Goal: Communication & Community: Answer question/provide support

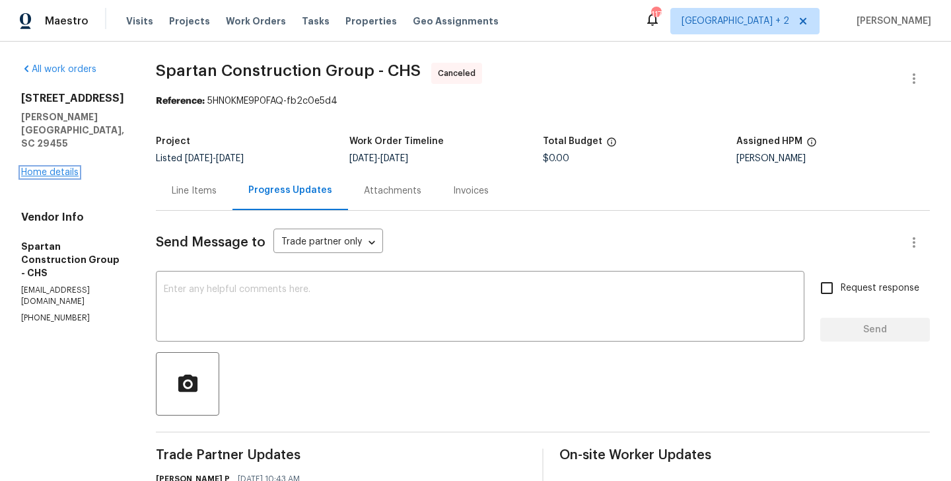
click at [66, 168] on link "Home details" at bounding box center [49, 172] width 57 height 9
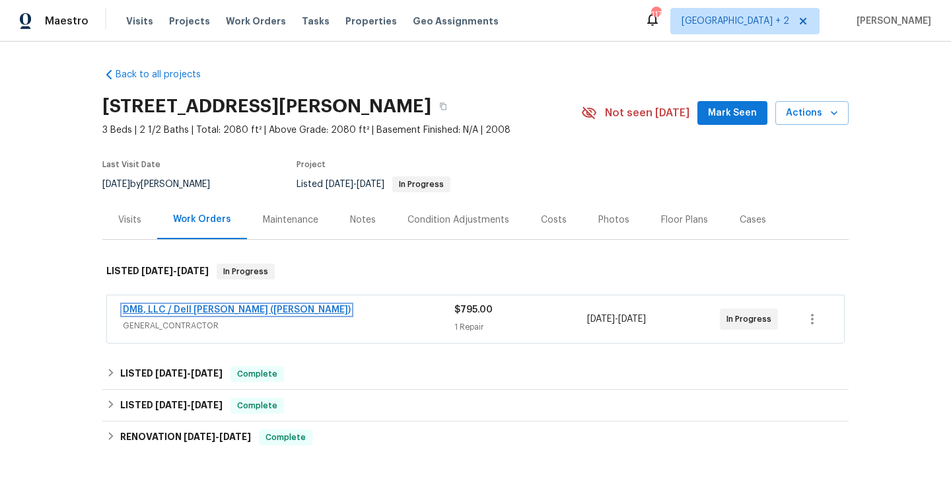
click at [233, 310] on link "DMB, LLC / Dell Bryson (Heise)" at bounding box center [237, 309] width 228 height 9
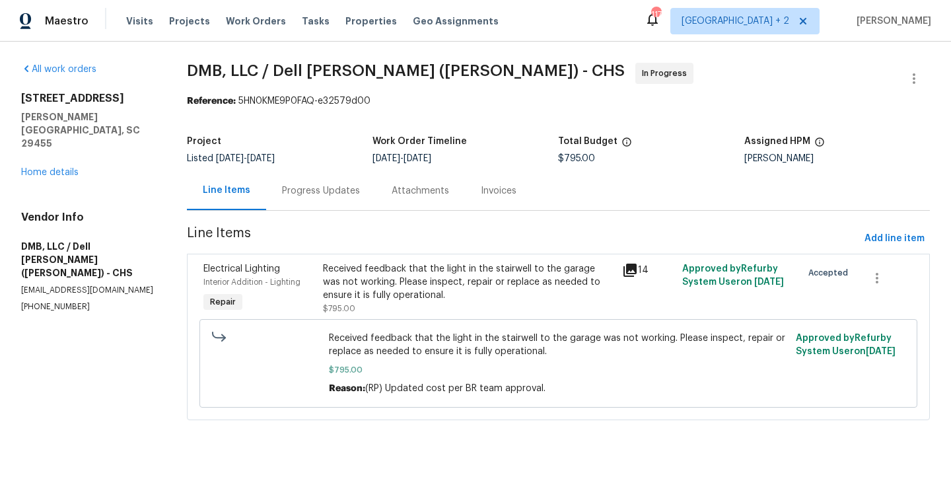
click at [309, 191] on div "Progress Updates" at bounding box center [321, 190] width 78 height 13
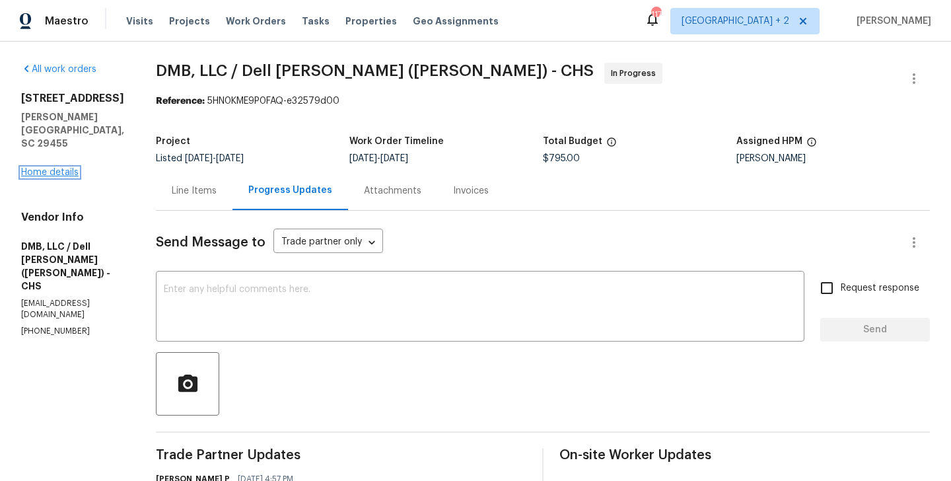
click at [30, 174] on link "Home details" at bounding box center [49, 172] width 57 height 9
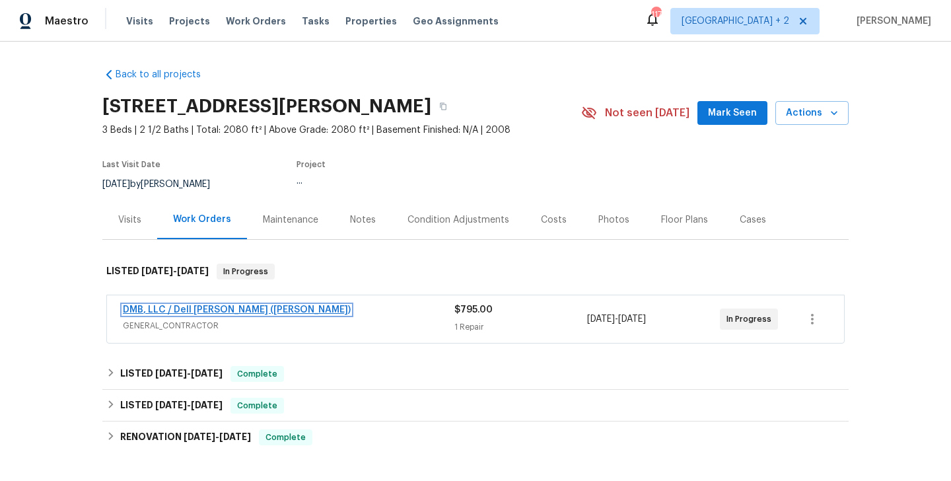
click at [186, 306] on link "DMB, LLC / Dell Bryson (Heise)" at bounding box center [237, 309] width 228 height 9
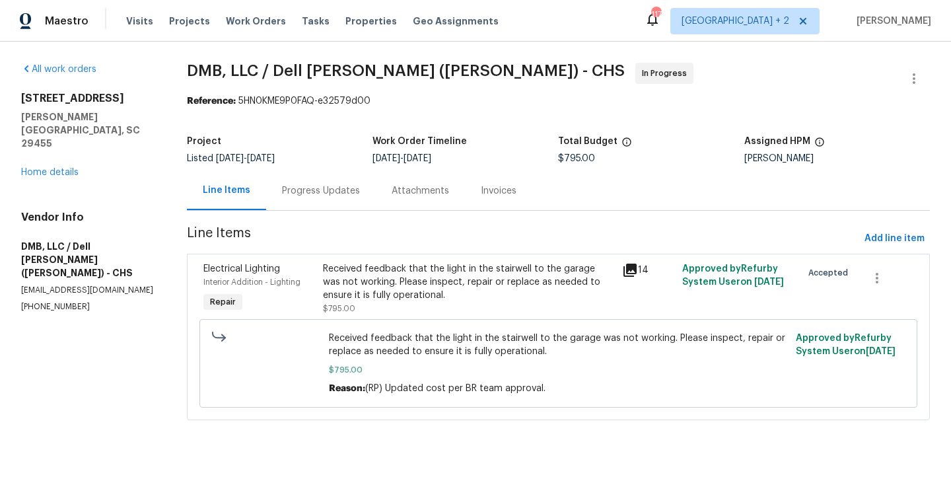
click at [302, 207] on div "Progress Updates" at bounding box center [321, 190] width 110 height 39
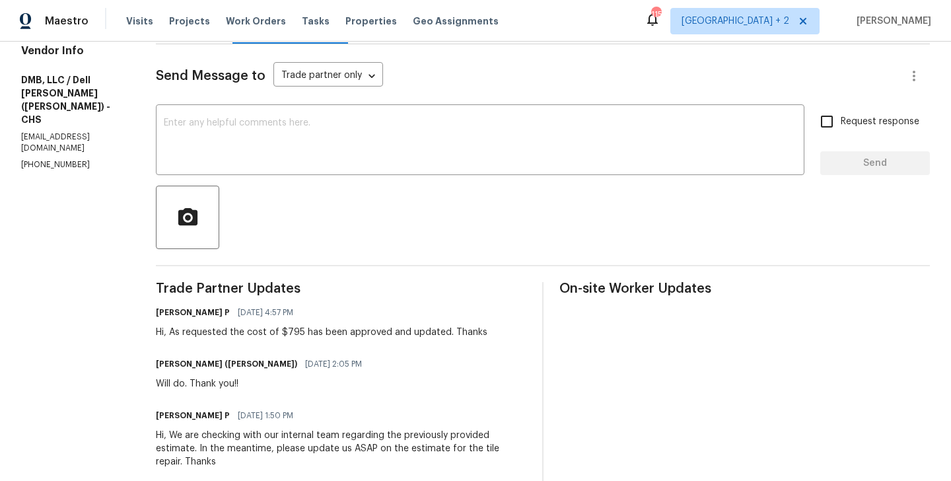
scroll to position [208, 0]
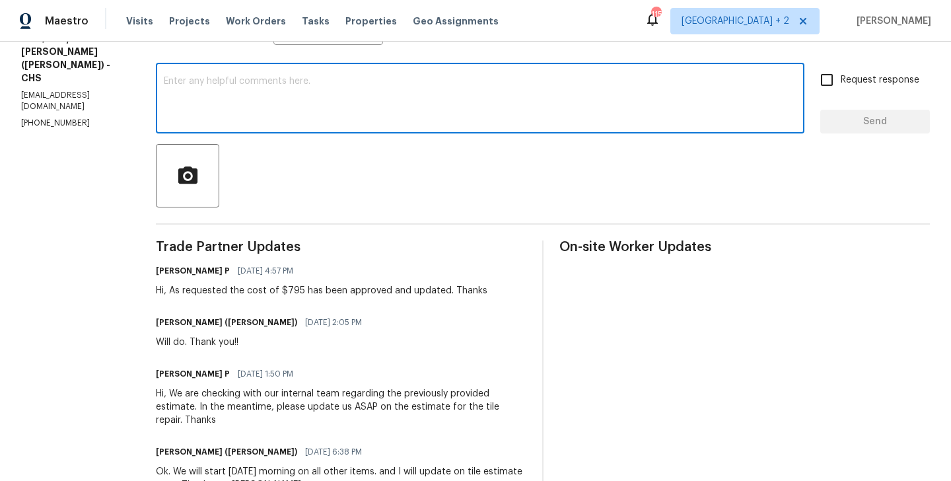
click at [277, 92] on textarea at bounding box center [480, 100] width 633 height 46
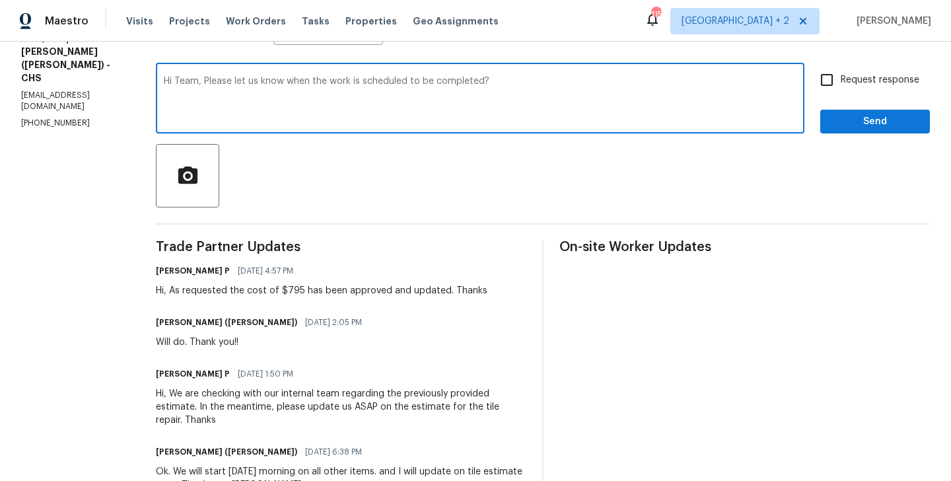
type textarea "Hi Team, Please let us know when the work is scheduled to be completed?"
click at [843, 69] on label "Request response" at bounding box center [866, 80] width 106 height 28
click at [841, 69] on input "Request response" at bounding box center [827, 80] width 28 height 28
checkbox input "true"
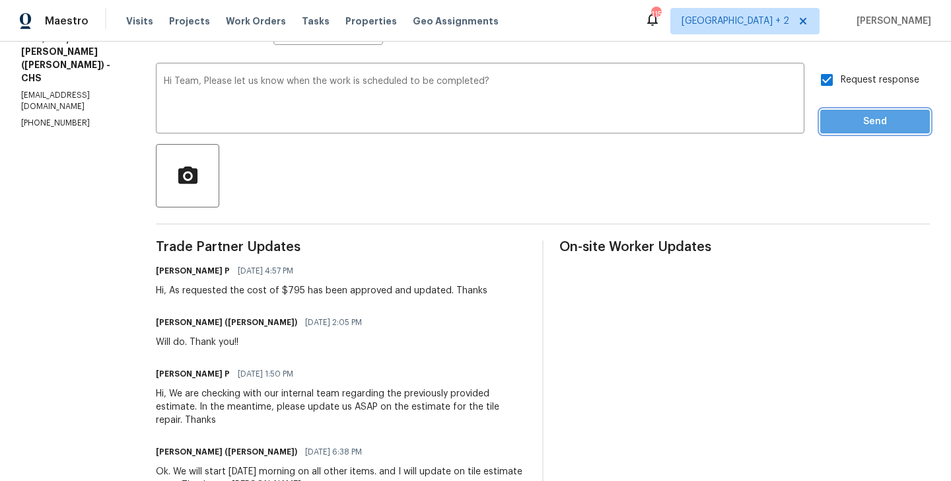
click at [863, 118] on span "Send" at bounding box center [875, 122] width 88 height 17
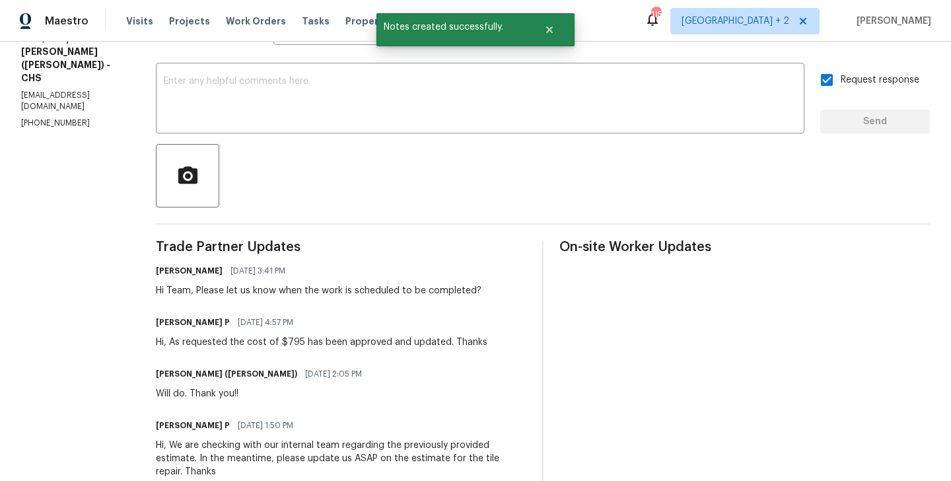
scroll to position [0, 0]
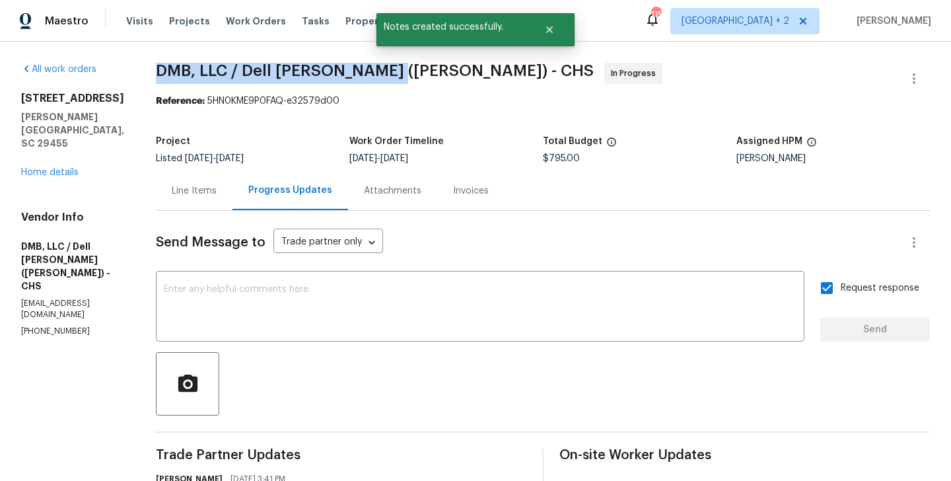
drag, startPoint x: 137, startPoint y: 77, endPoint x: 368, endPoint y: 75, distance: 231.8
copy span "DMB, LLC / Dell Bryson (Heise)"
click at [39, 170] on link "Home details" at bounding box center [49, 172] width 57 height 9
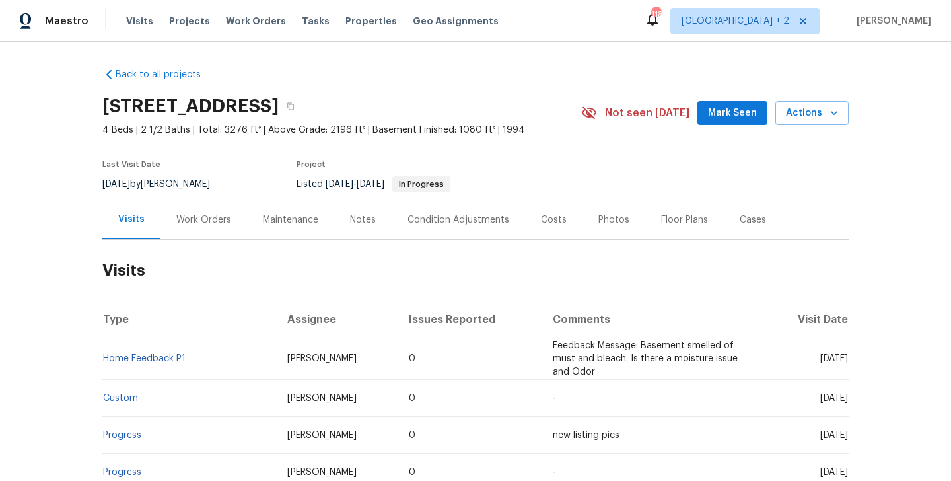
click at [218, 213] on div "Work Orders" at bounding box center [203, 219] width 55 height 13
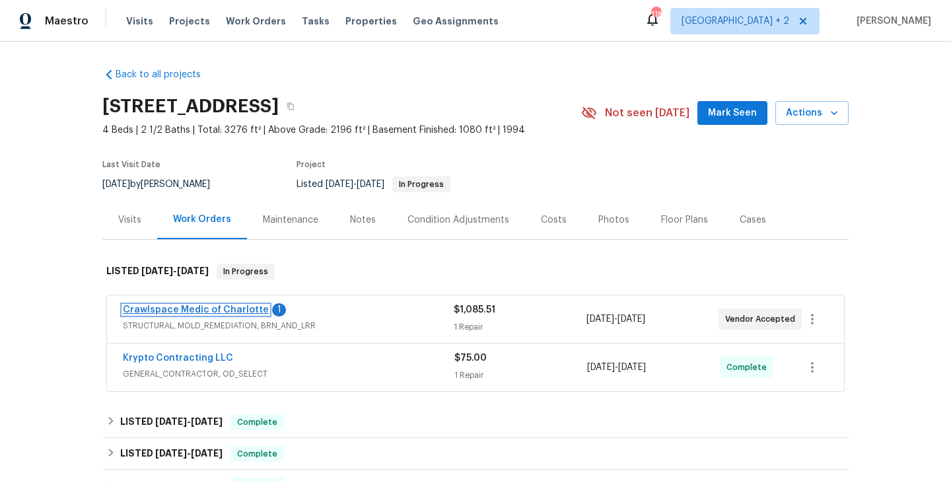
click at [217, 310] on link "Crawlspace Medic of Charlotte" at bounding box center [196, 309] width 146 height 9
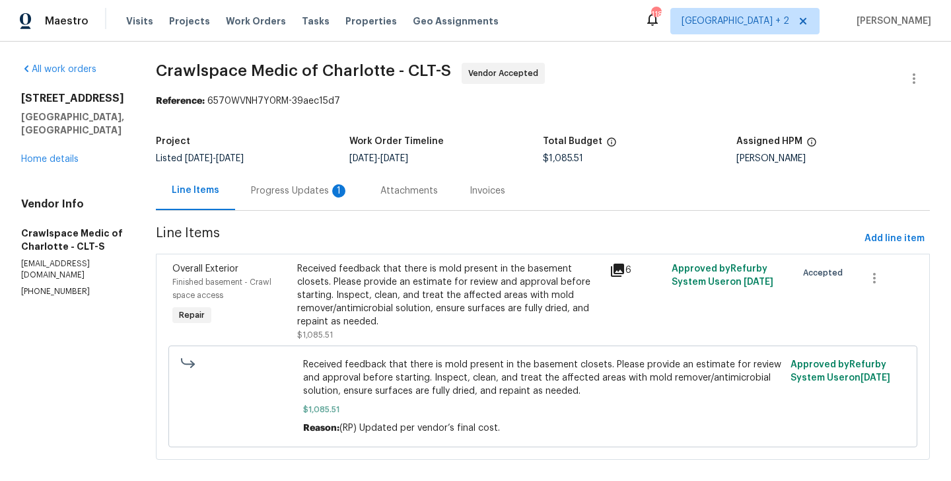
click at [326, 195] on div "Progress Updates 1" at bounding box center [300, 190] width 98 height 13
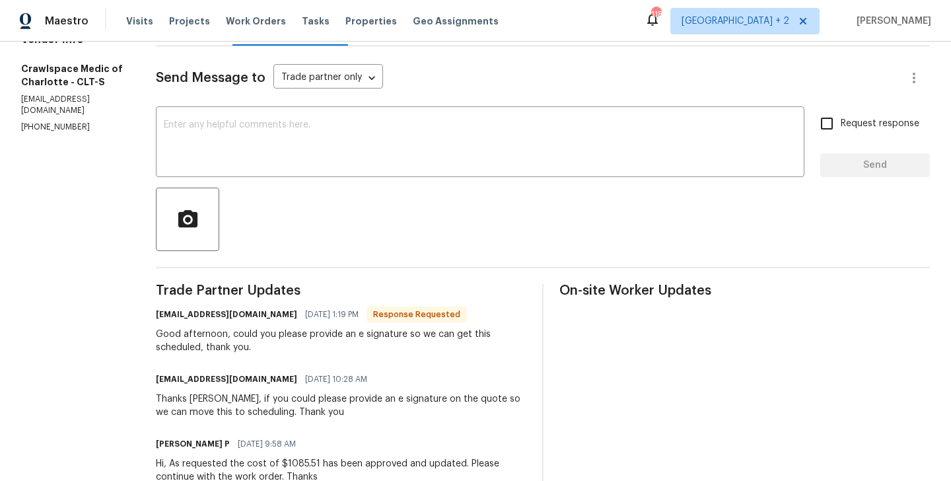
scroll to position [197, 0]
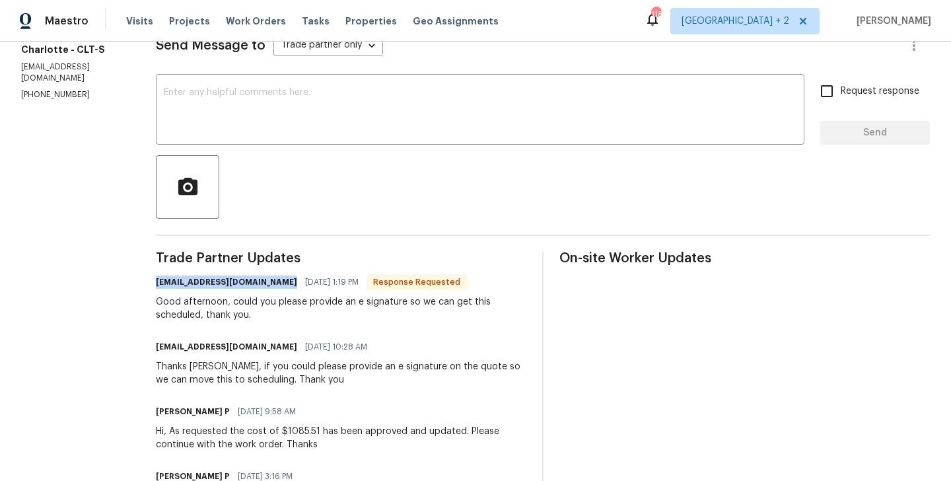
drag, startPoint x: 172, startPoint y: 284, endPoint x: 207, endPoint y: 289, distance: 35.3
click at [207, 289] on div "All work orders 8806 Glenside St Huntersville, NC 28078 Home details Vendor Inf…" at bounding box center [475, 452] width 951 height 1214
click at [207, 289] on h6 "csylvain@crawlspacemedic.com" at bounding box center [226, 281] width 141 height 13
drag, startPoint x: 207, startPoint y: 287, endPoint x: 181, endPoint y: 285, distance: 26.5
click at [181, 285] on h6 "csylvain@crawlspacemedic.com" at bounding box center [226, 281] width 141 height 13
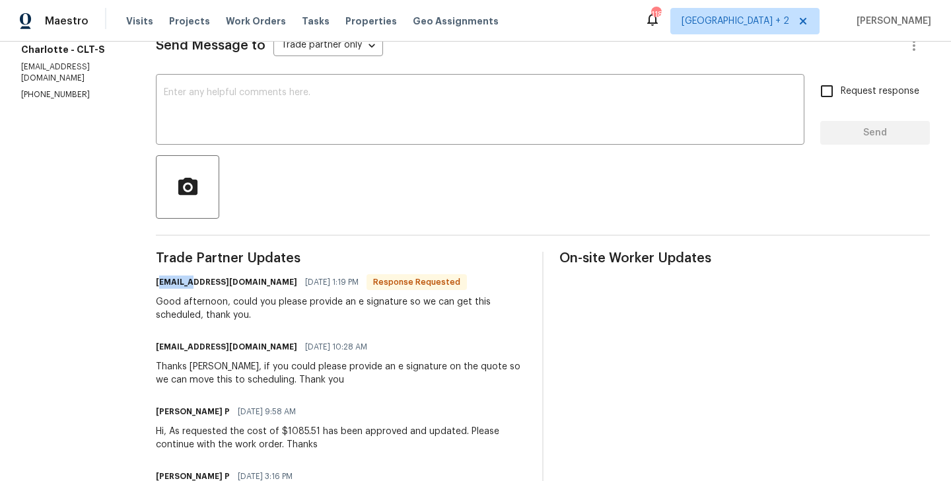
copy h6 "sylvain"
click at [261, 128] on textarea at bounding box center [480, 111] width 633 height 46
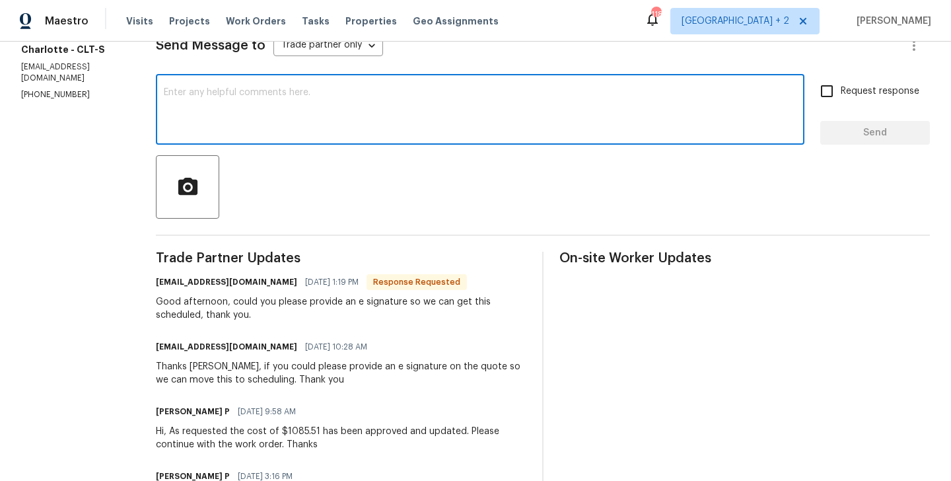
paste textarea "sylvain"
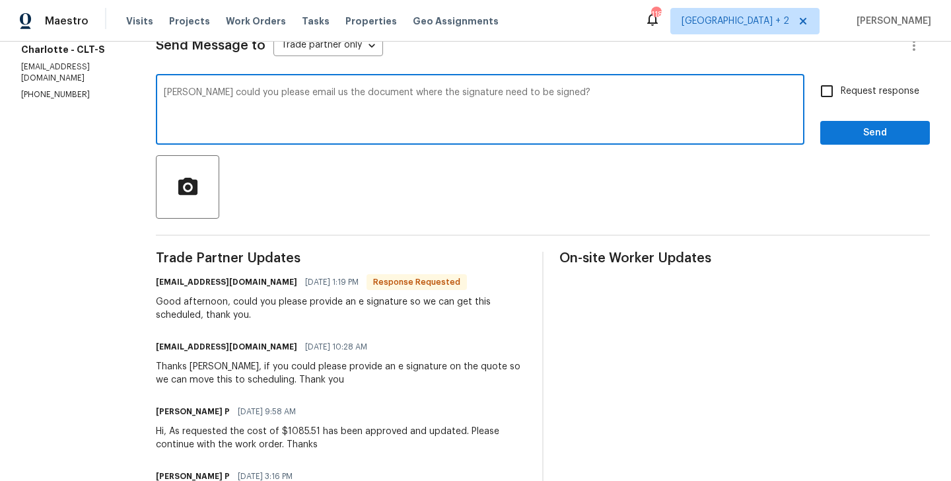
type textarea "sylvain could you please email us the document where the signature need to be s…"
click at [838, 90] on input "Request response" at bounding box center [827, 91] width 28 height 28
checkbox input "true"
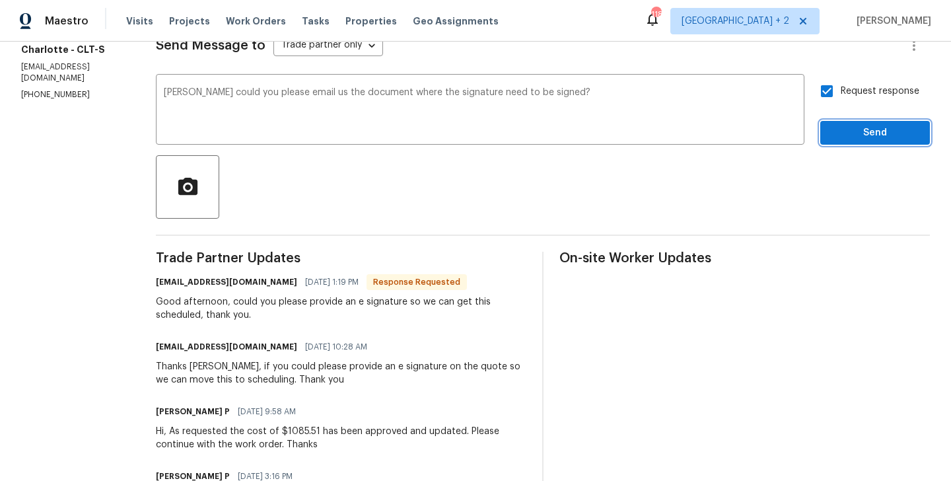
click at [838, 133] on span "Send" at bounding box center [875, 133] width 88 height 17
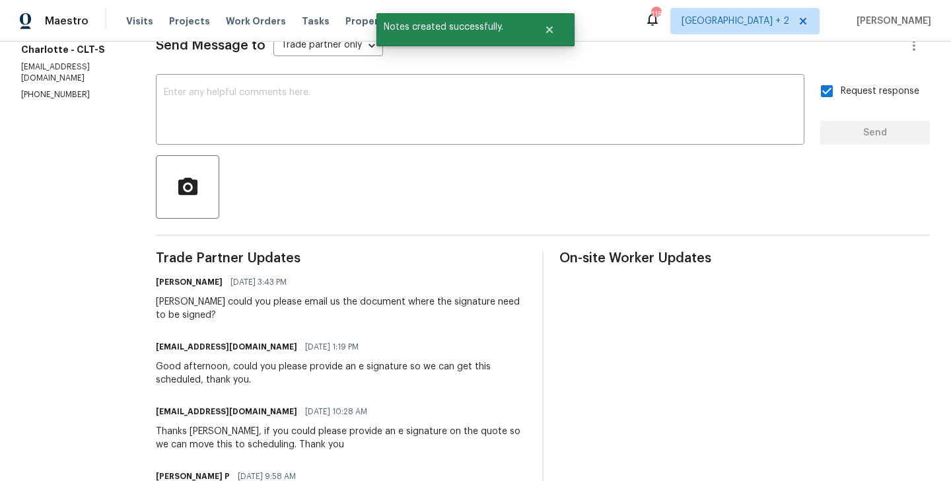
scroll to position [0, 0]
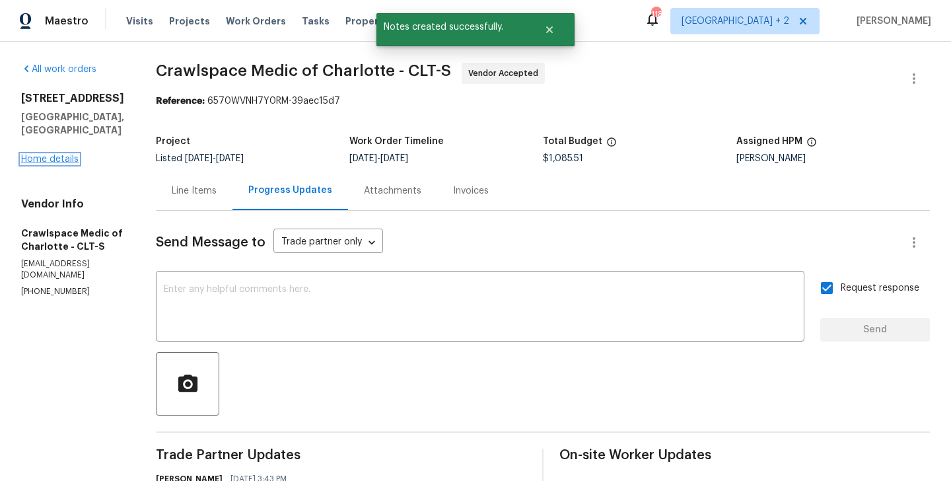
click at [62, 155] on link "Home details" at bounding box center [49, 159] width 57 height 9
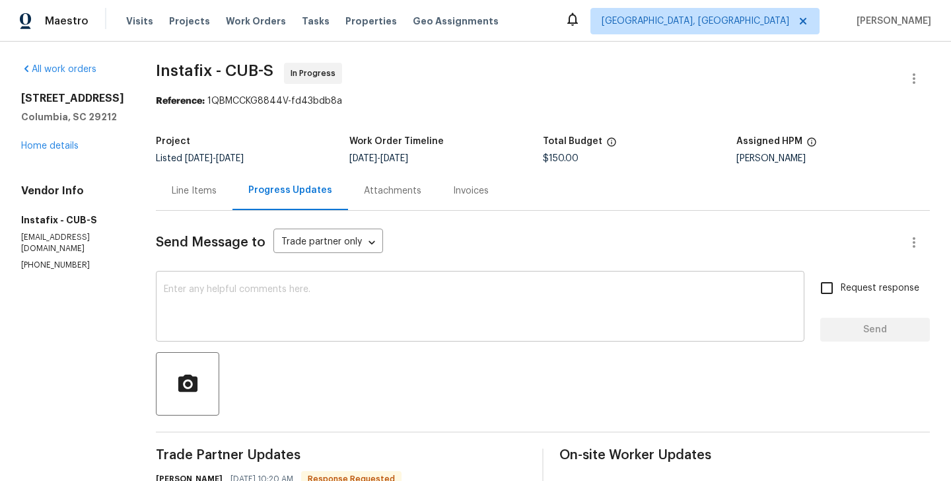
click at [366, 275] on div "x ​" at bounding box center [480, 307] width 648 height 67
click at [192, 192] on div "Line Items" at bounding box center [194, 190] width 45 height 13
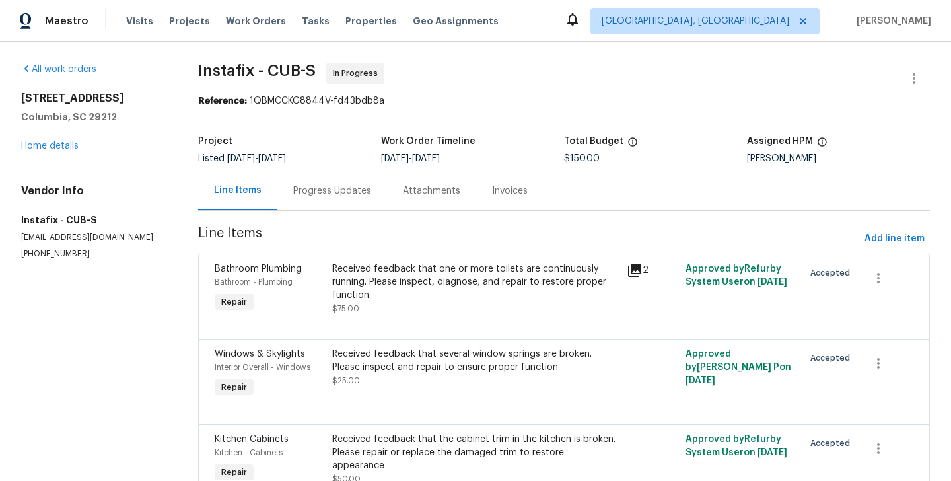
click at [357, 203] on div "Progress Updates" at bounding box center [332, 190] width 110 height 39
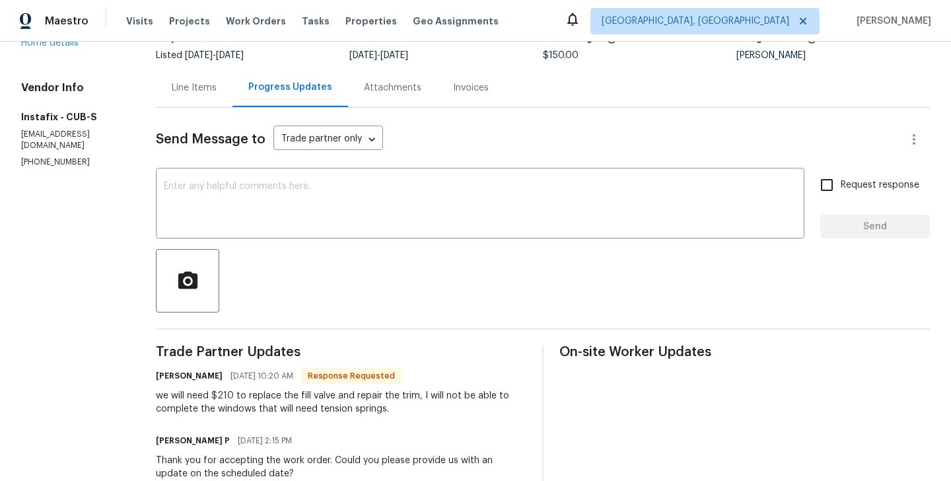
scroll to position [63, 0]
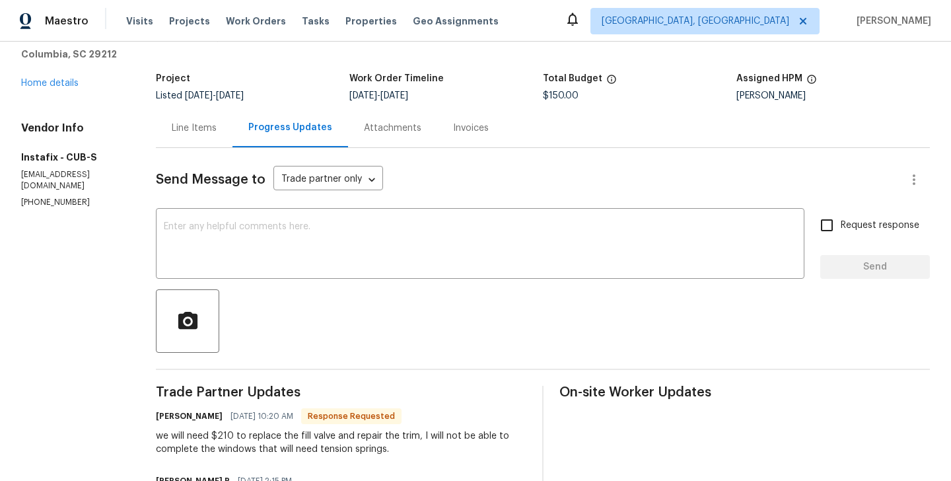
click at [172, 153] on div "Send Message to Trade partner only Trade partner only ​ x ​ Request response Se…" at bounding box center [543, 440] width 774 height 584
click at [191, 131] on div "Line Items" at bounding box center [194, 127] width 45 height 13
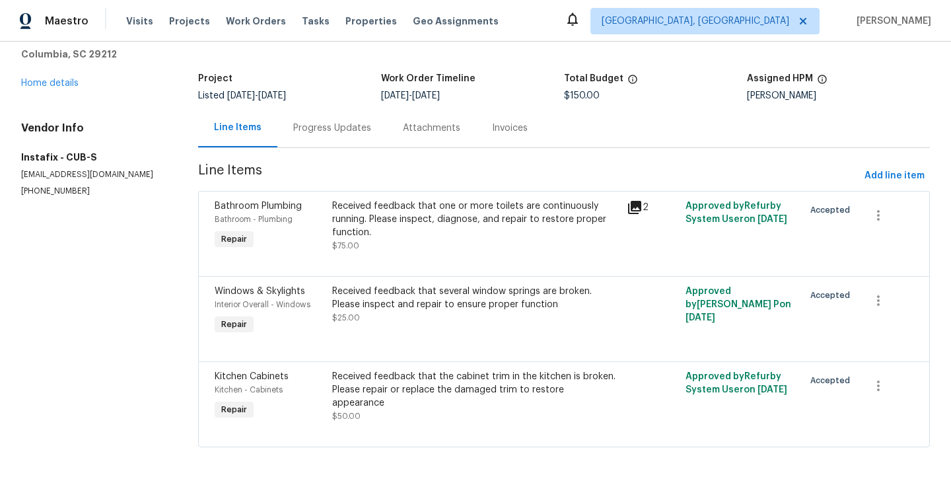
click at [377, 221] on div "Received feedback that one or more toilets are continuously running. Please ins…" at bounding box center [475, 219] width 287 height 40
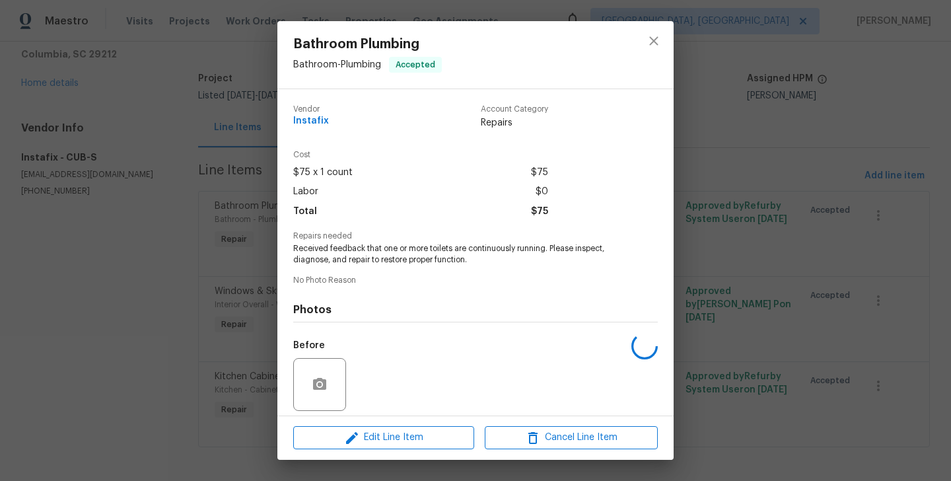
scroll to position [94, 0]
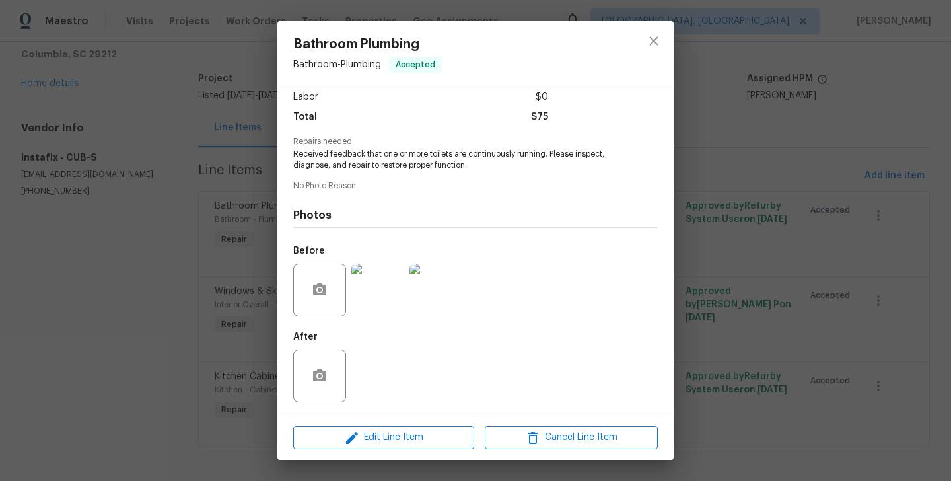
click at [198, 267] on div "Bathroom Plumbing Bathroom - Plumbing Accepted Vendor Instafix Account Category…" at bounding box center [475, 240] width 951 height 481
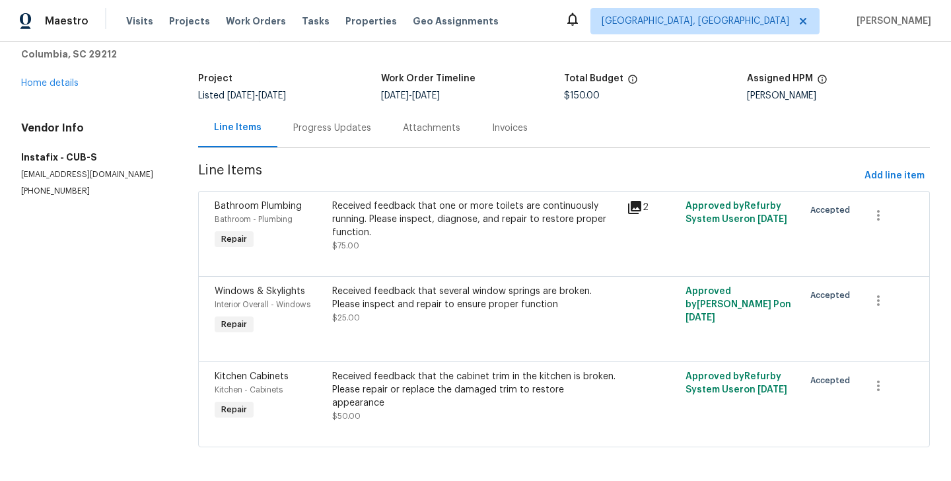
click at [318, 129] on div "Progress Updates" at bounding box center [332, 127] width 78 height 13
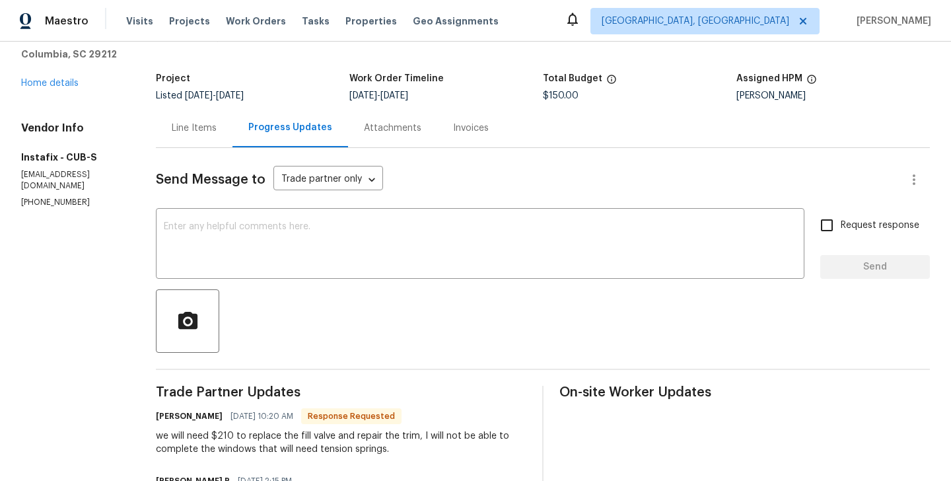
scroll to position [172, 0]
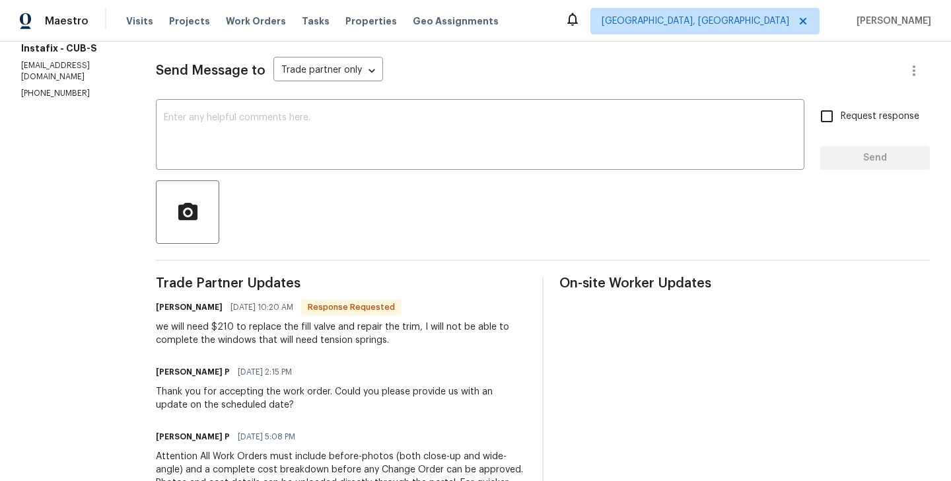
click at [160, 303] on h6 "Davon Kimble" at bounding box center [189, 306] width 67 height 13
copy h6 "Davon"
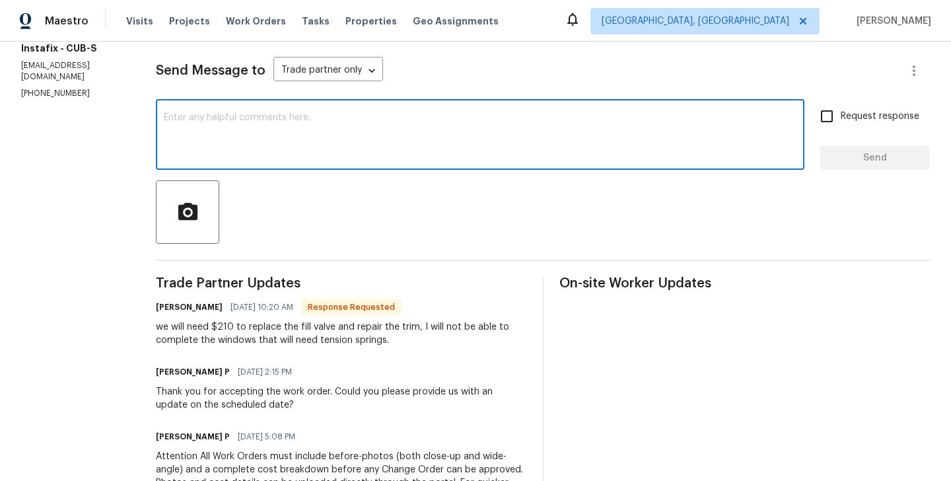
click at [244, 113] on textarea at bounding box center [480, 136] width 633 height 46
paste textarea "Davon"
type textarea "Davon I will check on this and get back to you."
click at [845, 108] on label "Request response" at bounding box center [866, 116] width 106 height 28
click at [841, 108] on input "Request response" at bounding box center [827, 116] width 28 height 28
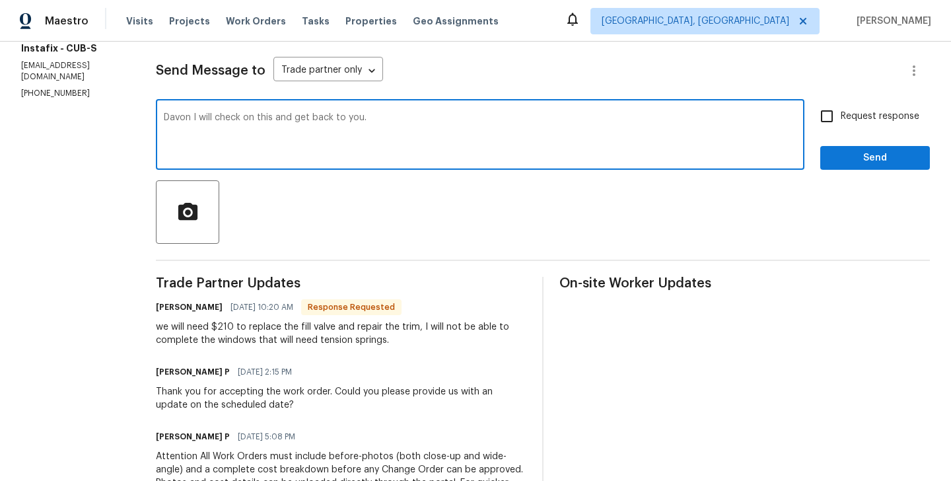
checkbox input "true"
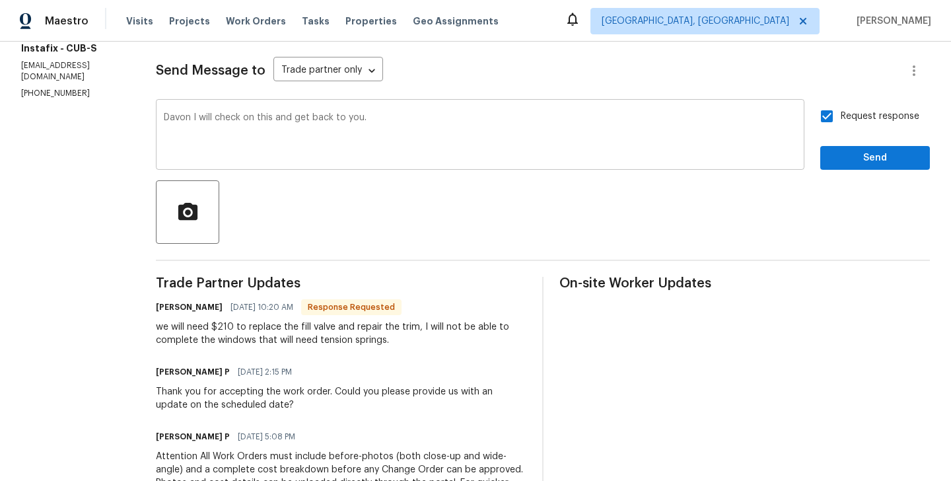
click at [316, 125] on textarea "Davon I will check on this and get back to you." at bounding box center [480, 136] width 633 height 46
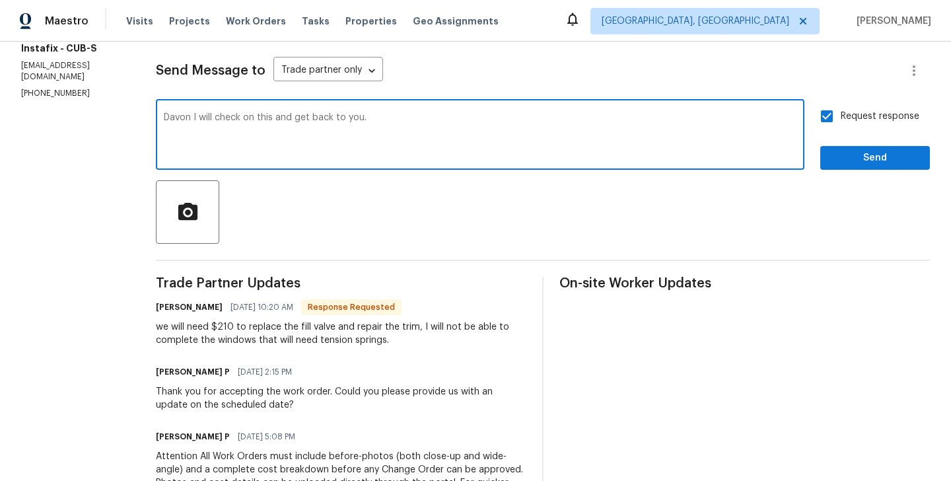
click at [316, 125] on textarea "Davon I will check on this and get back to you." at bounding box center [480, 136] width 633 height 46
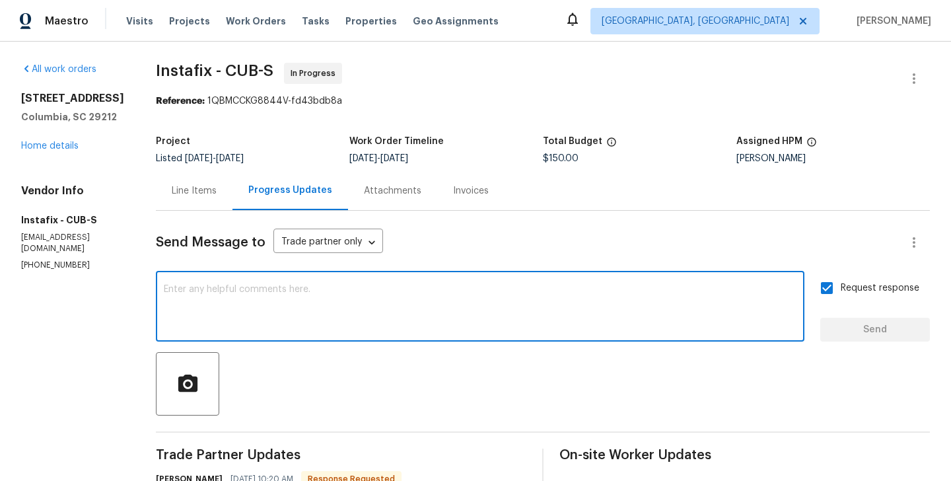
click at [190, 178] on div "Line Items" at bounding box center [194, 190] width 77 height 39
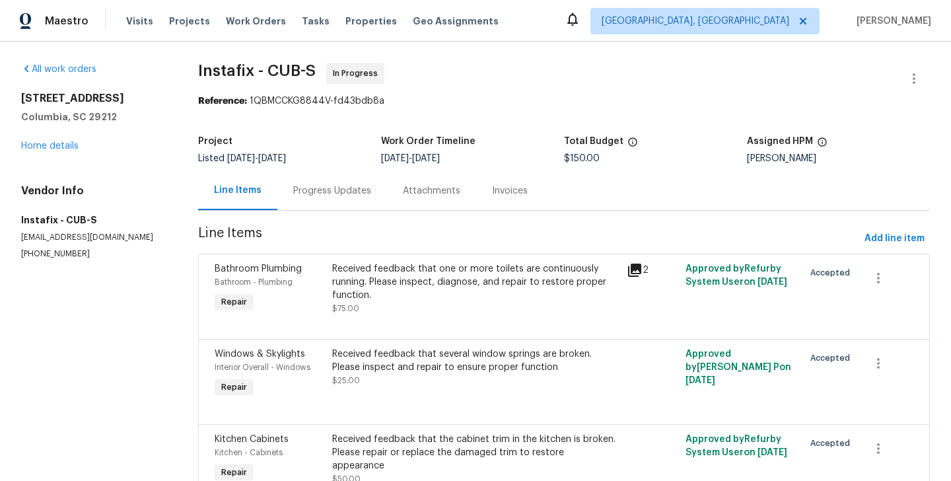
scroll to position [67, 0]
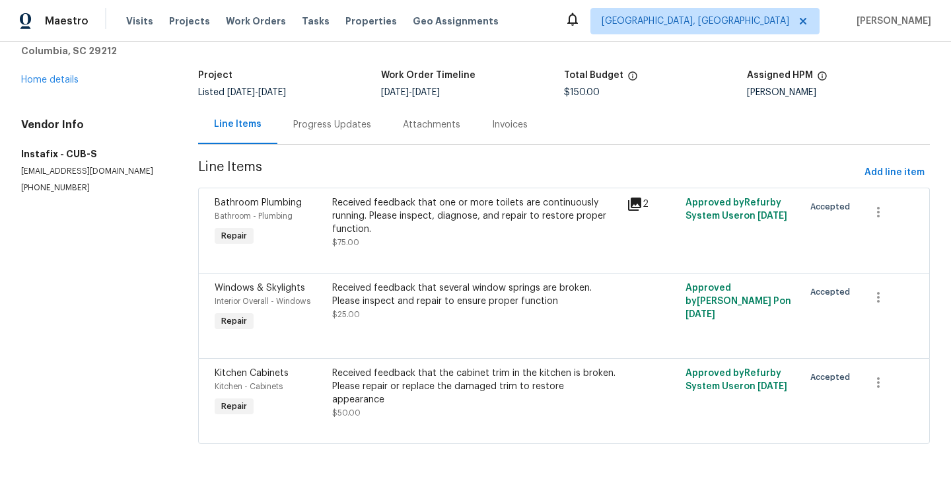
click at [347, 139] on div "Progress Updates" at bounding box center [332, 124] width 110 height 39
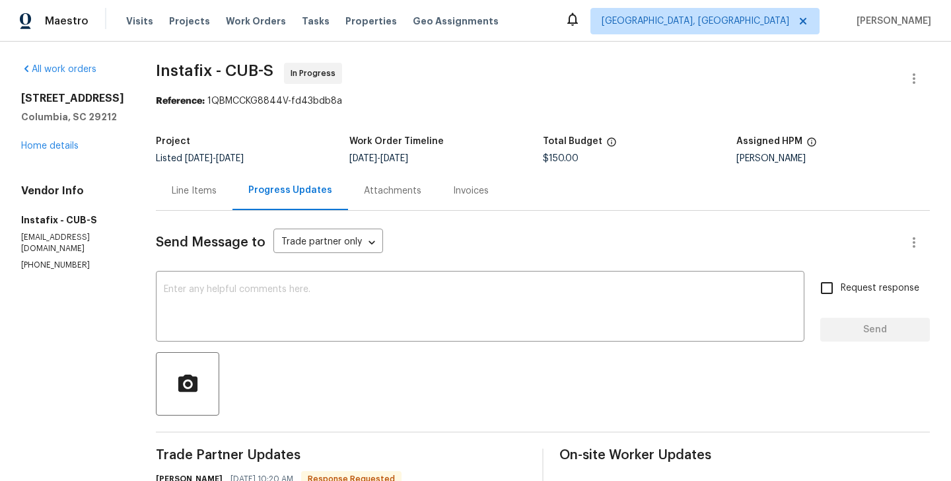
click at [211, 197] on div "Line Items" at bounding box center [194, 190] width 77 height 39
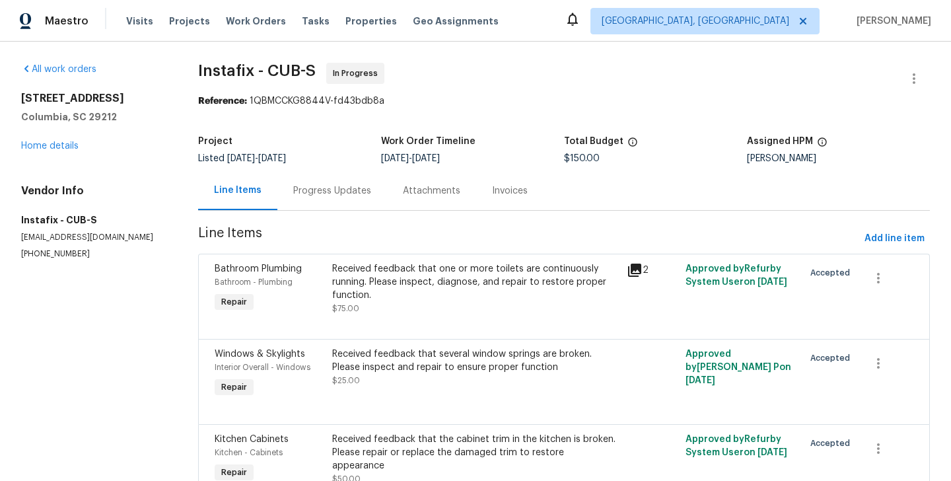
scroll to position [67, 0]
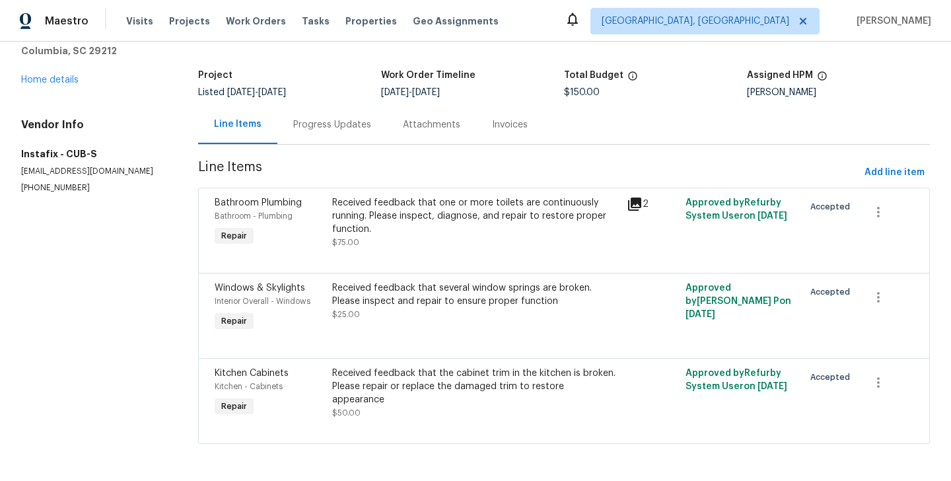
click at [314, 149] on section "Instafix - CUB-S In Progress Reference: 1QBMCCKG8844V-fd43bdb8a Project Listed …" at bounding box center [564, 228] width 732 height 463
click at [314, 133] on div "Progress Updates" at bounding box center [332, 124] width 110 height 39
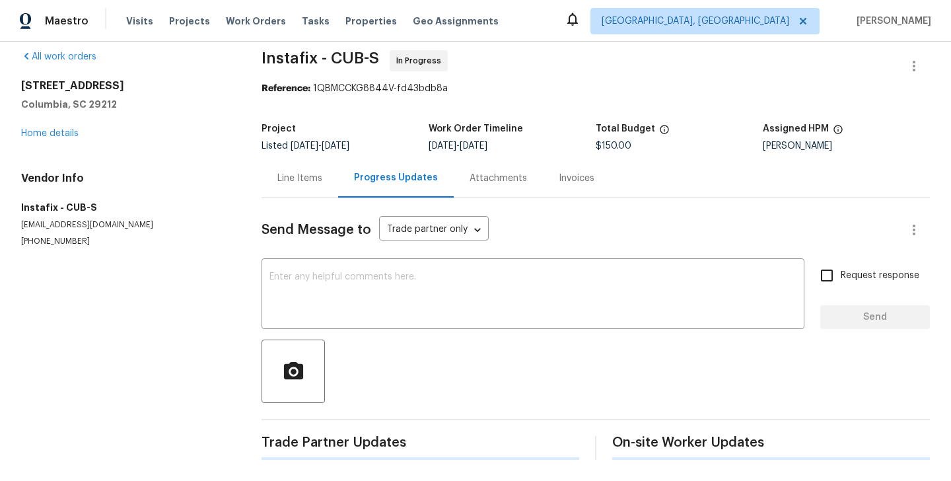
scroll to position [67, 0]
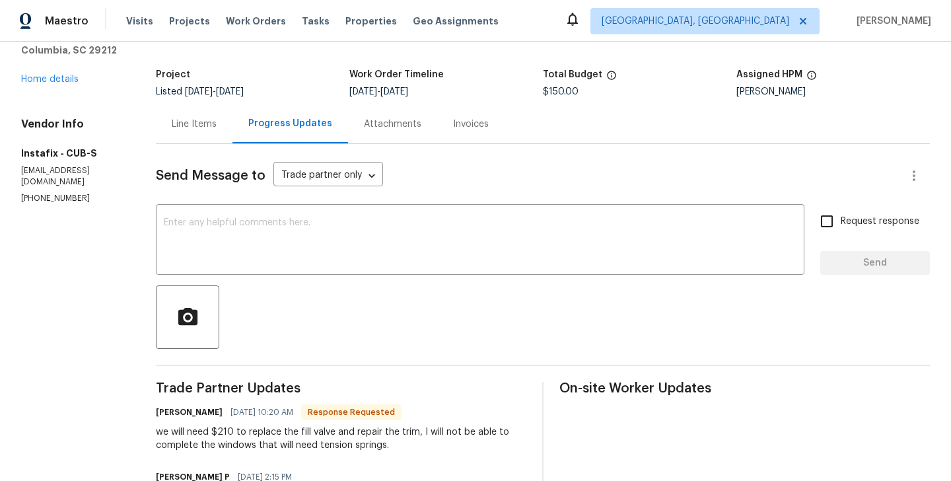
click at [174, 133] on div "Line Items" at bounding box center [194, 123] width 77 height 39
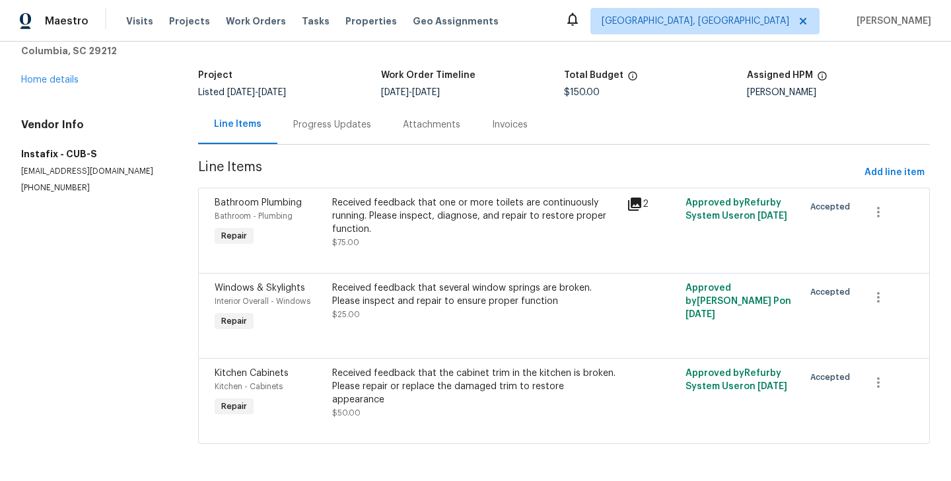
click at [434, 289] on div "Received feedback that several window springs are broken. Please inspect and re…" at bounding box center [475, 294] width 287 height 26
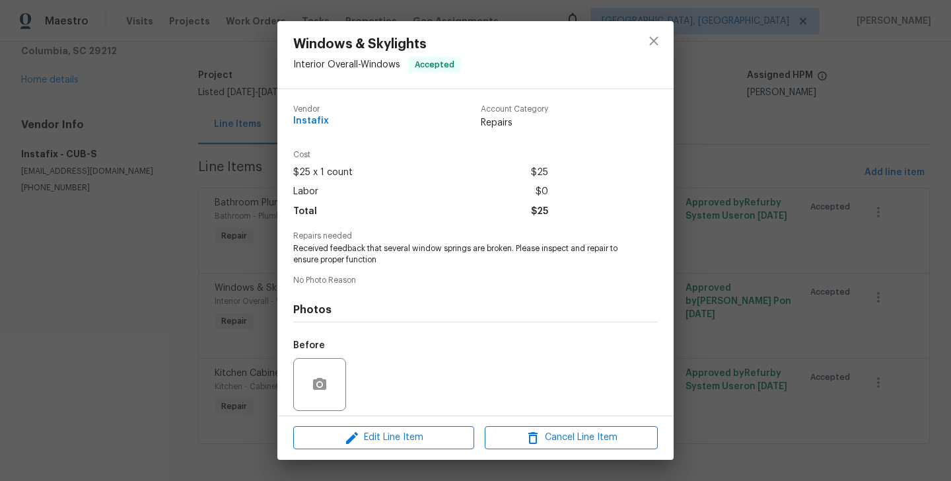
click at [776, 283] on div "Windows & Skylights Interior Overall - Windows Accepted Vendor Instafix Account…" at bounding box center [475, 240] width 951 height 481
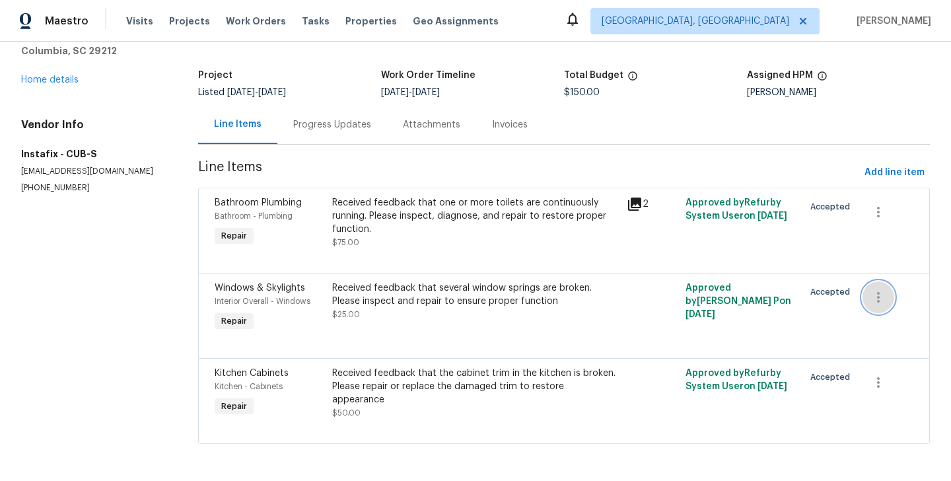
click at [875, 294] on icon "button" at bounding box center [878, 297] width 16 height 16
click at [878, 300] on li "Cancel" at bounding box center [887, 297] width 51 height 22
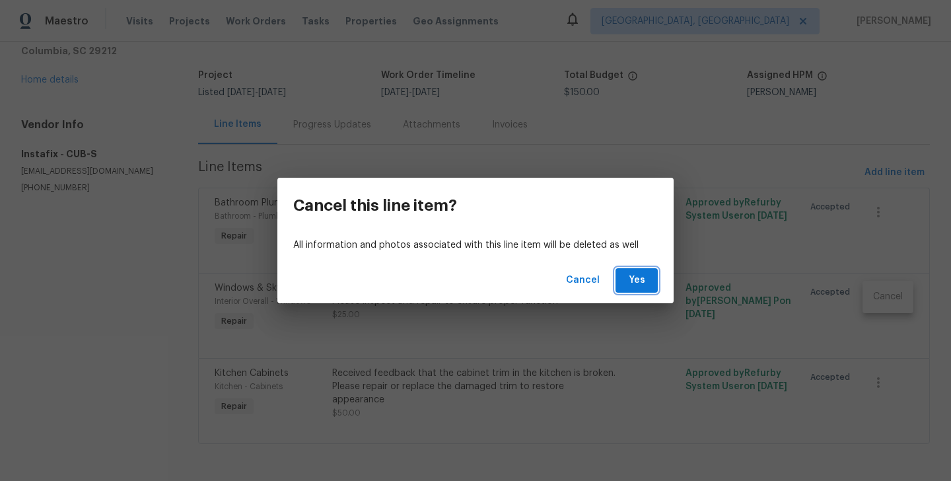
click at [626, 276] on span "Yes" at bounding box center [636, 280] width 21 height 17
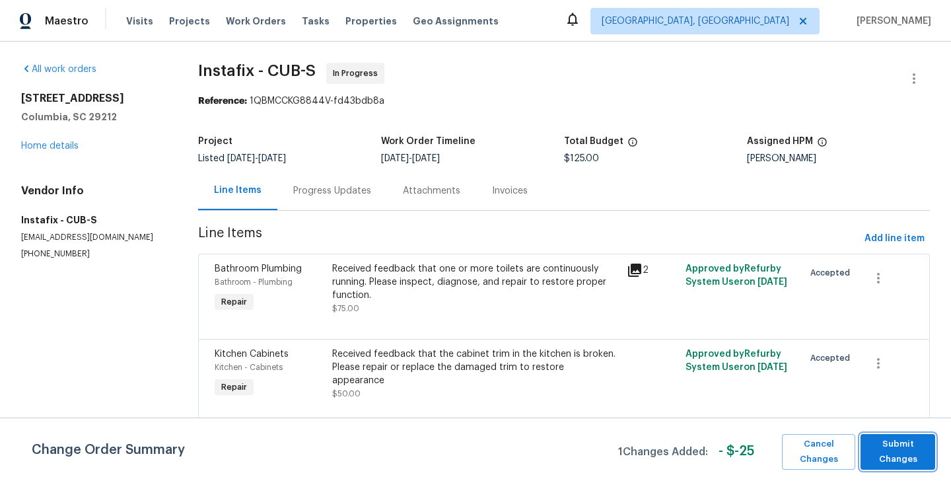
click at [886, 441] on span "Submit Changes" at bounding box center [897, 451] width 61 height 30
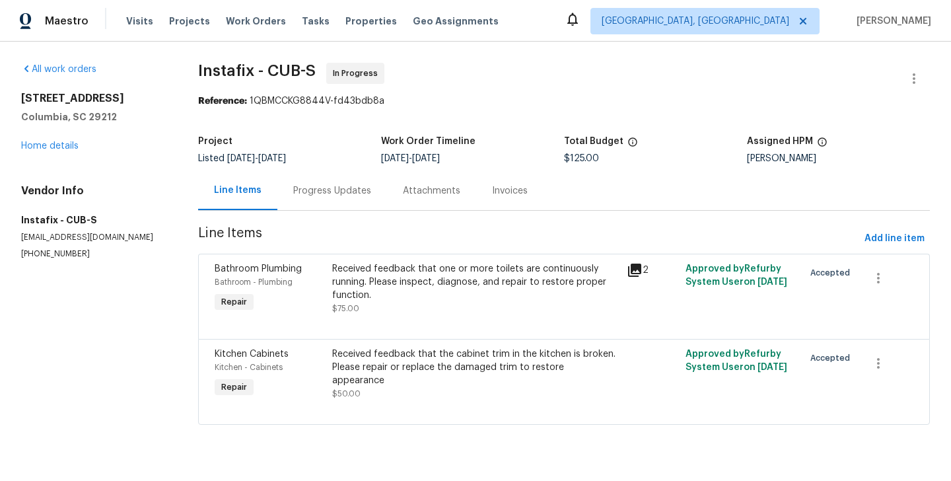
click at [335, 197] on div "Progress Updates" at bounding box center [332, 190] width 110 height 39
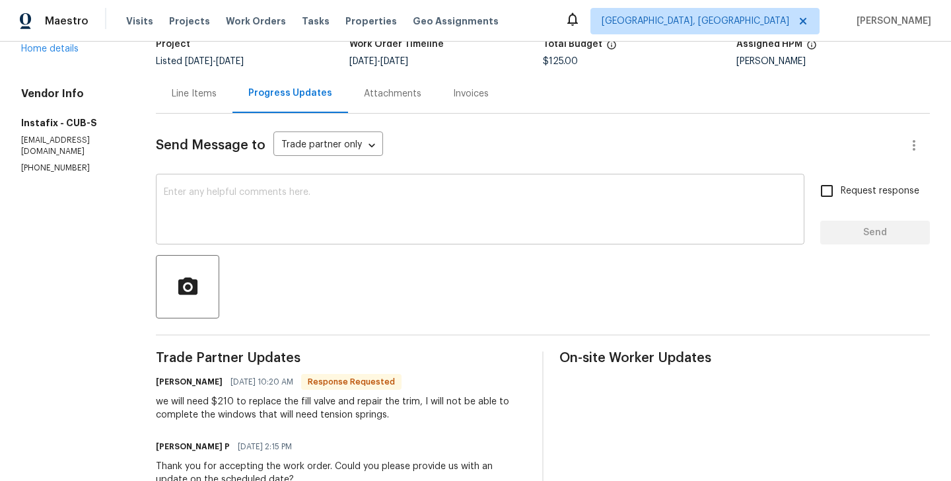
scroll to position [100, 0]
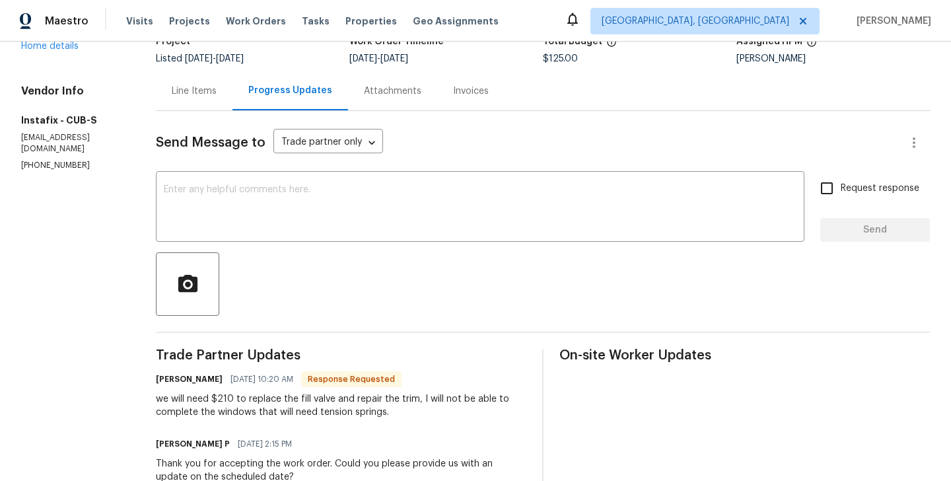
click at [182, 98] on div "Line Items" at bounding box center [194, 90] width 77 height 39
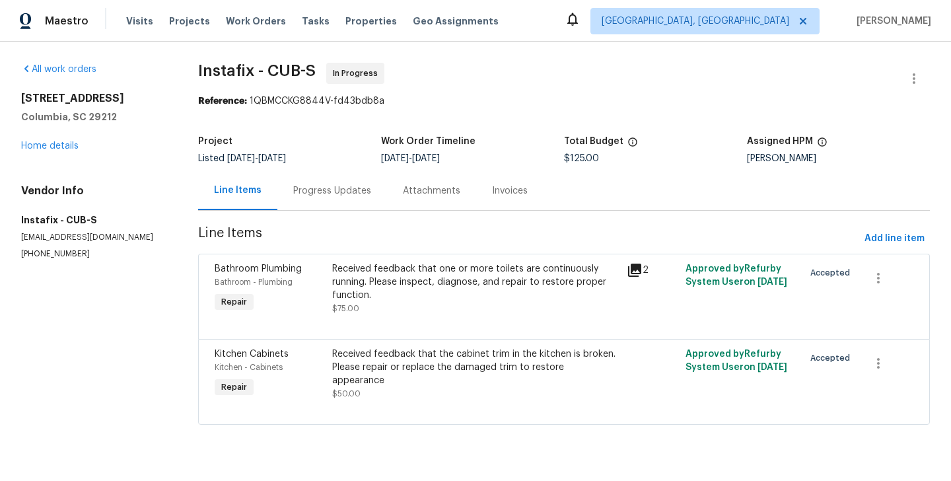
click at [427, 281] on div "Received feedback that one or more toilets are continuously running. Please ins…" at bounding box center [475, 282] width 287 height 40
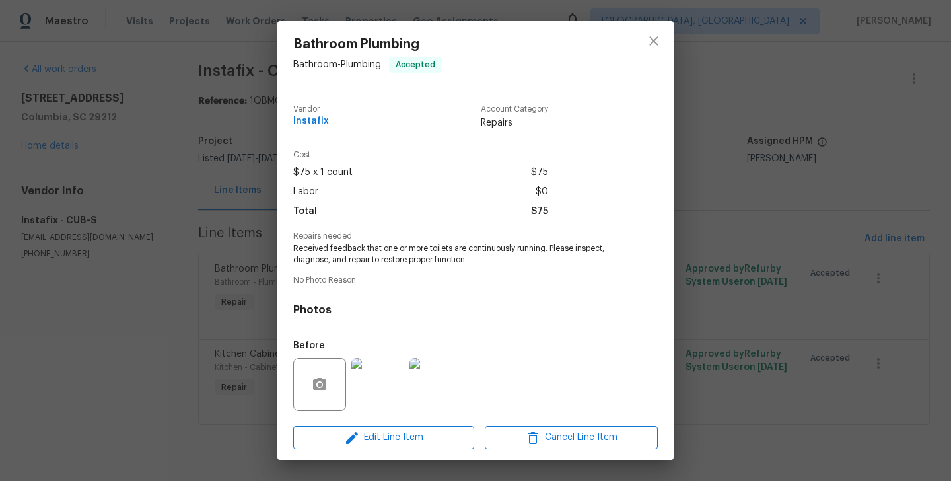
scroll to position [94, 0]
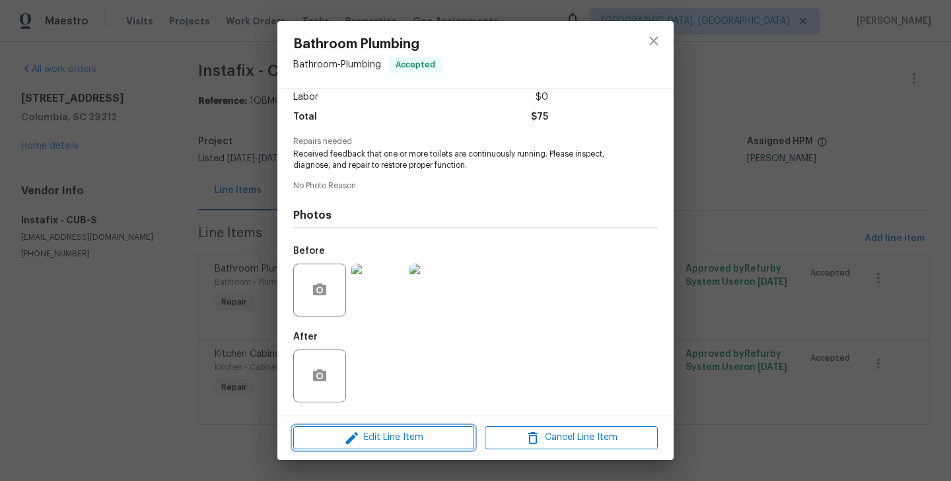
click at [376, 446] on button "Edit Line Item" at bounding box center [383, 437] width 181 height 23
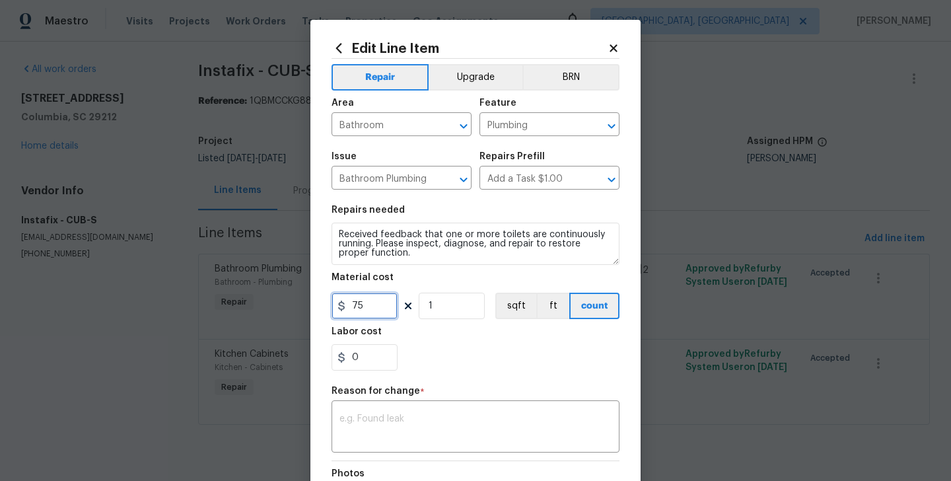
click at [367, 312] on input "75" at bounding box center [364, 306] width 66 height 26
type input "150"
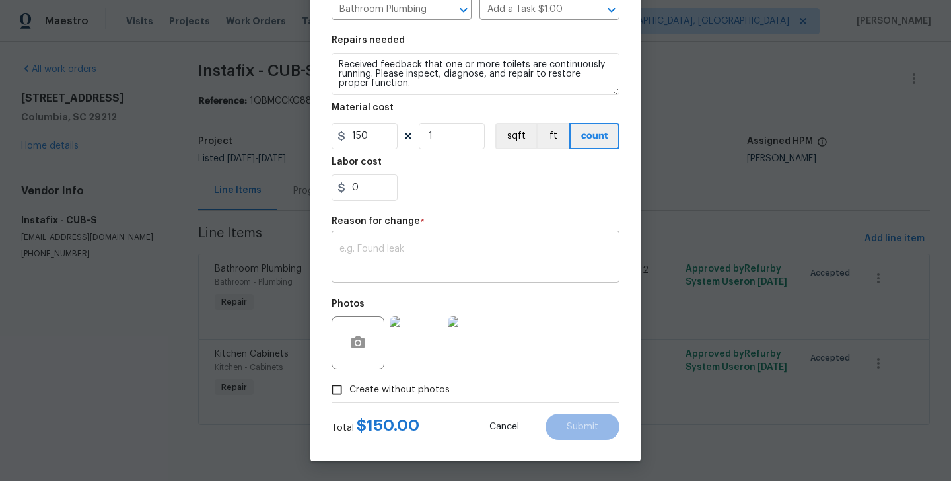
click at [430, 267] on textarea at bounding box center [475, 258] width 272 height 28
paste textarea "(BA) Updated per vendor’s final cost."
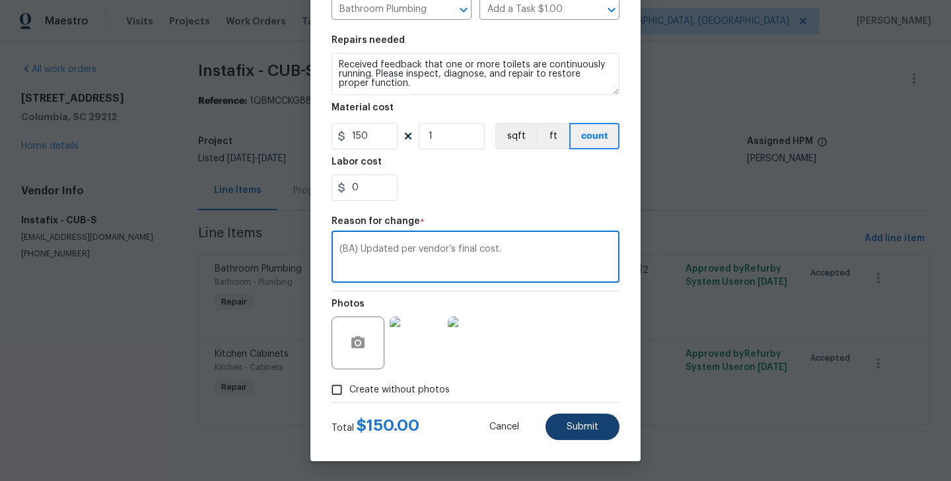
type textarea "(BA) Updated per vendor’s final cost."
click at [600, 439] on button "Submit" at bounding box center [582, 426] width 74 height 26
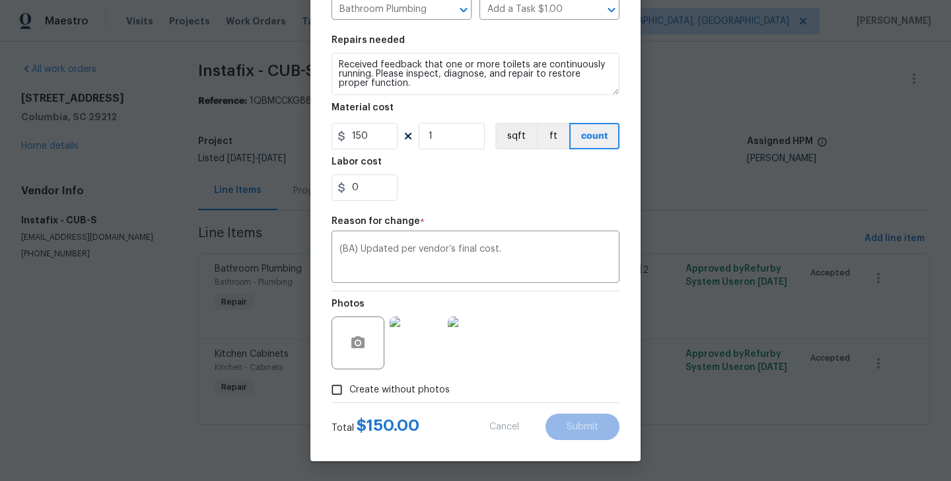
type input "75"
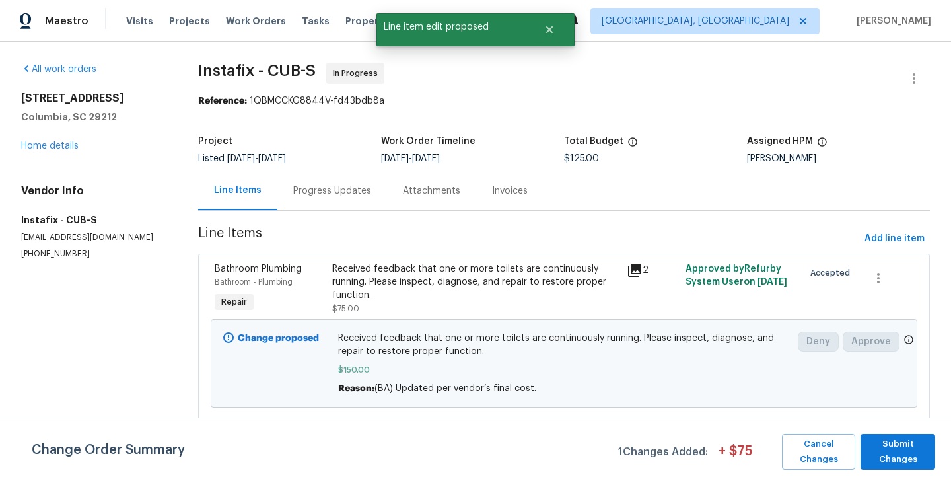
scroll to position [0, 0]
click at [898, 454] on span "Submit Changes" at bounding box center [897, 451] width 61 height 30
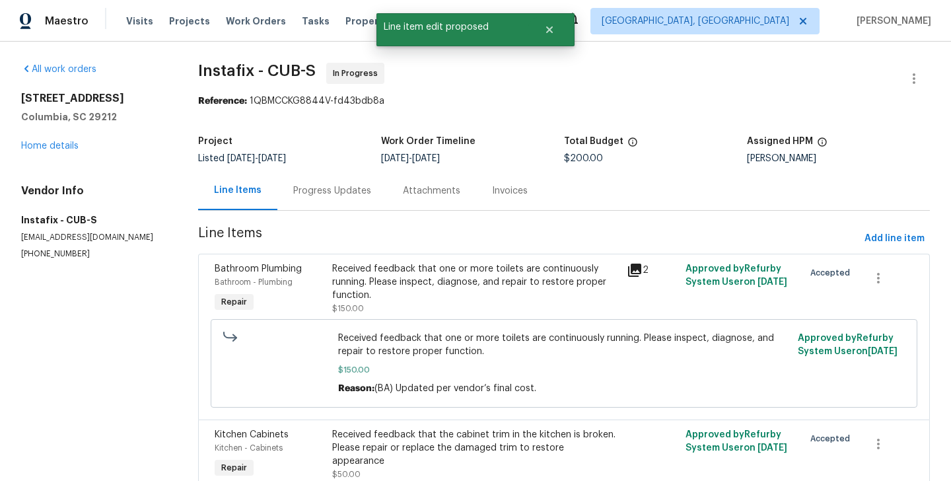
click at [312, 203] on div "Progress Updates" at bounding box center [332, 190] width 110 height 39
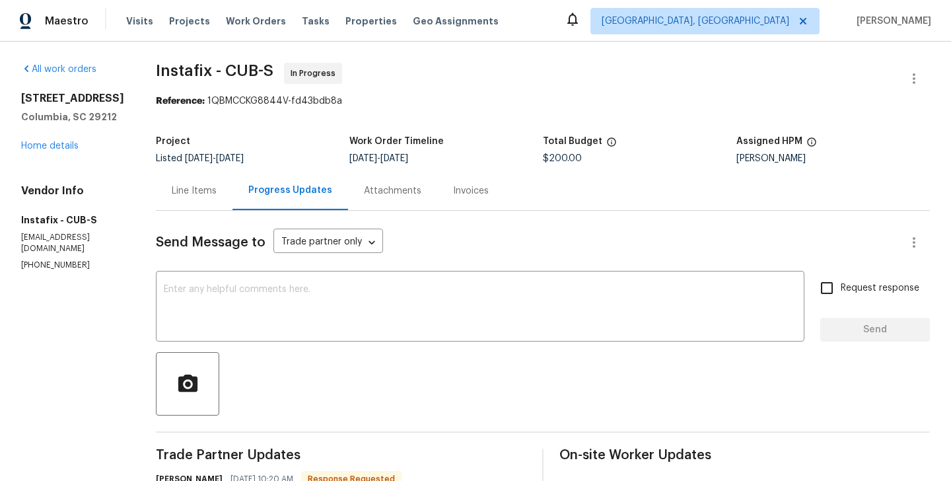
click at [182, 184] on div "Line Items" at bounding box center [194, 190] width 77 height 39
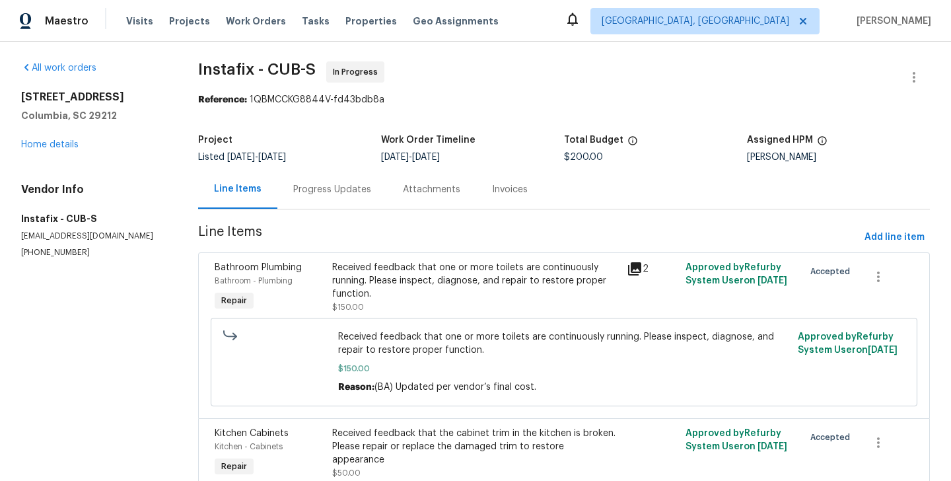
scroll to position [62, 0]
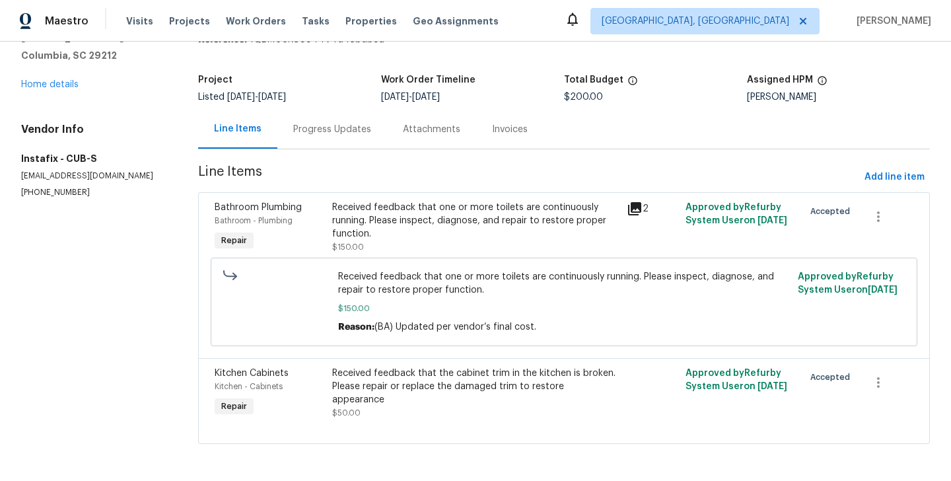
click at [376, 393] on div "Received feedback that the cabinet trim in the kitchen is broken. Please repair…" at bounding box center [475, 392] width 287 height 53
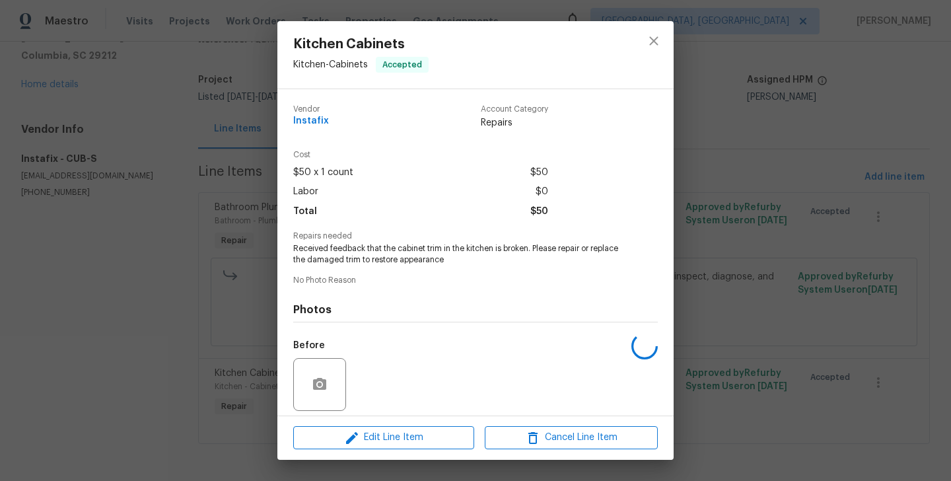
scroll to position [94, 0]
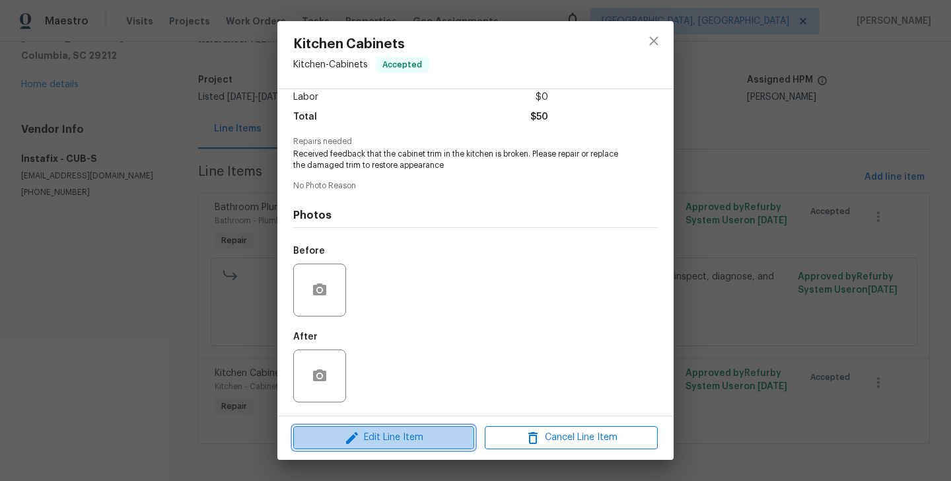
click at [370, 437] on span "Edit Line Item" at bounding box center [383, 437] width 173 height 17
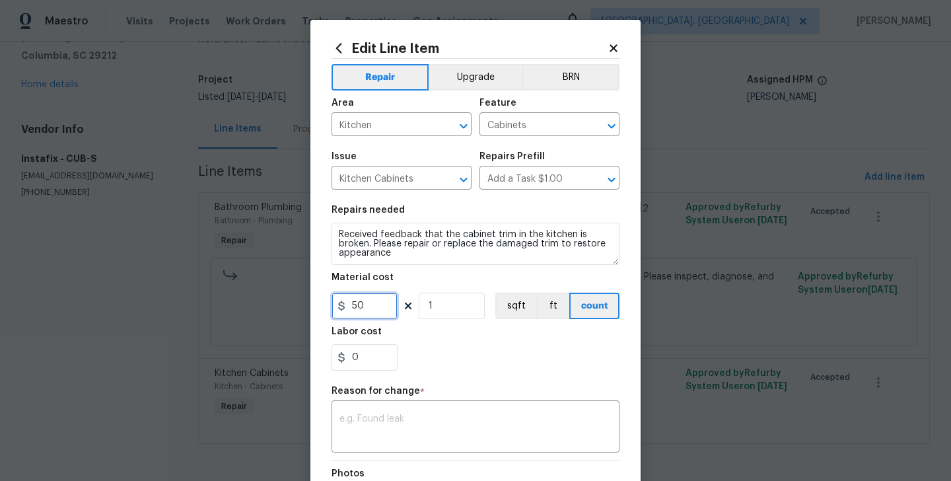
click at [357, 306] on input "50" at bounding box center [364, 306] width 66 height 26
type input "60"
click at [398, 401] on div "Reason for change *" at bounding box center [475, 394] width 288 height 17
click at [398, 405] on div "x ​" at bounding box center [475, 427] width 288 height 49
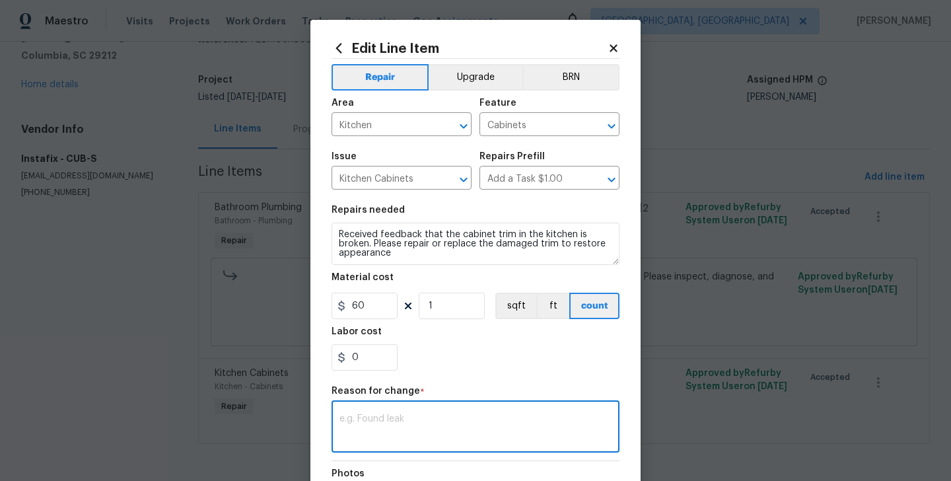
paste textarea "(BA) Updated per vendor’s final cost."
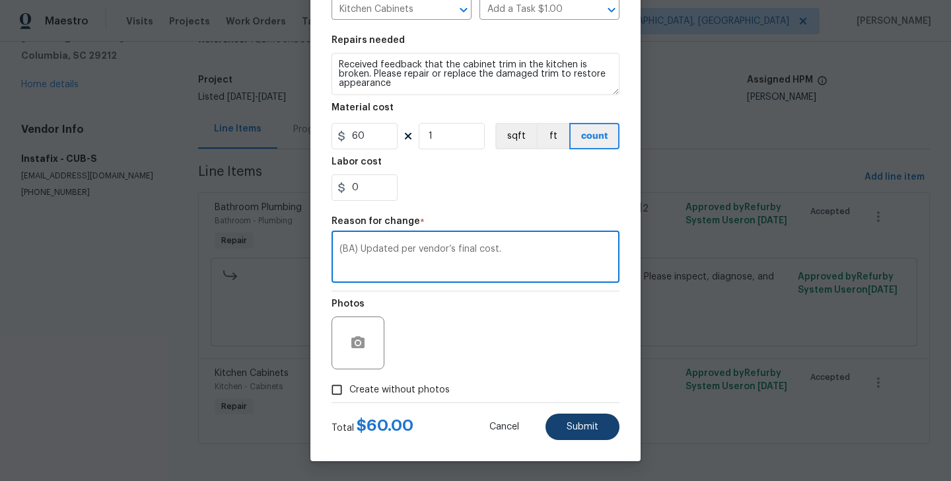
type textarea "(BA) Updated per vendor’s final cost."
click at [576, 421] on button "Submit" at bounding box center [582, 426] width 74 height 26
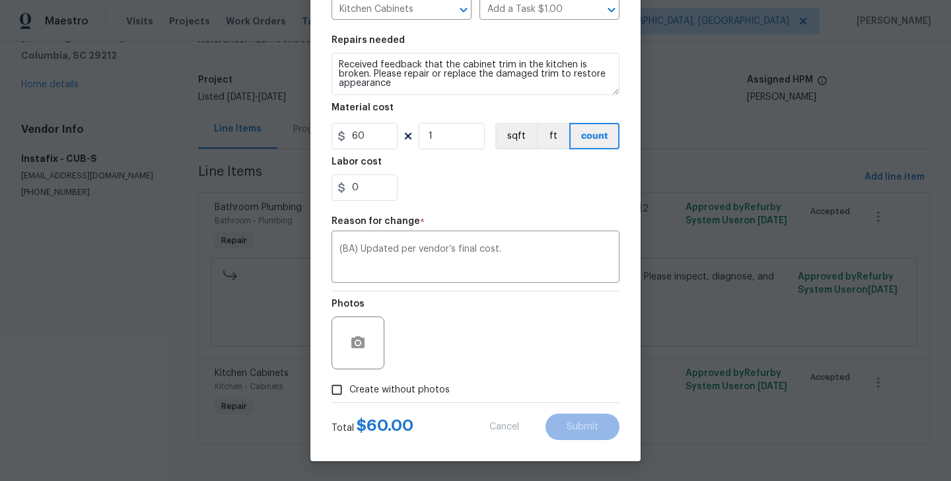
type input "50"
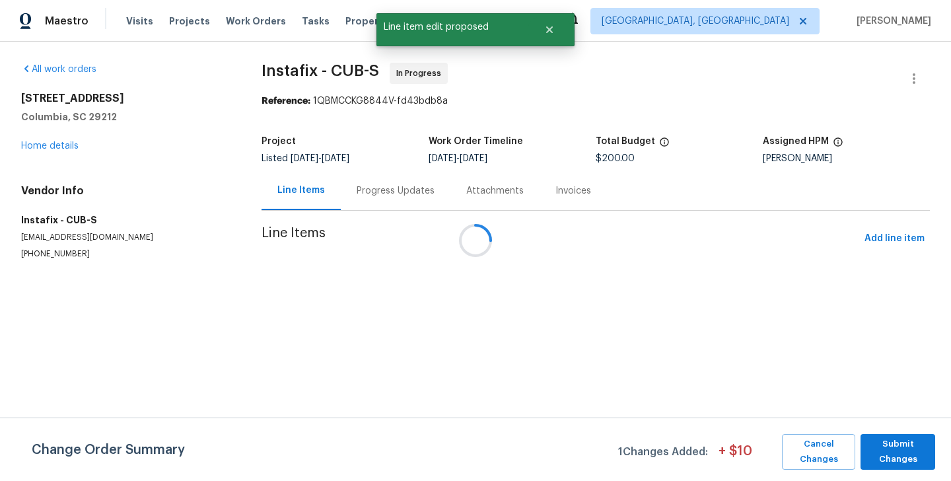
scroll to position [0, 0]
click at [903, 442] on span "Submit Changes" at bounding box center [897, 451] width 61 height 30
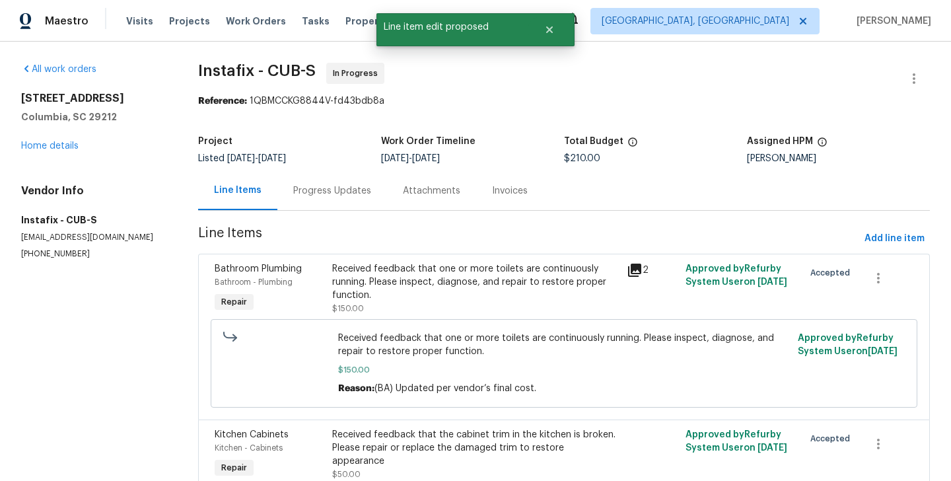
click at [309, 197] on div "Progress Updates" at bounding box center [332, 190] width 110 height 39
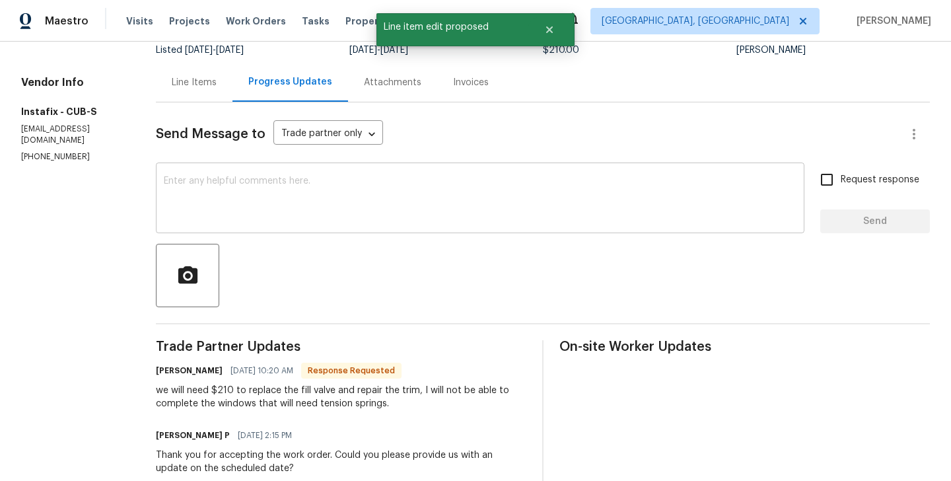
scroll to position [277, 0]
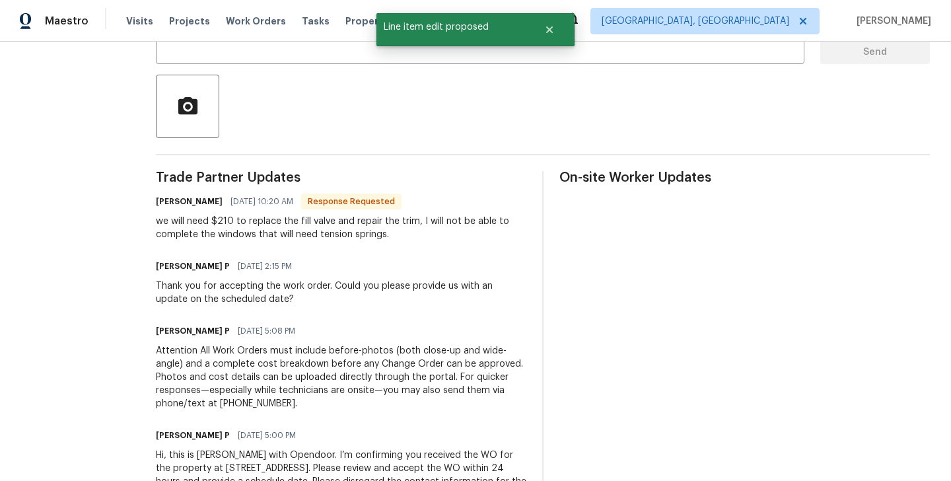
click at [160, 205] on h6 "Davon Kimble" at bounding box center [189, 201] width 67 height 13
copy h6 "Davon"
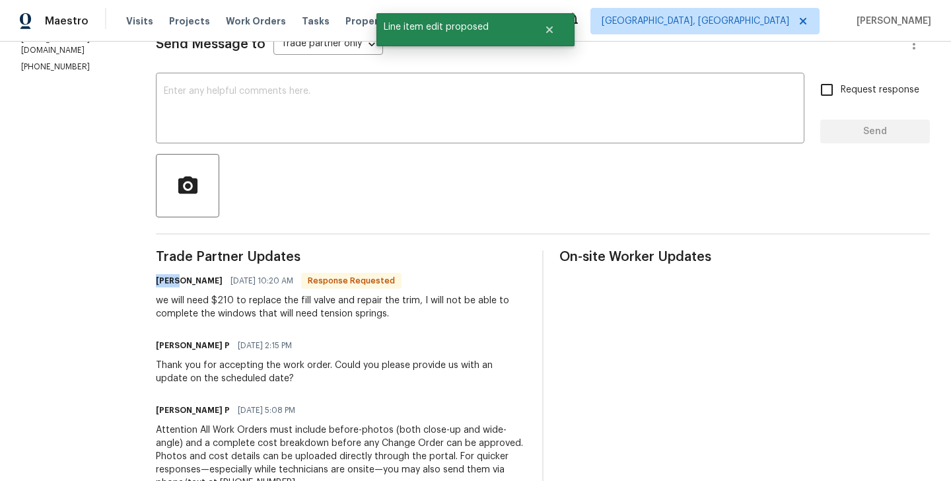
scroll to position [166, 0]
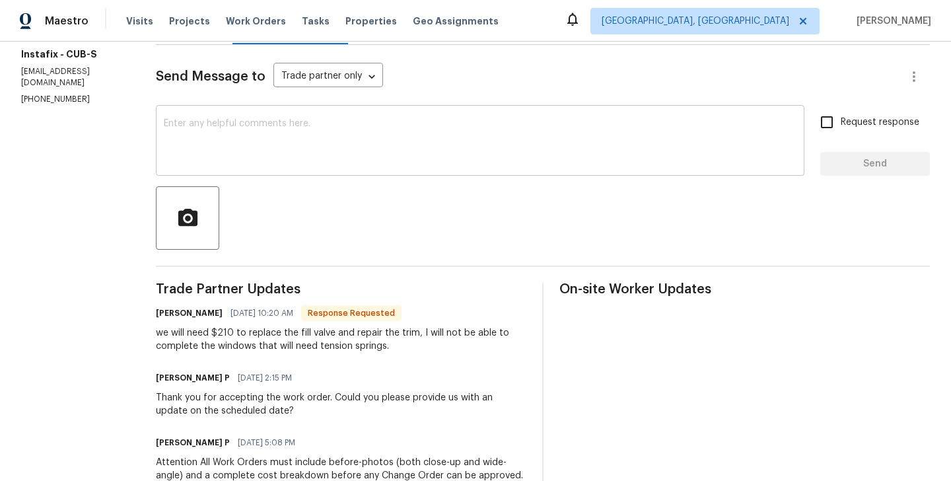
click at [210, 123] on textarea at bounding box center [480, 142] width 633 height 46
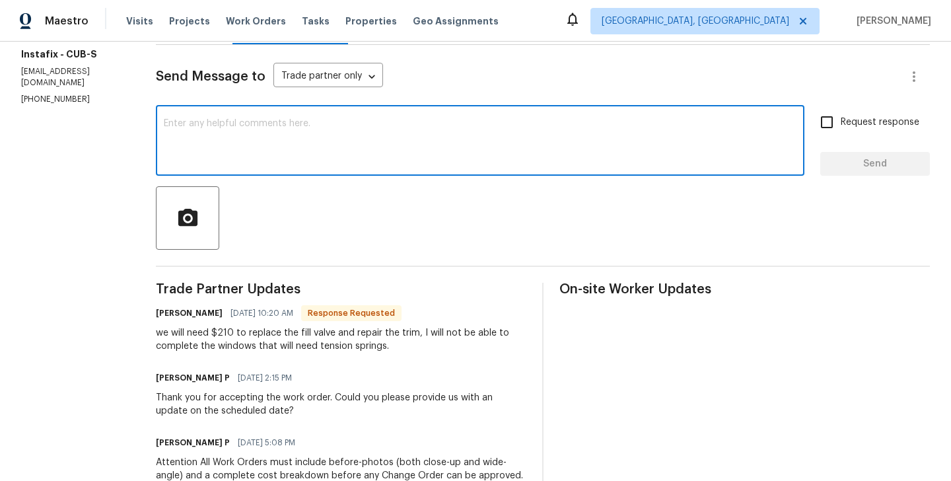
paste textarea "Davon"
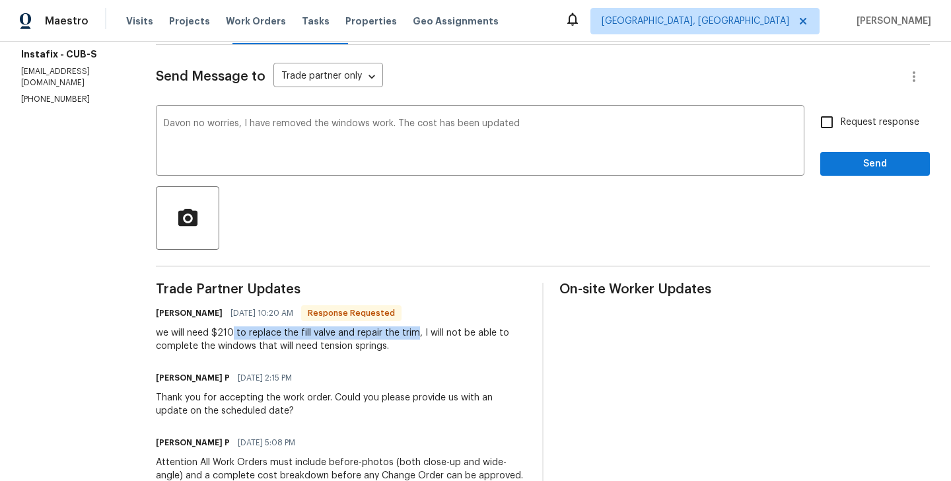
drag, startPoint x: 226, startPoint y: 335, endPoint x: 408, endPoint y: 333, distance: 182.3
click at [408, 333] on div "we will need $210 to replace the fill valve and repair the trim, I will not be …" at bounding box center [341, 339] width 370 height 26
copy div "to replace the fill valve and repair the trim"
click at [552, 119] on textarea "Davon no worries, I have removed the windows work. The cost has been updated" at bounding box center [480, 142] width 633 height 46
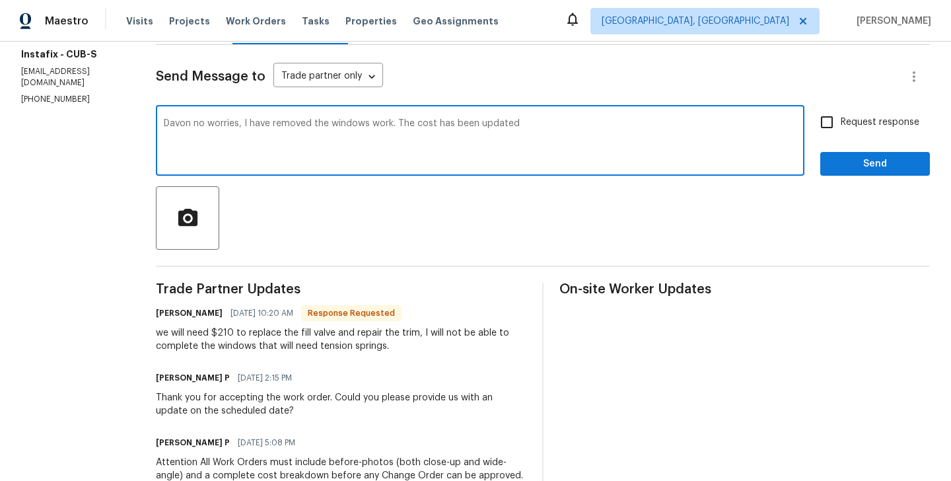
paste textarea "to replace the fill valve and repair the trim"
type textarea "Davon no worries, I have removed the windows work. The cost has been updated to…"
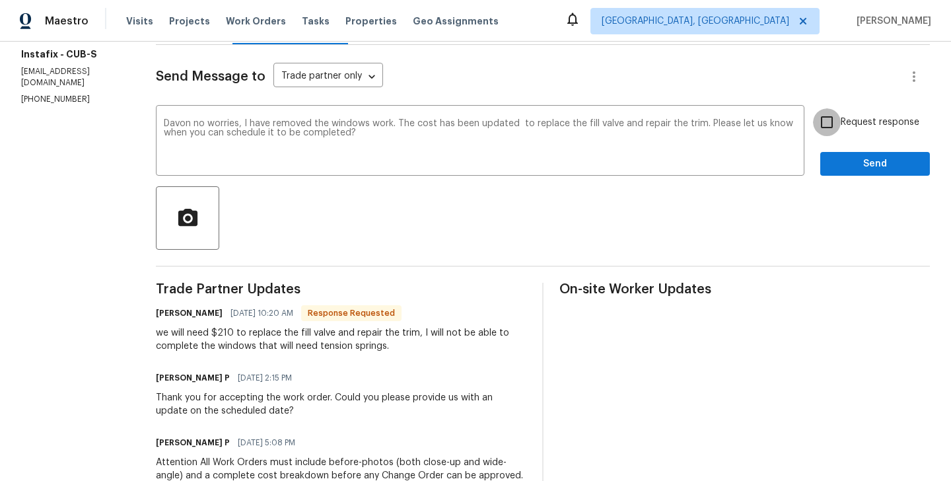
click at [837, 131] on input "Request response" at bounding box center [827, 122] width 28 height 28
checkbox input "true"
click at [837, 168] on span "Send" at bounding box center [875, 164] width 88 height 17
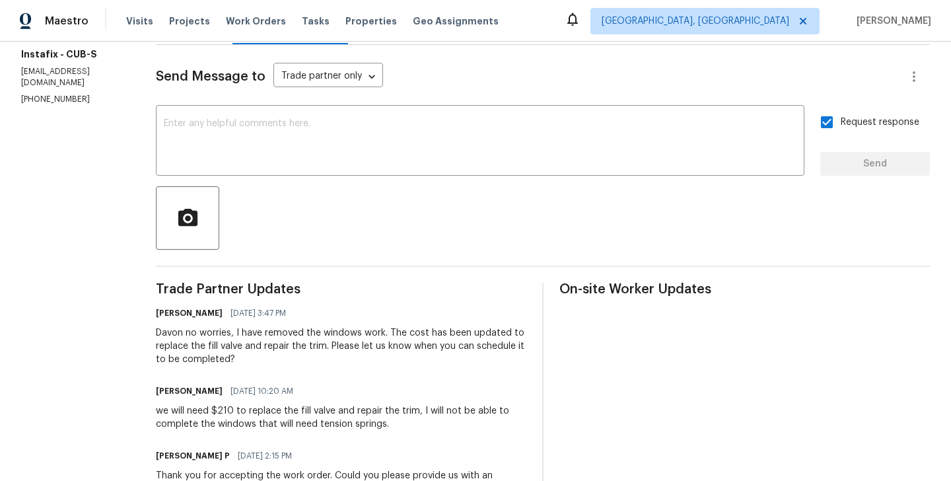
scroll to position [0, 0]
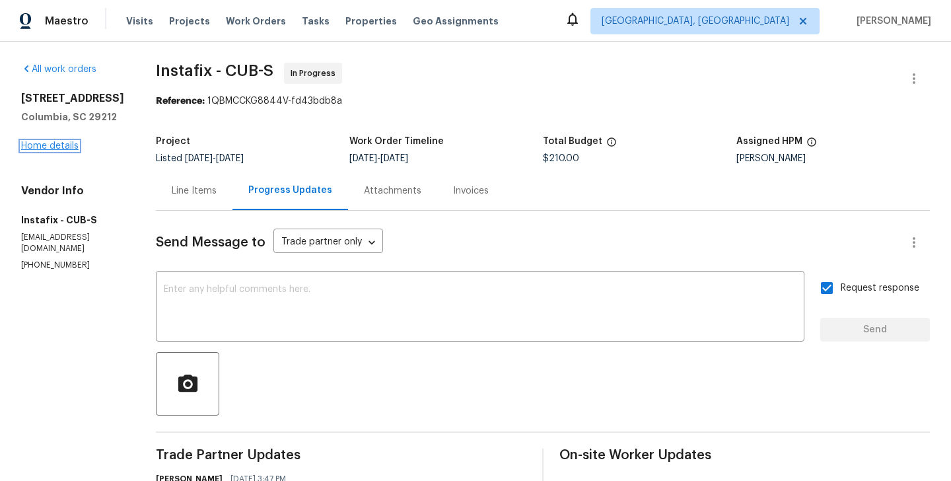
click at [61, 149] on link "Home details" at bounding box center [49, 145] width 57 height 9
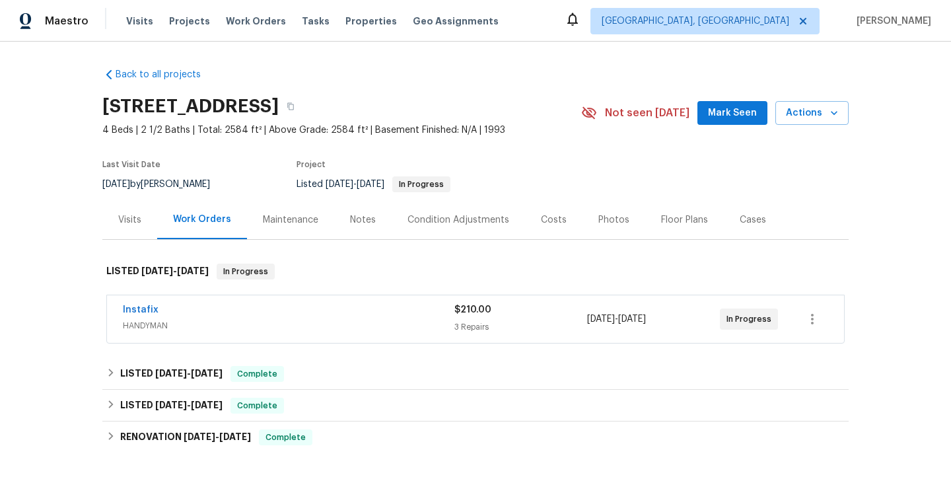
scroll to position [174, 0]
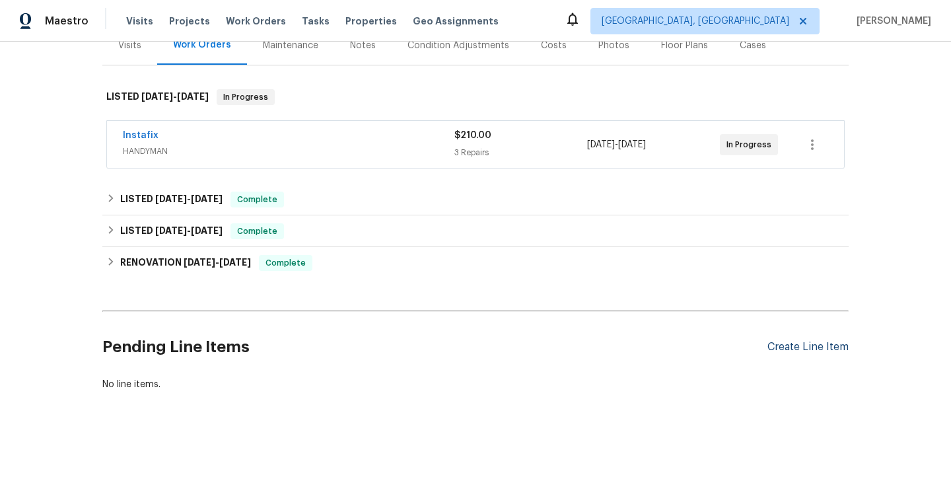
click at [787, 345] on div "Create Line Item" at bounding box center [807, 347] width 81 height 13
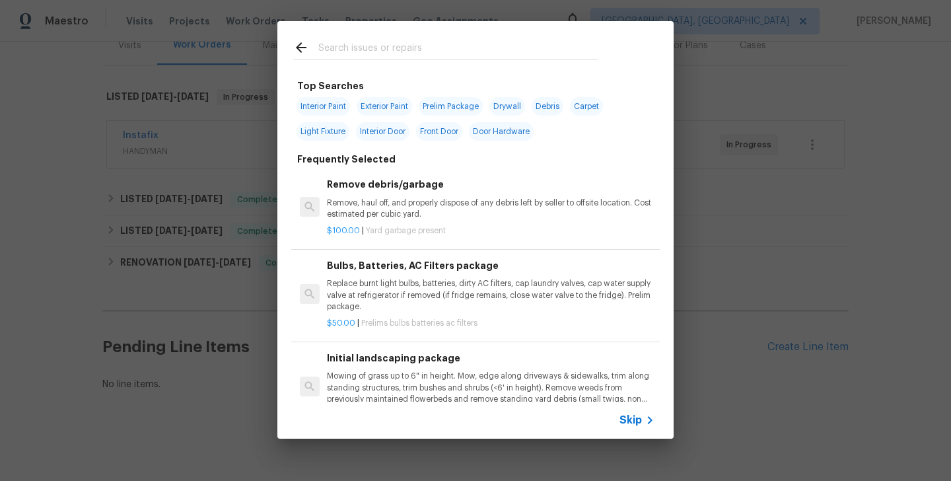
click at [639, 423] on span "Skip" at bounding box center [630, 419] width 22 height 13
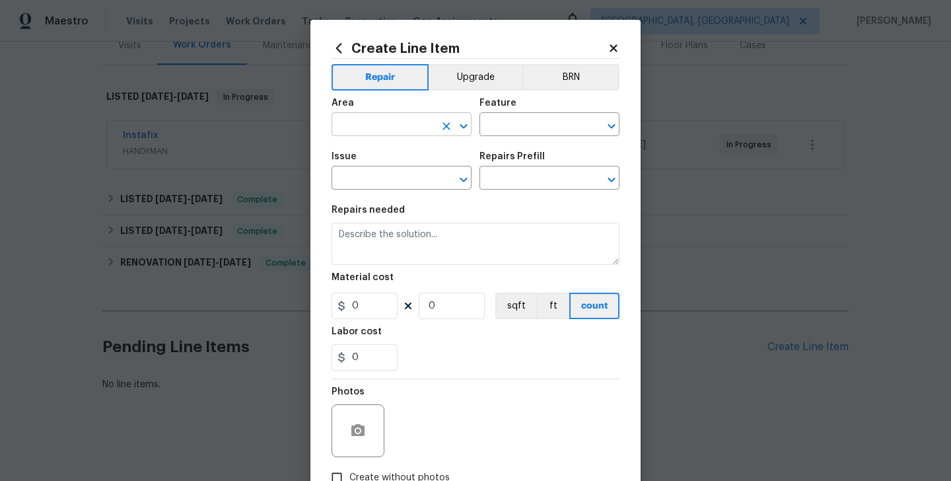
click at [372, 126] on input "text" at bounding box center [382, 126] width 103 height 20
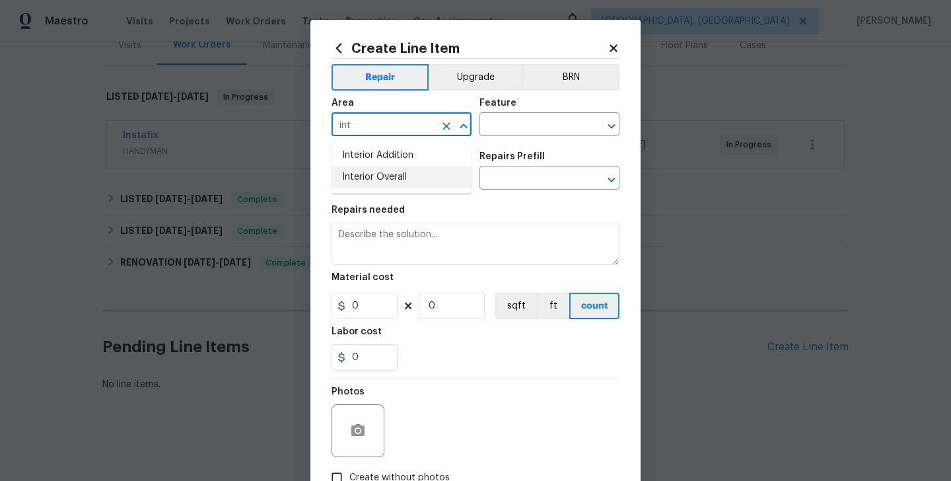
click at [388, 182] on li "Interior Overall" at bounding box center [401, 177] width 140 height 22
type input "Interior Overall"
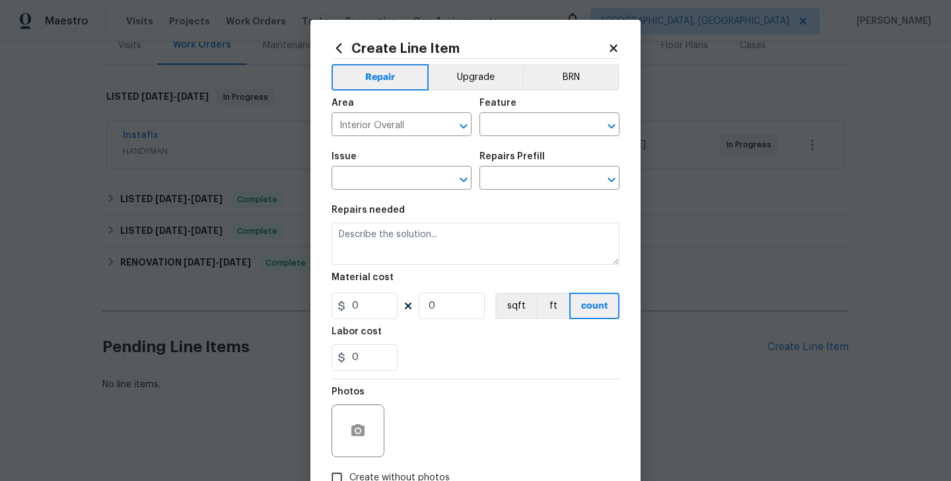
click at [531, 114] on div "Feature" at bounding box center [549, 106] width 140 height 17
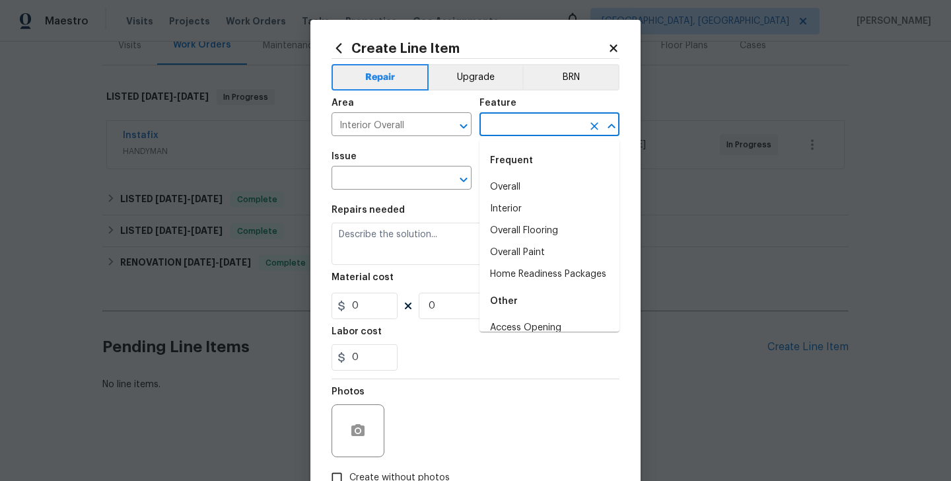
click at [524, 125] on input "text" at bounding box center [530, 126] width 103 height 20
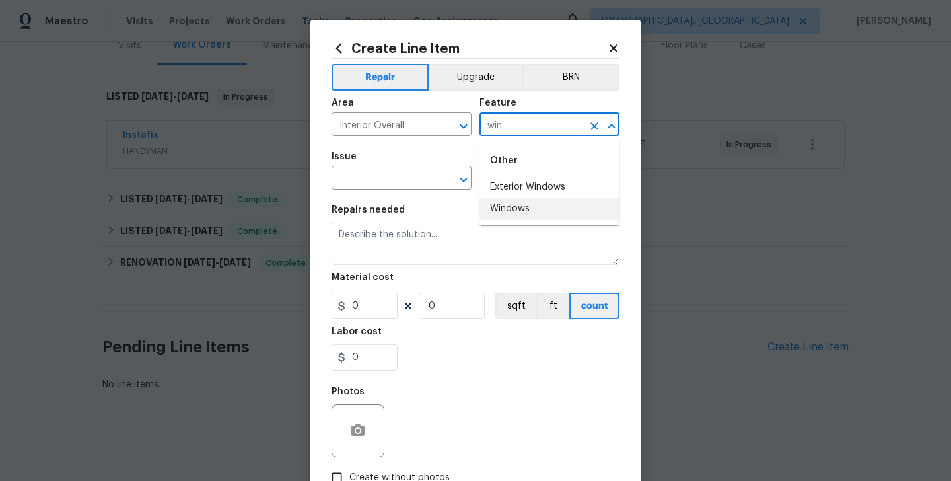
click at [527, 201] on li "Windows" at bounding box center [549, 209] width 140 height 22
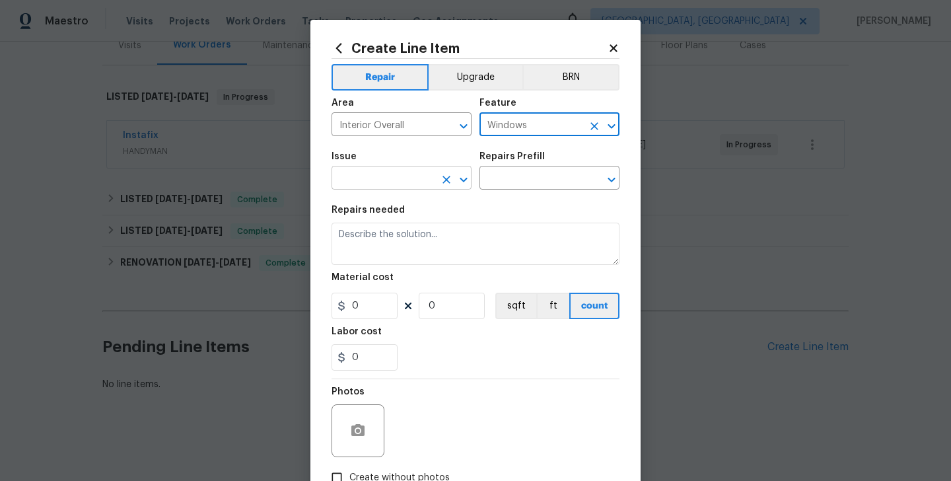
type input "Windows"
click at [407, 189] on input "text" at bounding box center [382, 179] width 103 height 20
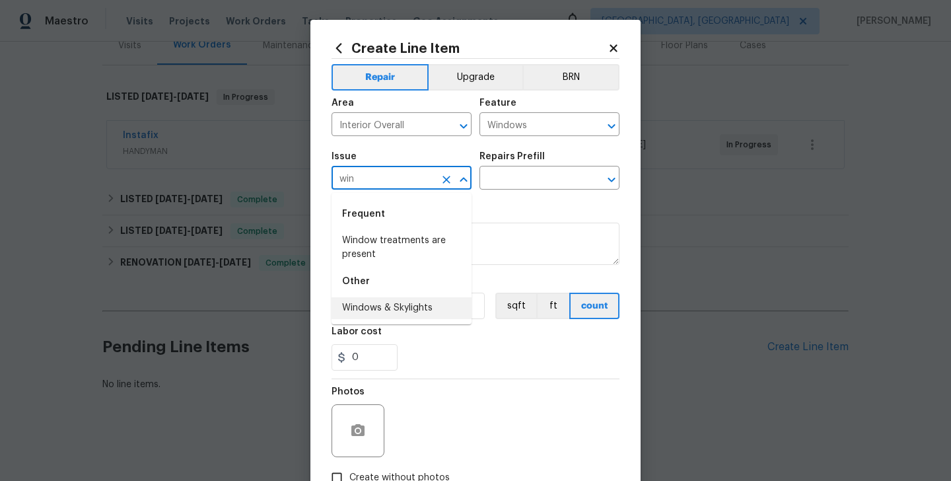
click at [405, 308] on li "Windows & Skylights" at bounding box center [401, 308] width 140 height 22
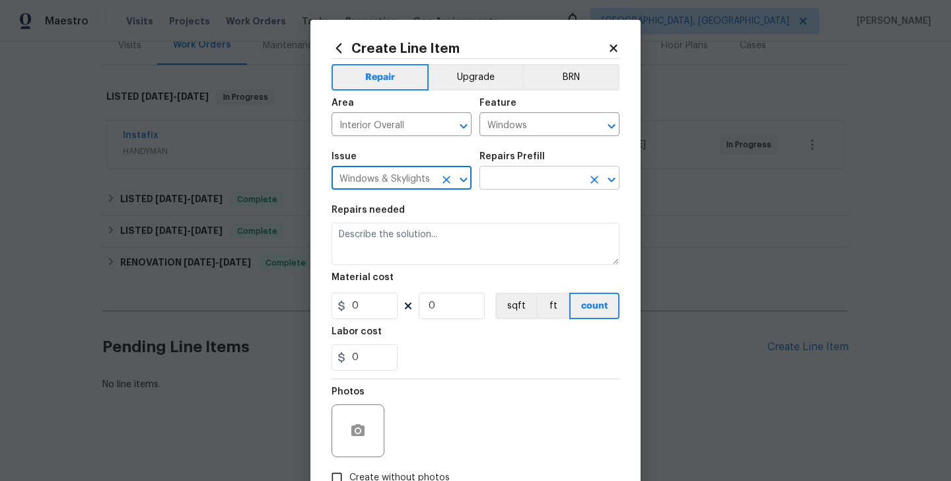
type input "Windows & Skylights"
click at [529, 185] on input "text" at bounding box center [530, 179] width 103 height 20
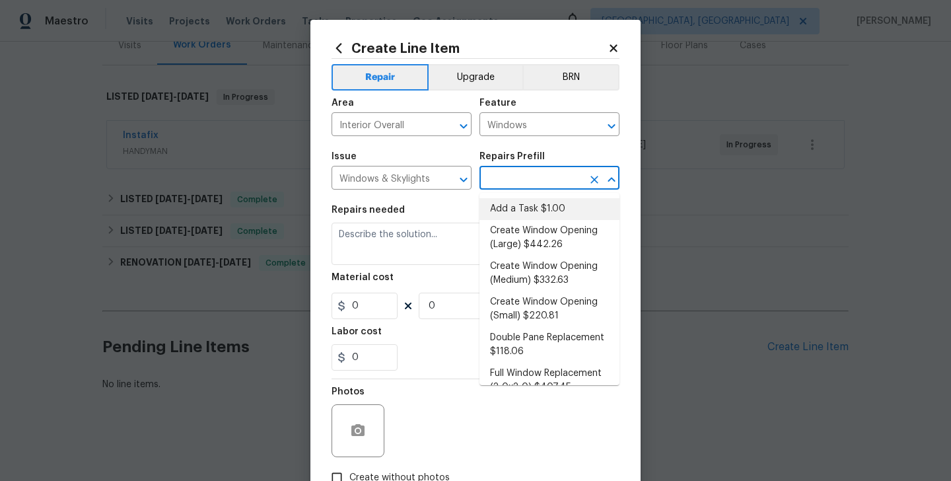
click at [529, 200] on li "Add a Task $1.00" at bounding box center [549, 209] width 140 height 22
type input "Add a Task $1.00"
type textarea "HPM to detail"
type input "1"
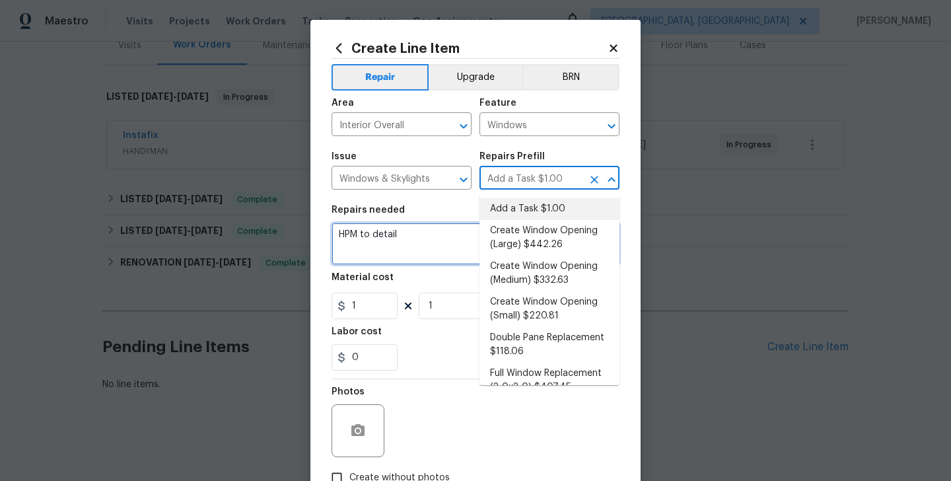
click at [413, 237] on textarea "HPM to detail" at bounding box center [475, 244] width 288 height 42
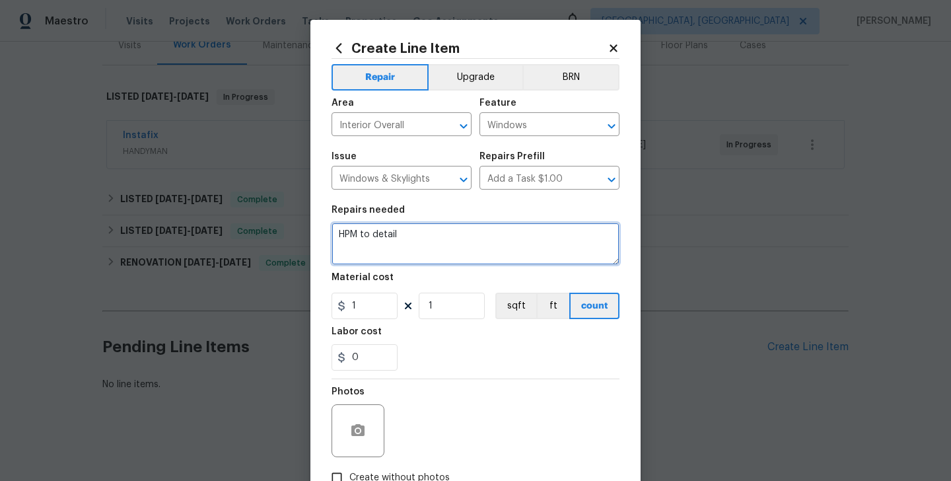
click at [413, 237] on textarea "HPM to detail" at bounding box center [475, 244] width 288 height 42
paste textarea "Received feedback that several window springs are broken. Please inspect and re…"
type textarea "Received feedback that several window springs are broken. Please inspect and re…"
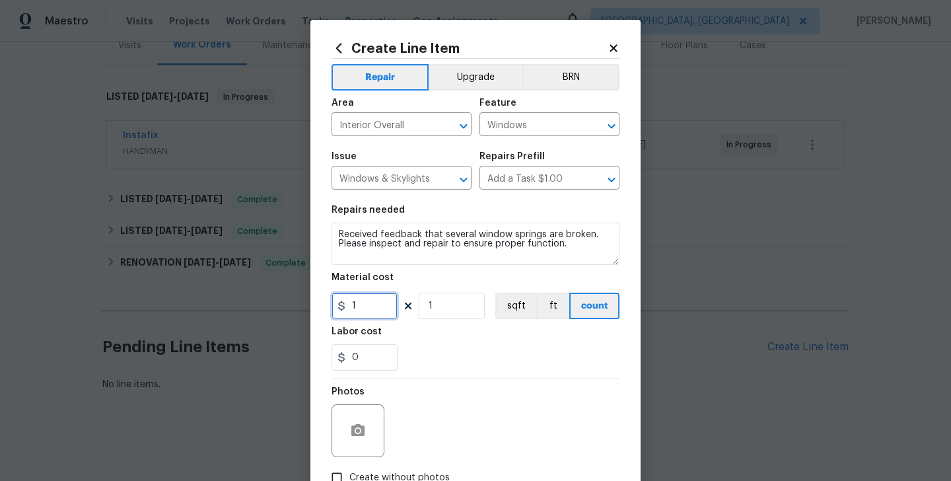
click at [353, 294] on input "1" at bounding box center [364, 306] width 66 height 26
click at [353, 294] on input "5" at bounding box center [364, 306] width 66 height 26
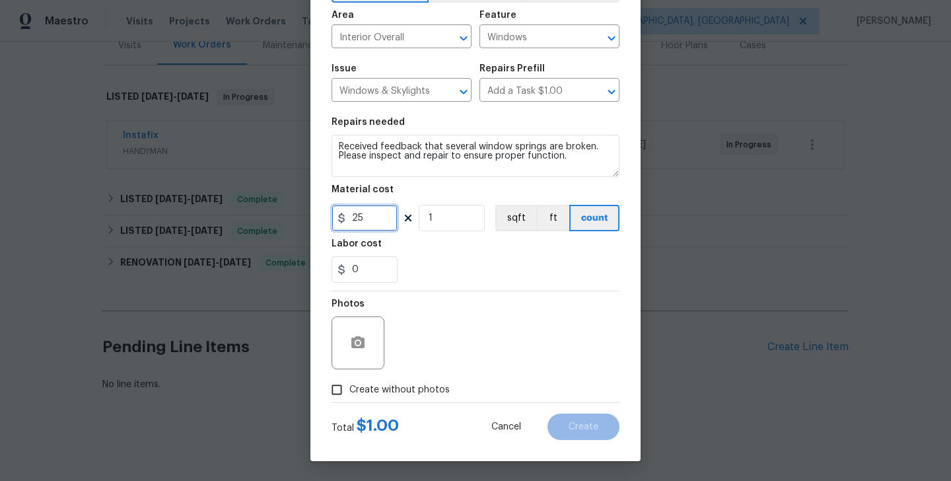
type input "25"
click at [396, 390] on span "Create without photos" at bounding box center [399, 390] width 100 height 14
click at [349, 390] on input "Create without photos" at bounding box center [336, 389] width 25 height 25
click at [403, 382] on label "Create without photos" at bounding box center [386, 389] width 125 height 25
click at [349, 382] on input "Create without photos" at bounding box center [336, 389] width 25 height 25
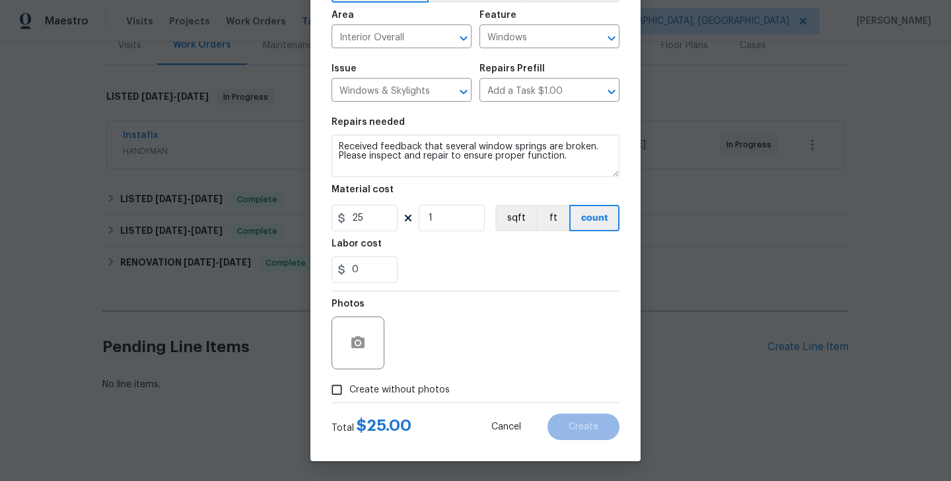
click at [388, 393] on span "Create without photos" at bounding box center [399, 390] width 100 height 14
click at [349, 393] on input "Create without photos" at bounding box center [336, 389] width 25 height 25
checkbox input "true"
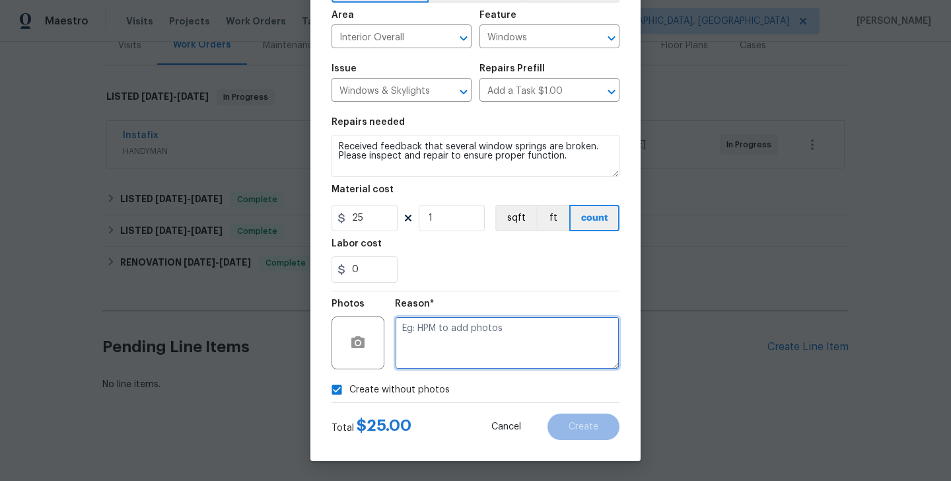
click at [476, 341] on textarea at bounding box center [507, 342] width 225 height 53
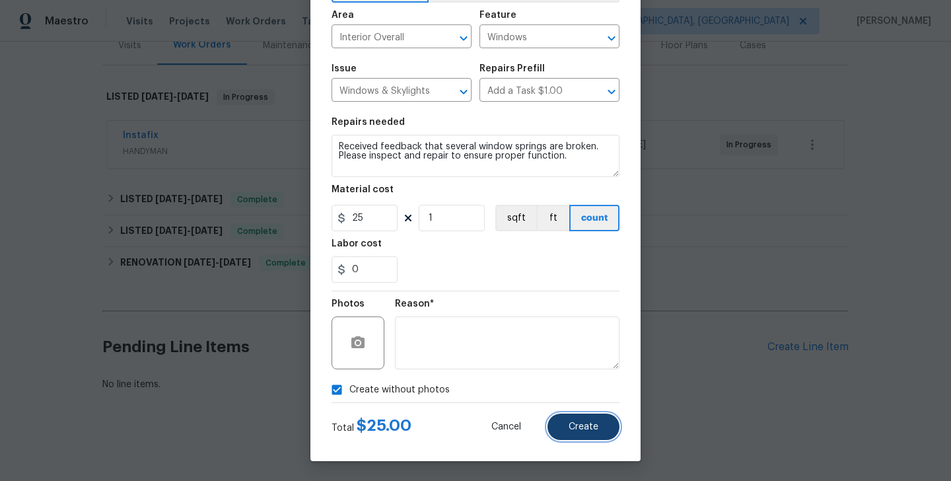
click at [576, 419] on button "Create" at bounding box center [583, 426] width 72 height 26
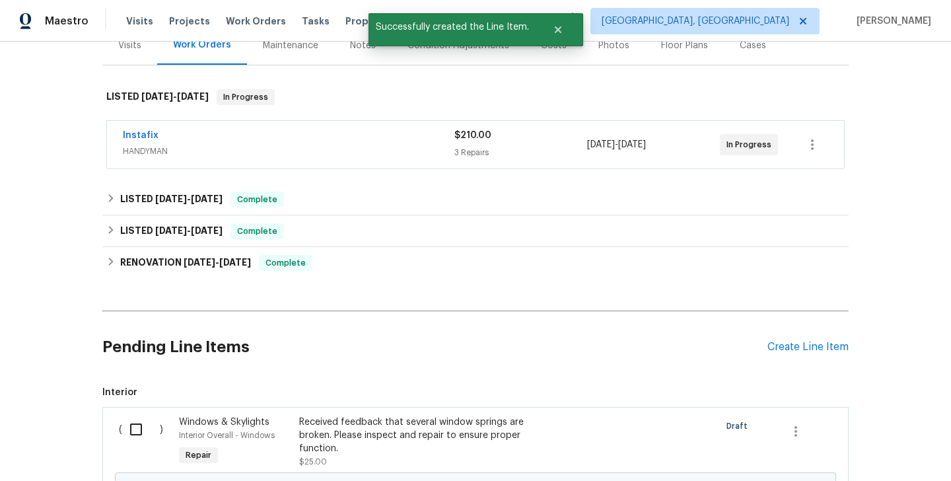
scroll to position [338, 0]
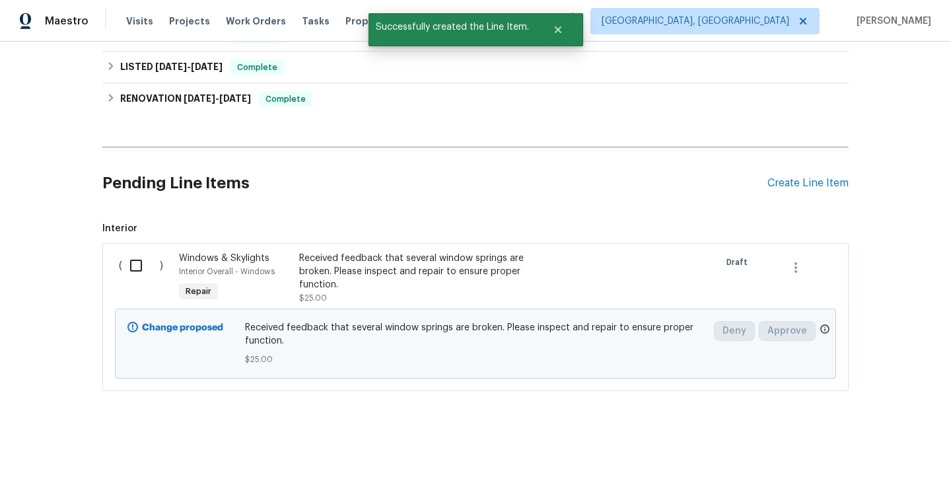
click at [127, 265] on input "checkbox" at bounding box center [141, 266] width 38 height 28
checkbox input "true"
click at [857, 445] on span "Create Work Order" at bounding box center [875, 448] width 88 height 17
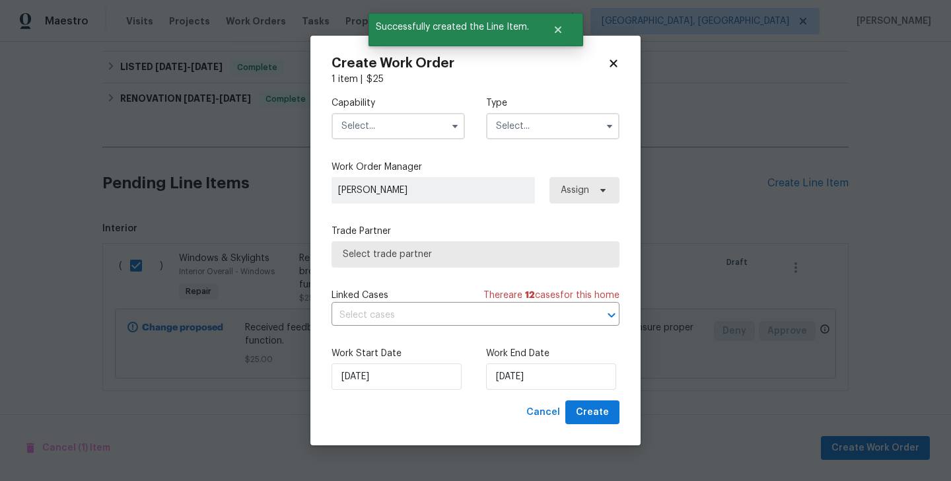
click at [376, 132] on input "text" at bounding box center [397, 126] width 133 height 26
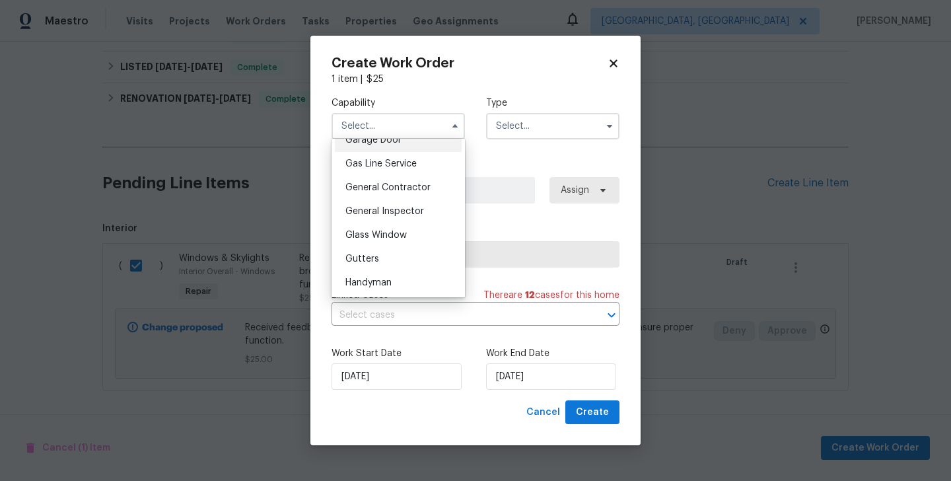
scroll to position [634, 0]
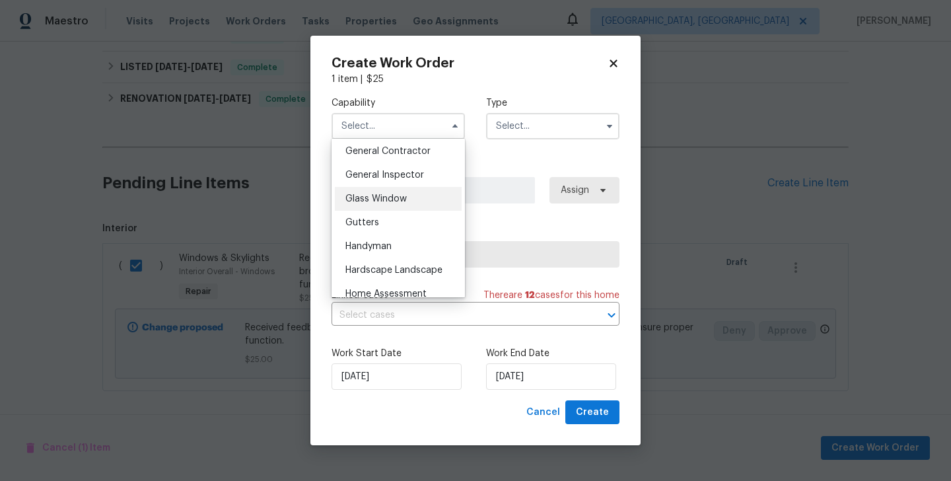
click at [380, 197] on span "Glass Window" at bounding box center [375, 198] width 61 height 9
type input "Glass Window"
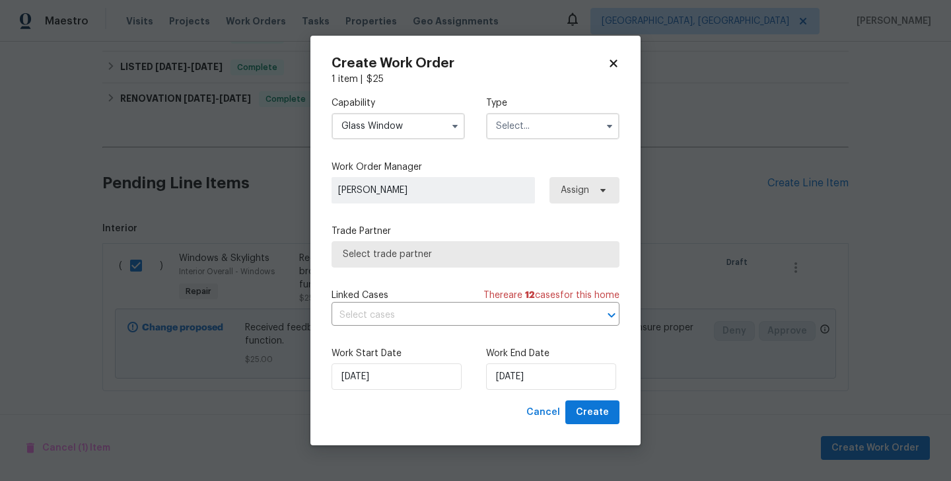
click at [530, 109] on div "Type" at bounding box center [552, 117] width 133 height 43
click at [530, 120] on input "text" at bounding box center [552, 126] width 133 height 26
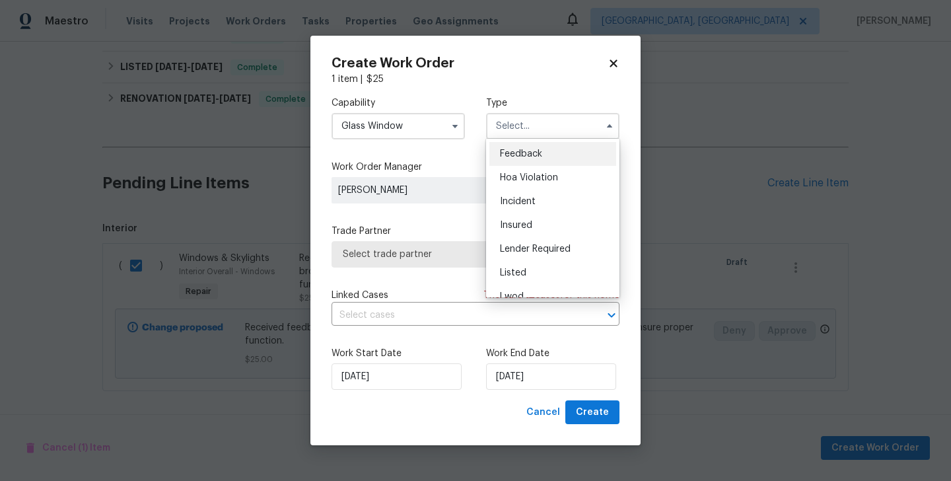
click at [536, 163] on div "Feedback" at bounding box center [552, 154] width 127 height 24
type input "Feedback"
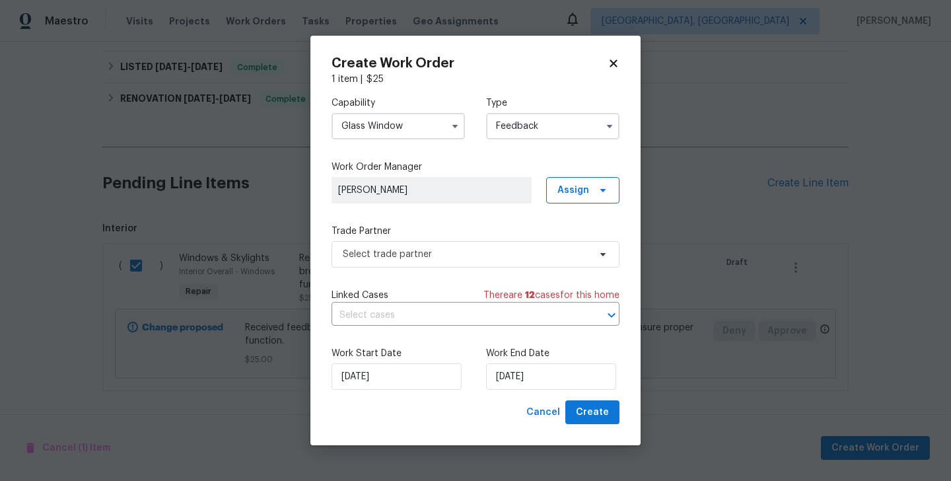
click at [413, 278] on div "Capability Glass Window Type Feedback Work Order Manager Blessida Angeline M As…" at bounding box center [475, 243] width 288 height 314
click at [394, 253] on span "Select trade partner" at bounding box center [466, 254] width 246 height 13
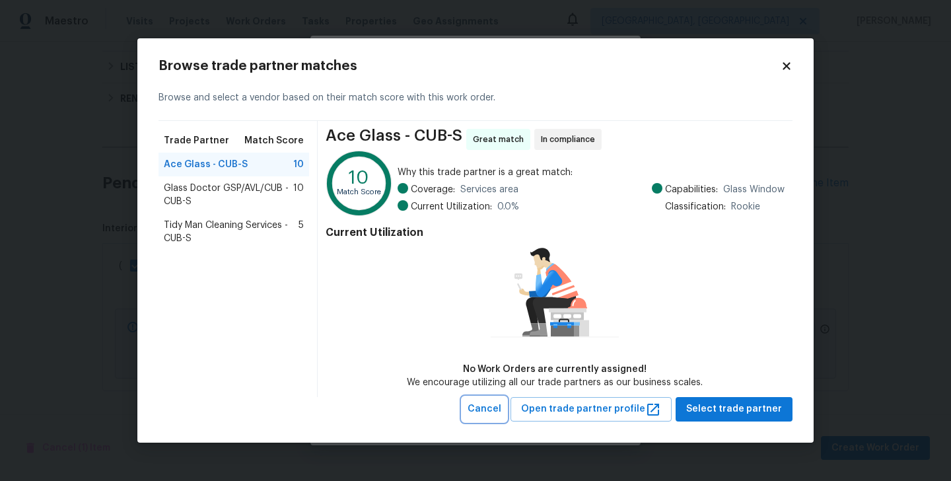
click at [501, 413] on span "Cancel" at bounding box center [485, 409] width 34 height 17
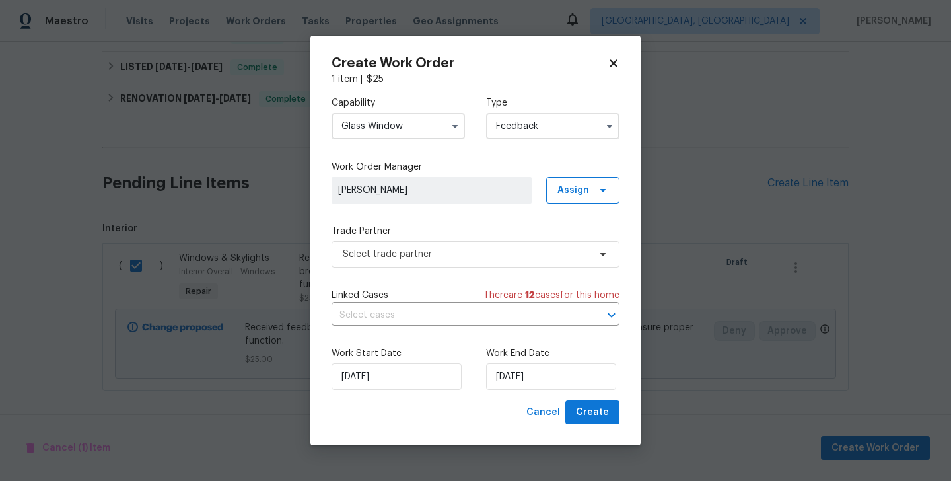
click at [390, 127] on input "Glass Window" at bounding box center [397, 126] width 133 height 26
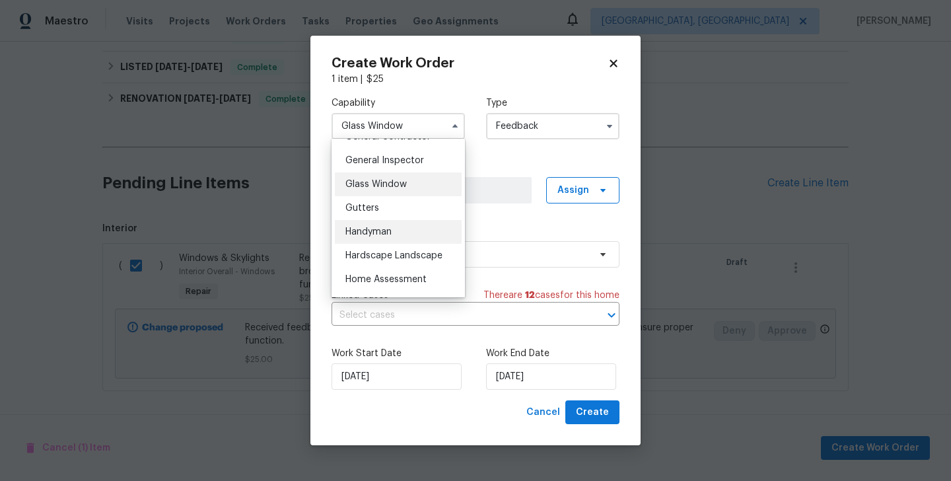
scroll to position [649, 0]
click at [382, 236] on div "Handyman" at bounding box center [398, 231] width 127 height 24
type input "Handyman"
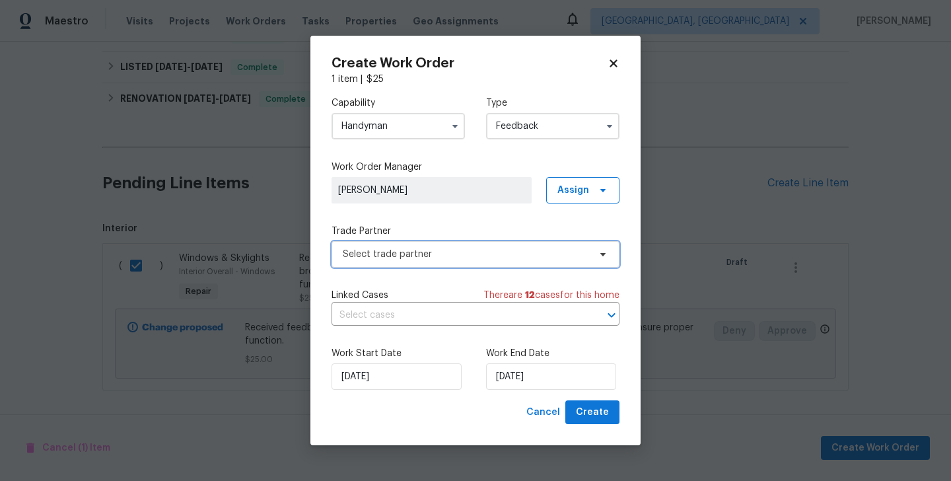
click at [417, 254] on span "Select trade partner" at bounding box center [466, 254] width 246 height 13
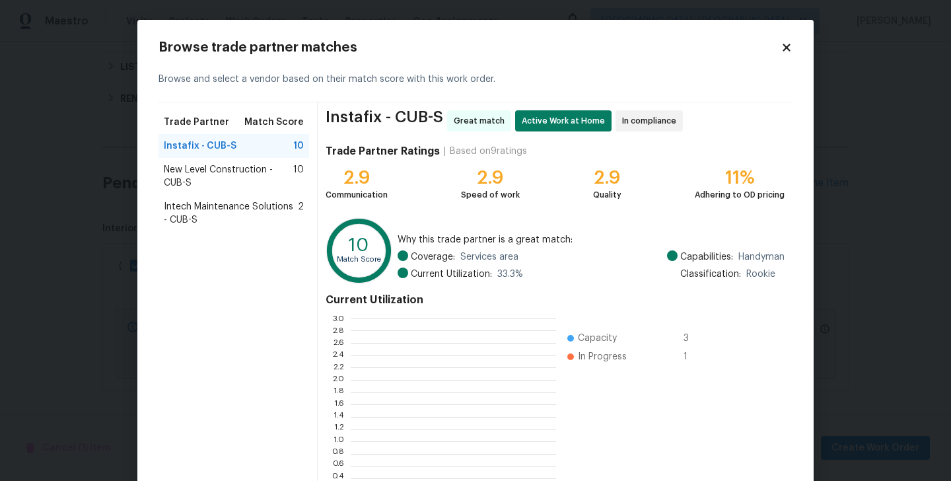
scroll to position [185, 205]
click at [226, 175] on span "New Level Construction - CUB-S" at bounding box center [228, 176] width 129 height 26
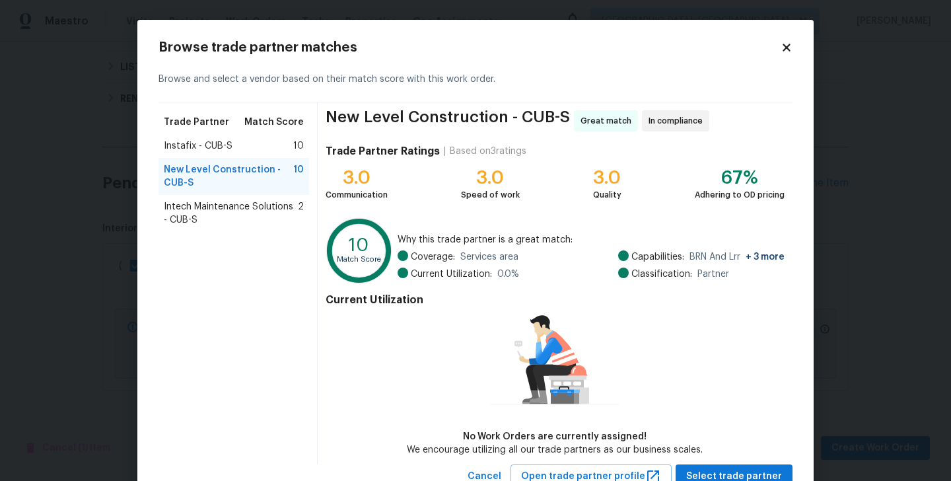
scroll to position [48, 0]
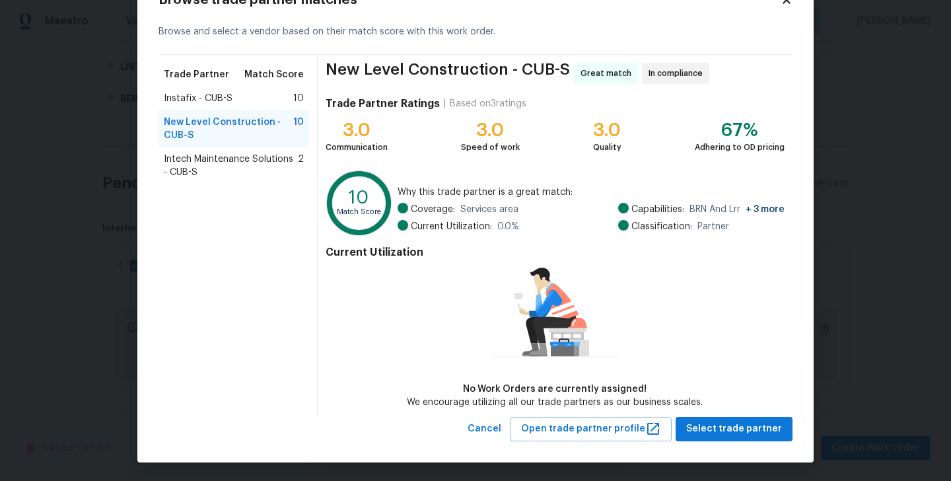
click at [300, 164] on span "2" at bounding box center [301, 166] width 6 height 26
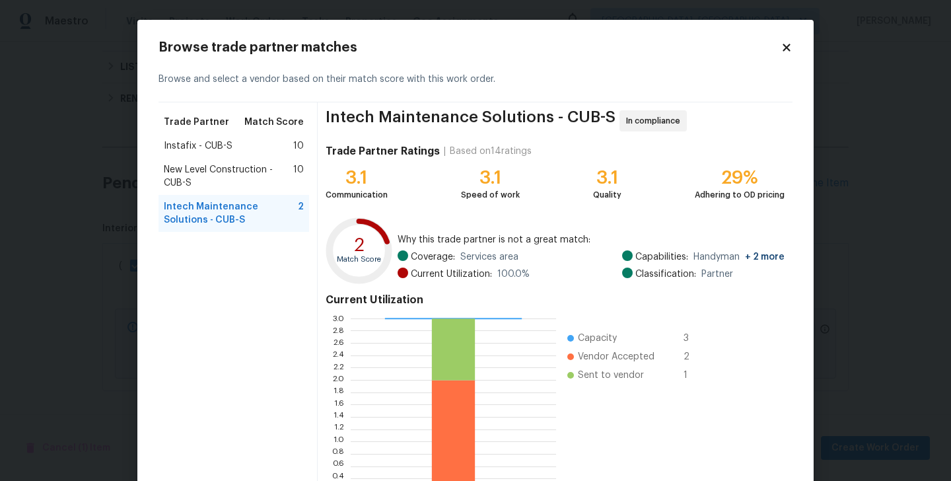
scroll to position [102, 0]
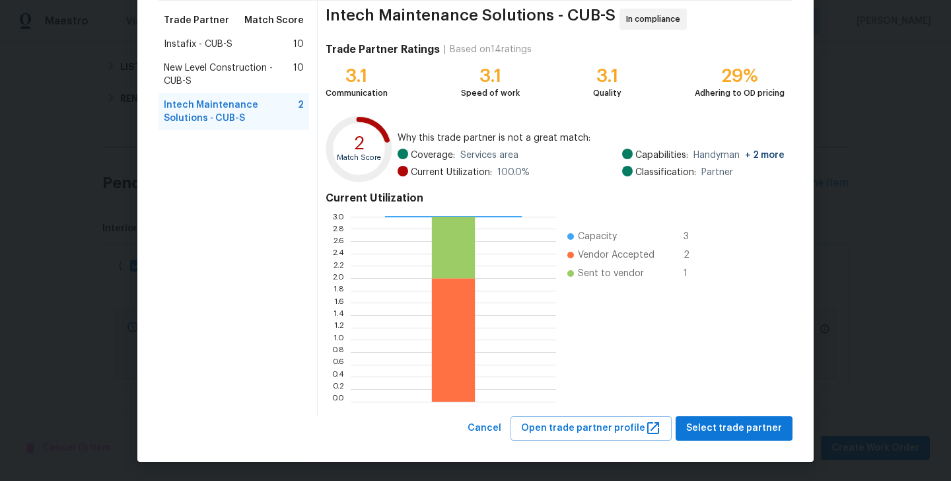
click at [724, 441] on div "Browse trade partner matches Browse and select a vendor based on their match sc…" at bounding box center [475, 189] width 676 height 543
click at [720, 429] on span "Select trade partner" at bounding box center [734, 428] width 96 height 17
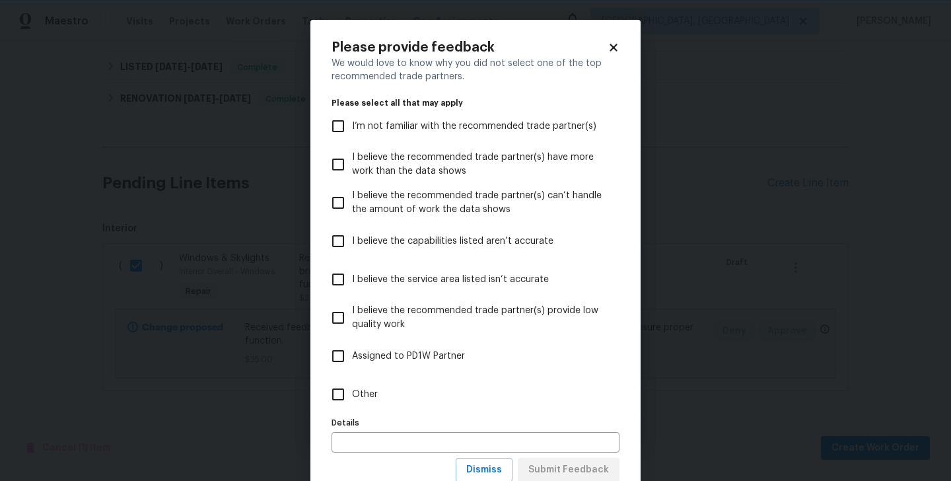
scroll to position [0, 0]
click at [346, 394] on input "Other" at bounding box center [338, 394] width 28 height 28
checkbox input "true"
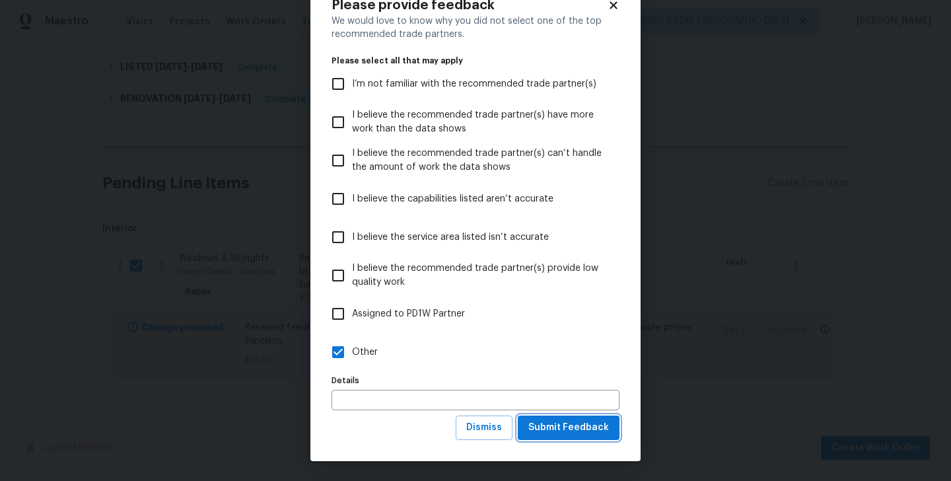
click at [545, 431] on span "Submit Feedback" at bounding box center [568, 427] width 81 height 17
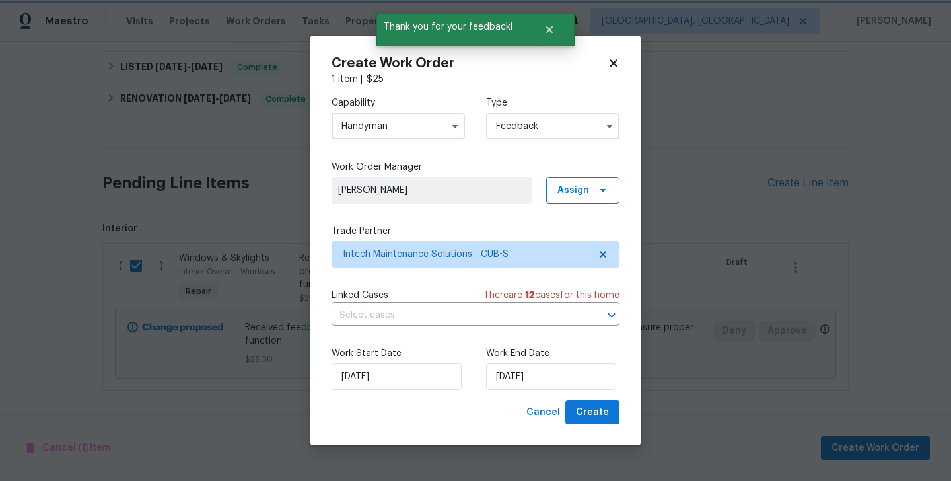
scroll to position [0, 0]
click at [539, 377] on input "18/09/2025" at bounding box center [551, 376] width 130 height 26
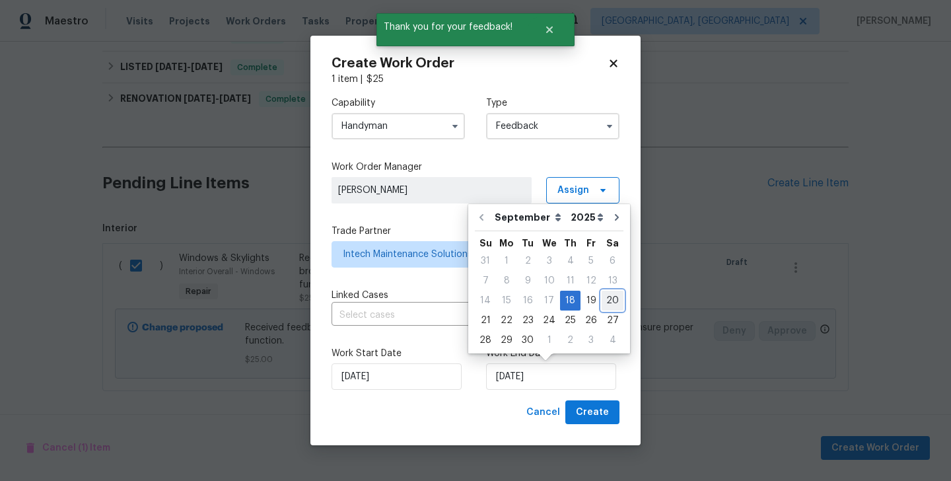
click at [606, 303] on div "20" at bounding box center [613, 300] width 22 height 18
type input "20/09/2025"
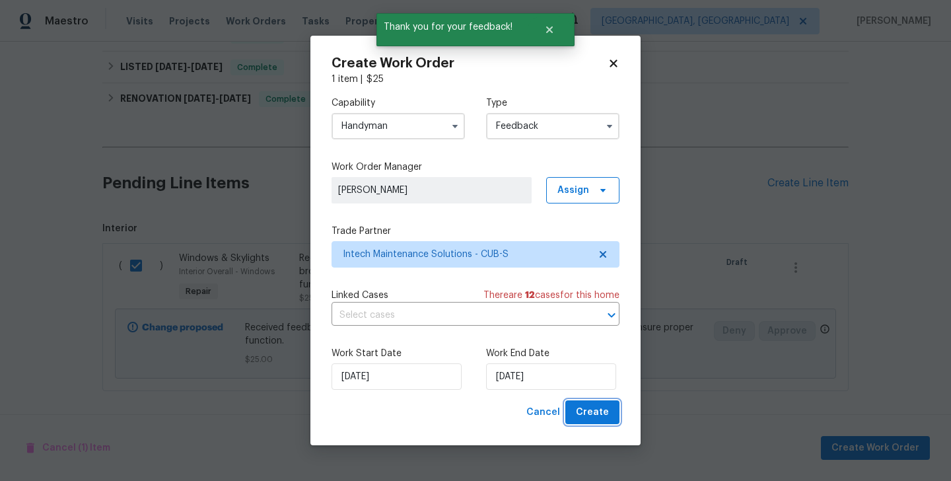
click at [596, 408] on span "Create" at bounding box center [592, 412] width 33 height 17
checkbox input "false"
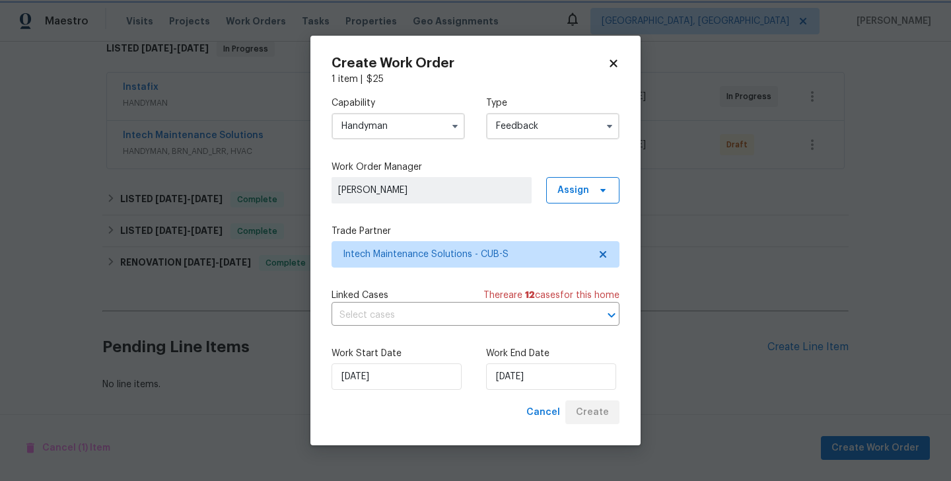
scroll to position [223, 0]
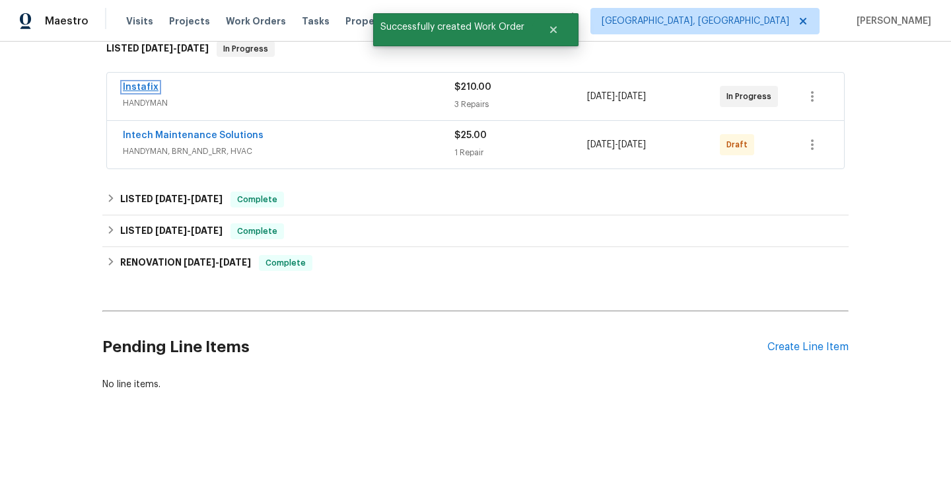
click at [148, 83] on link "Instafix" at bounding box center [141, 87] width 36 height 9
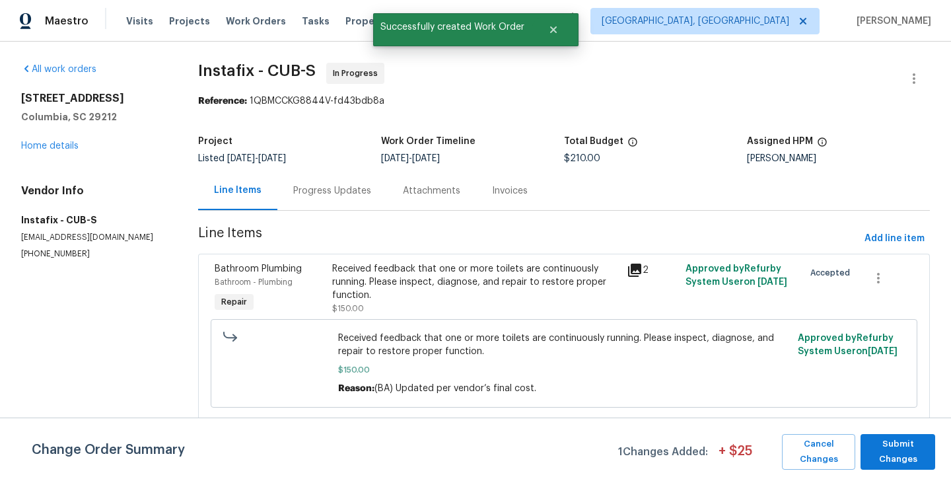
click at [335, 178] on div "Progress Updates" at bounding box center [332, 190] width 110 height 39
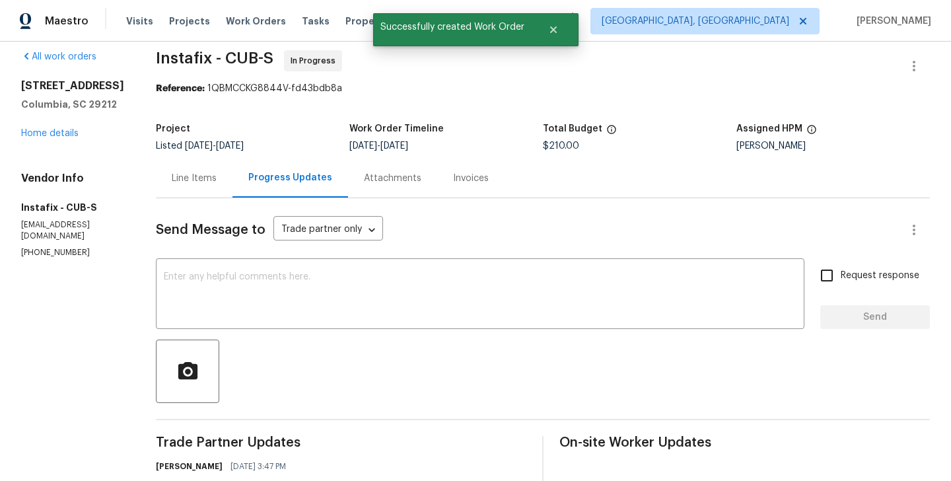
scroll to position [426, 0]
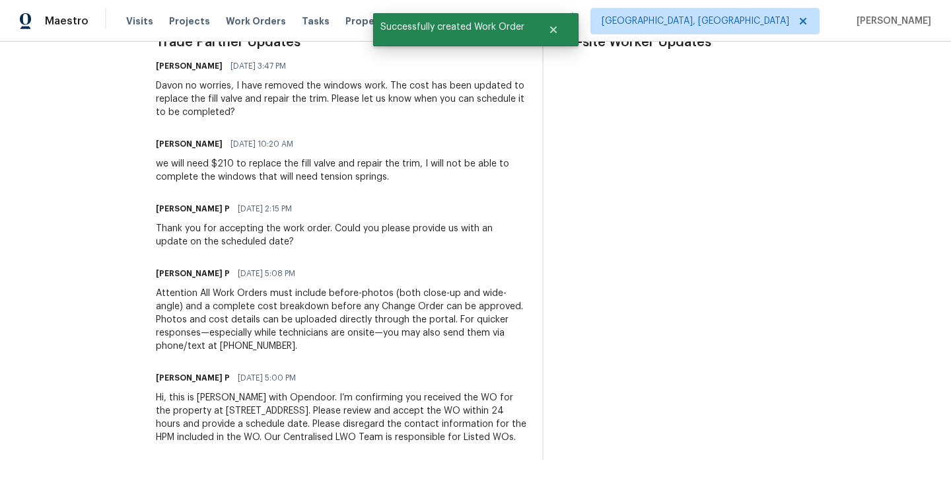
click at [288, 391] on div "Hi, this is Ramyasri with Opendoor. I’m confirming you received the WO for the …" at bounding box center [341, 417] width 370 height 53
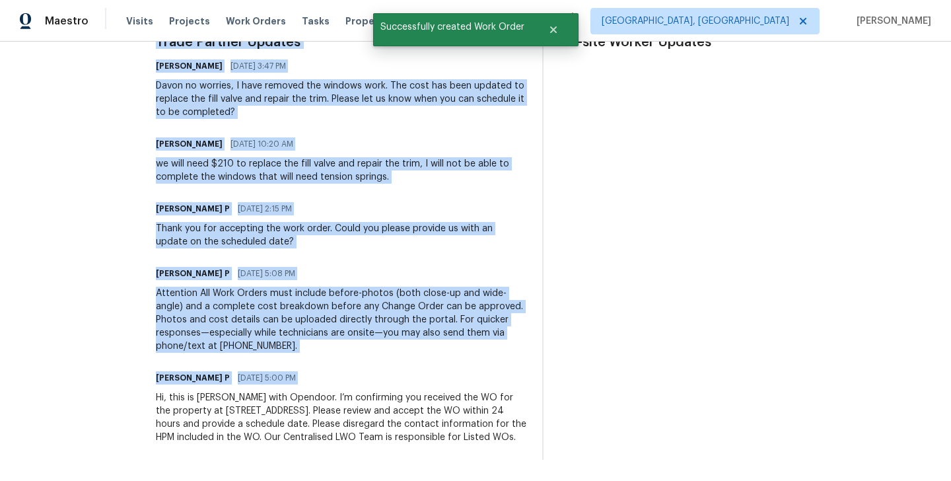
click at [288, 391] on div "Hi, this is Ramyasri with Opendoor. I’m confirming you received the WO for the …" at bounding box center [341, 417] width 370 height 53
copy div "Trade Partner Updates Blessida Angeline M 09/18/2025 3:47 PM Davon no worries, …"
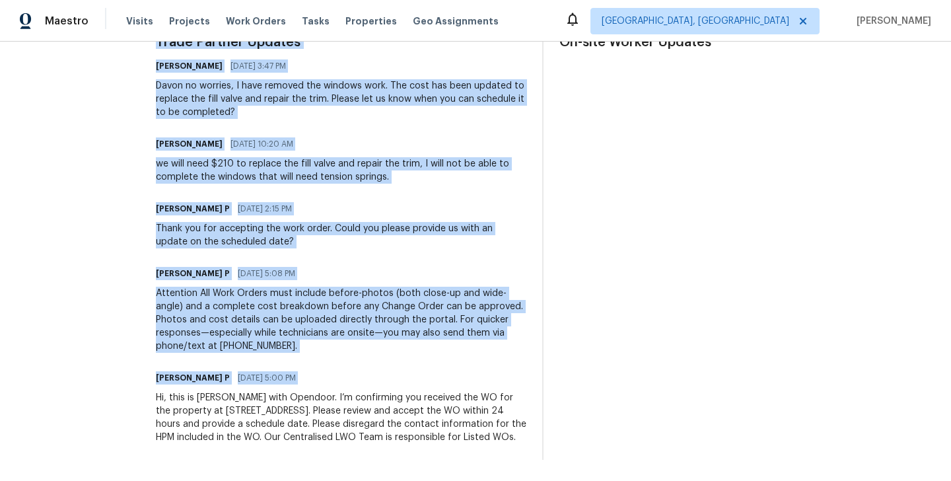
scroll to position [0, 0]
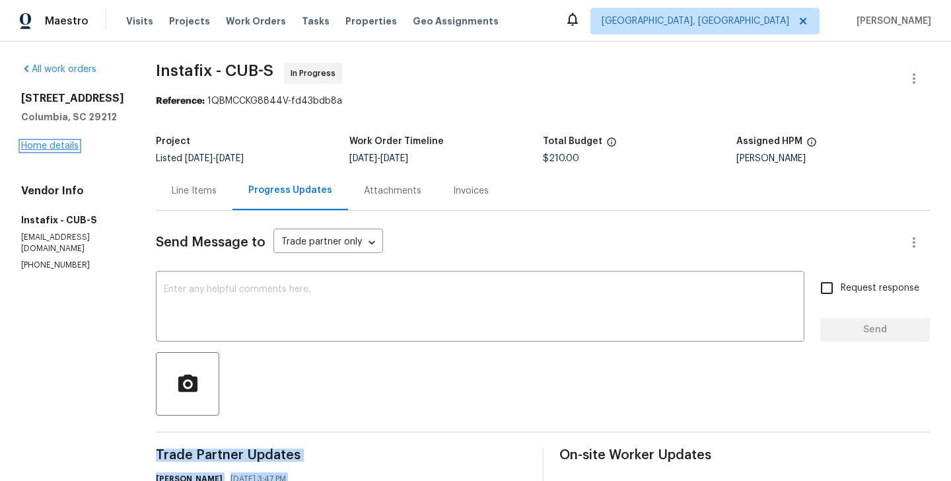
click at [68, 149] on link "Home details" at bounding box center [49, 145] width 57 height 9
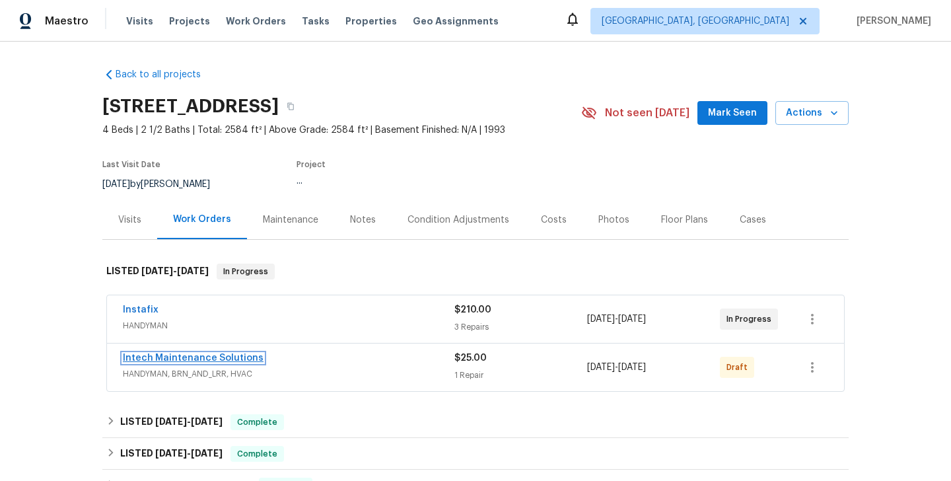
click at [202, 360] on link "Intech Maintenance Solutions" at bounding box center [193, 357] width 141 height 9
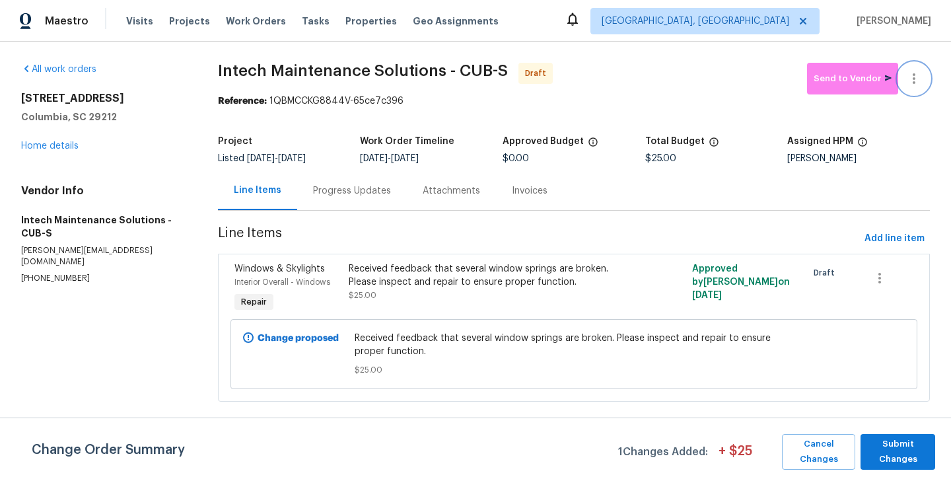
click at [912, 71] on icon "button" at bounding box center [914, 79] width 16 height 16
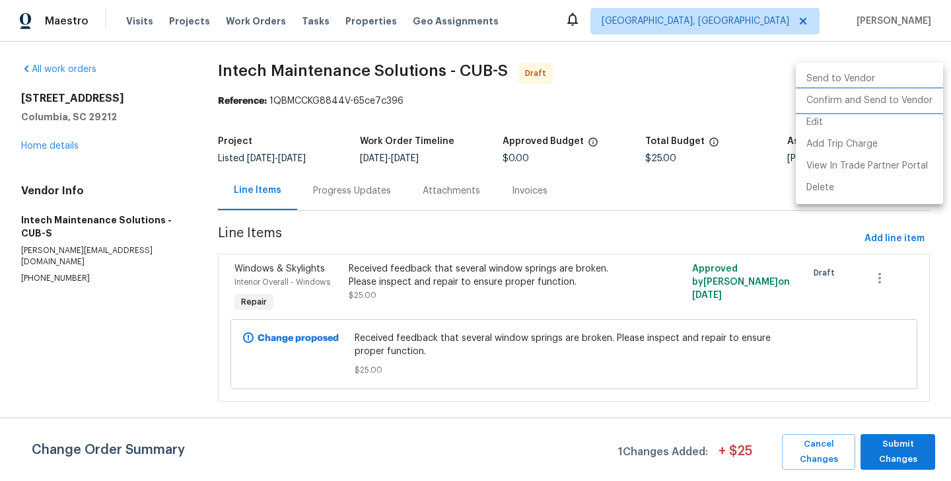
click at [913, 102] on li "Confirm and Send to Vendor" at bounding box center [869, 101] width 147 height 22
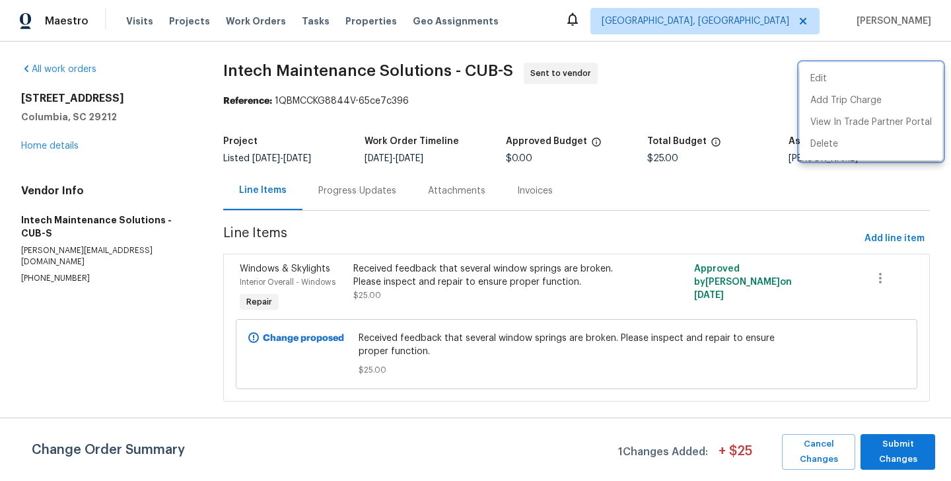
click at [344, 204] on div at bounding box center [475, 240] width 951 height 481
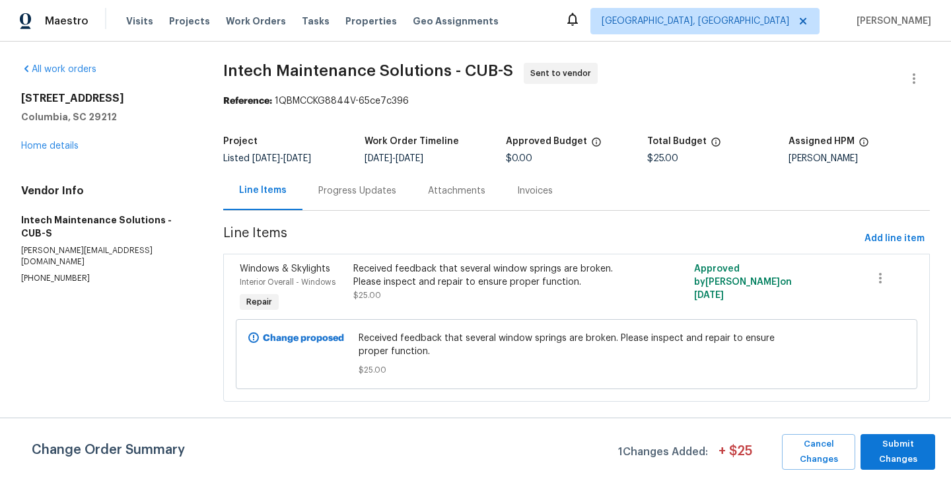
click at [344, 209] on div "Progress Updates" at bounding box center [357, 190] width 110 height 39
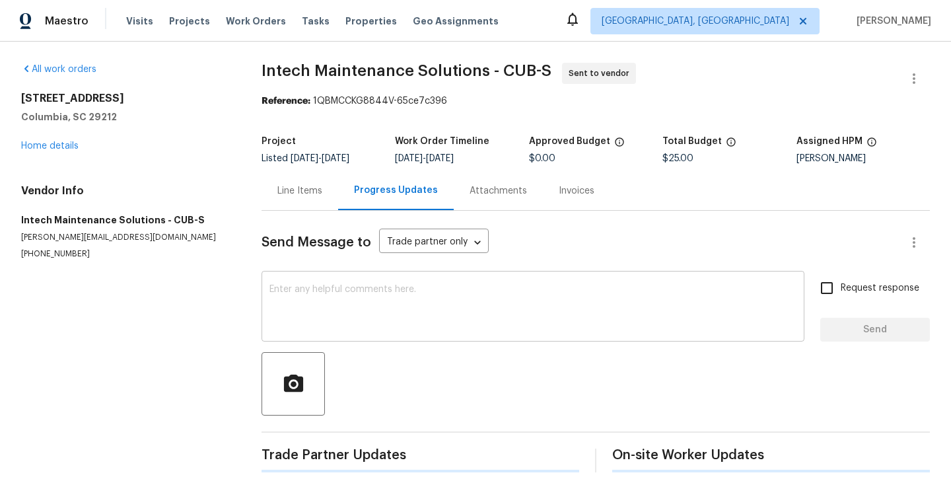
click at [358, 277] on div "x ​" at bounding box center [532, 307] width 543 height 67
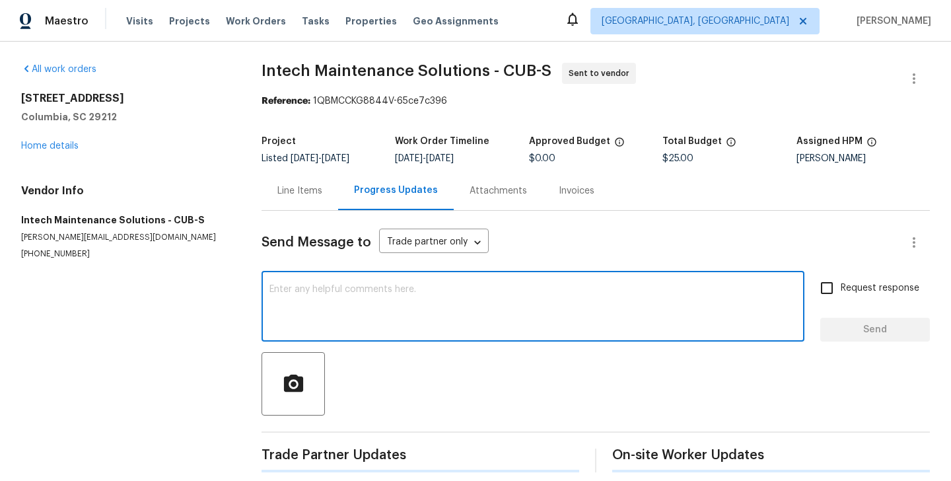
paste textarea "Hi, this is Ramyasri with Opendoor. I’m confirming you received the WO for the …"
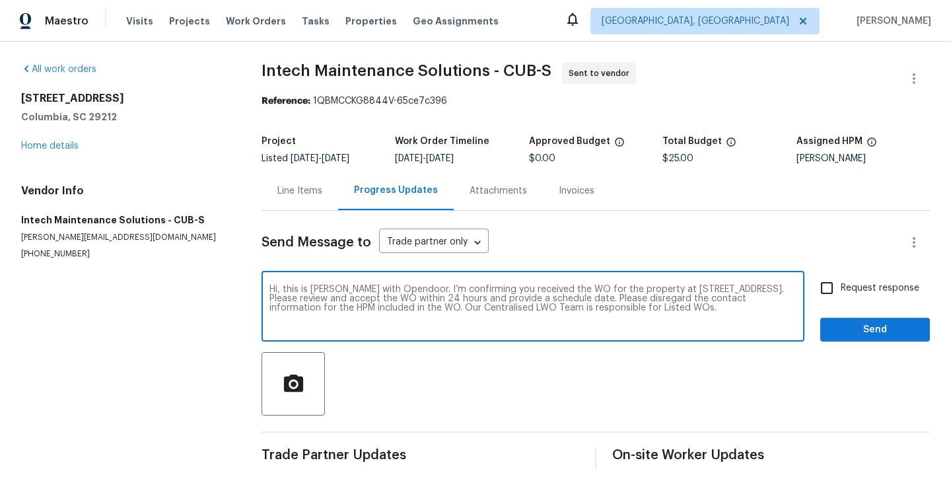
click at [335, 291] on textarea "Hi, this is Ramyasri with Opendoor. I’m confirming you received the WO for the …" at bounding box center [532, 308] width 527 height 46
type textarea "Hi, this is Blessida with Opendoor. I’m confirming you received the WO for the …"
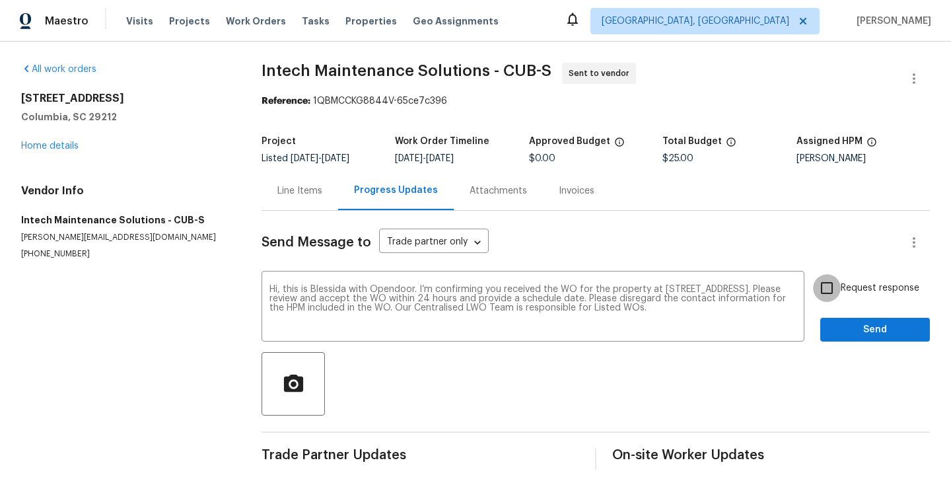
click at [841, 277] on input "Request response" at bounding box center [827, 288] width 28 height 28
checkbox input "true"
click at [845, 328] on span "Send" at bounding box center [875, 330] width 88 height 17
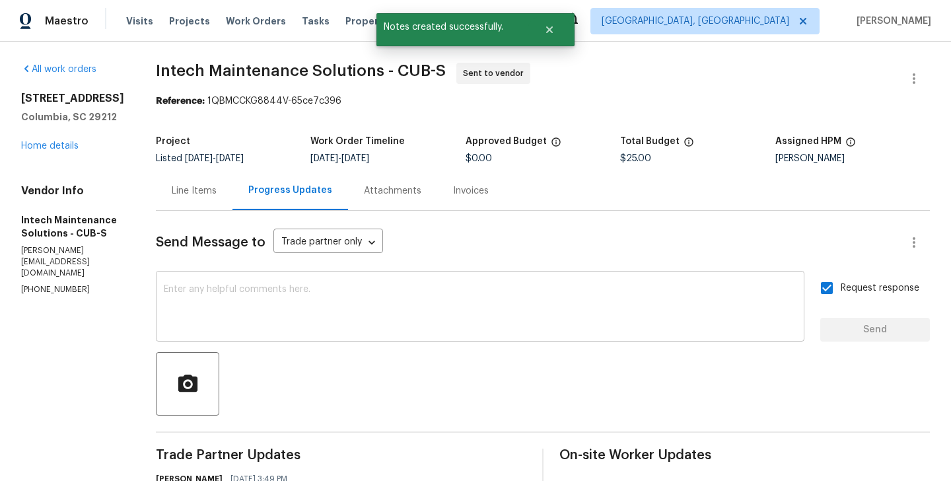
click at [396, 300] on textarea at bounding box center [480, 308] width 633 height 46
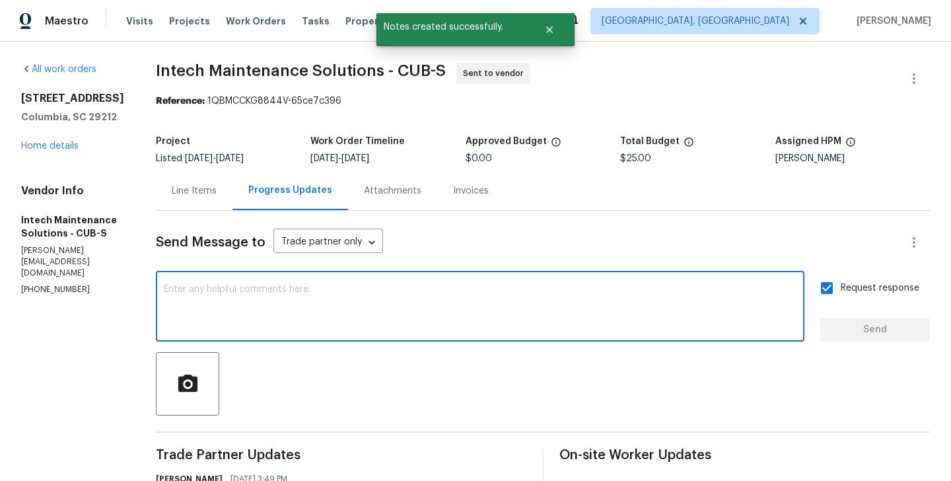
paste textarea "All Work Orders must include before-photos (both close-up and wide-angle) and a…"
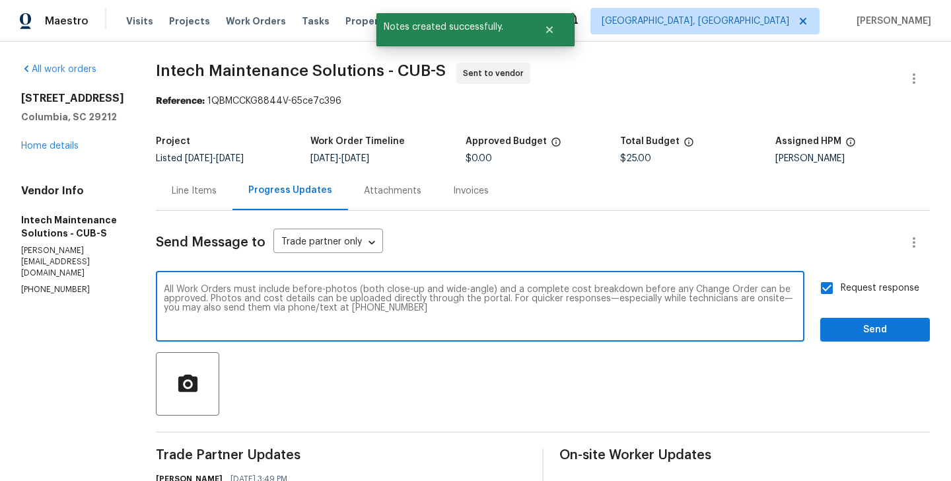
type textarea "All Work Orders must include before-photos (both close-up and wide-angle) and a…"
click at [850, 331] on span "Send" at bounding box center [875, 330] width 88 height 17
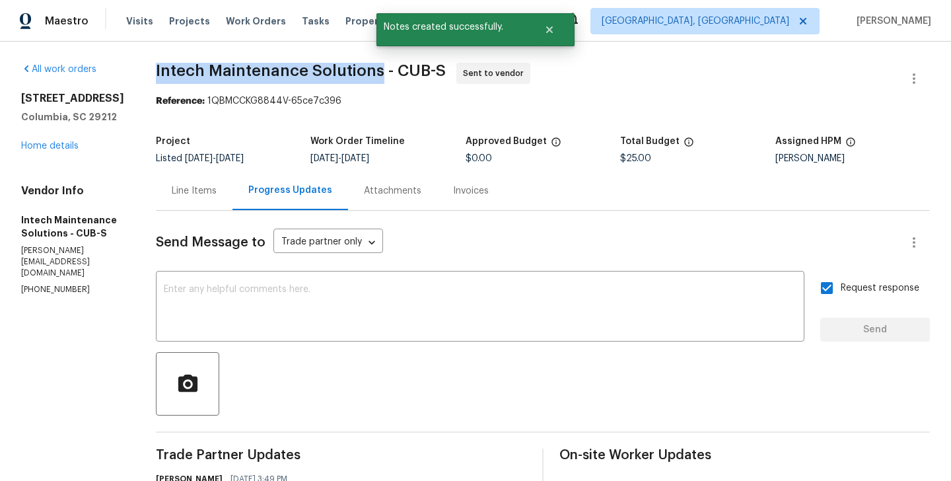
drag, startPoint x: 149, startPoint y: 69, endPoint x: 373, endPoint y: 69, distance: 224.5
click at [373, 69] on div "All work orders 155 Doverside Dr Columbia, SC 29212 Home details Vendor Info In…" at bounding box center [475, 364] width 951 height 644
copy span "Intech Maintenance Solutions"
click at [26, 145] on link "Home details" at bounding box center [49, 145] width 57 height 9
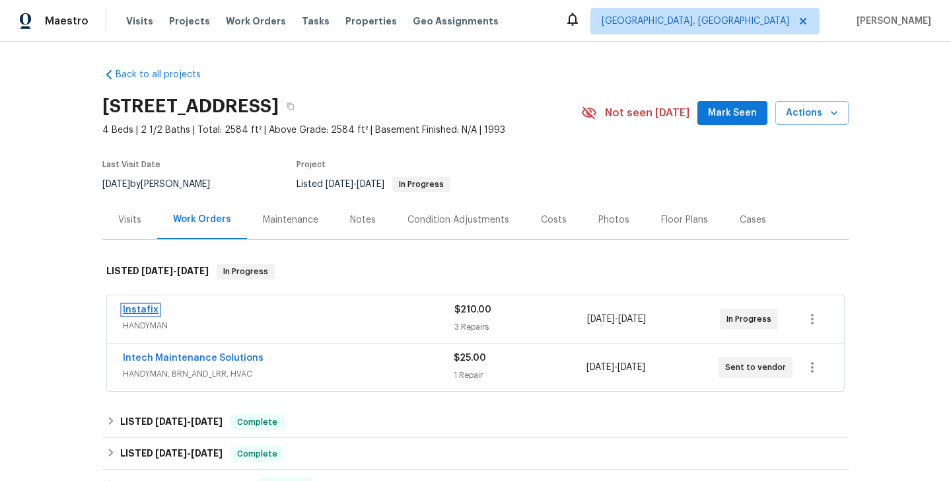
click at [151, 308] on link "Instafix" at bounding box center [141, 309] width 36 height 9
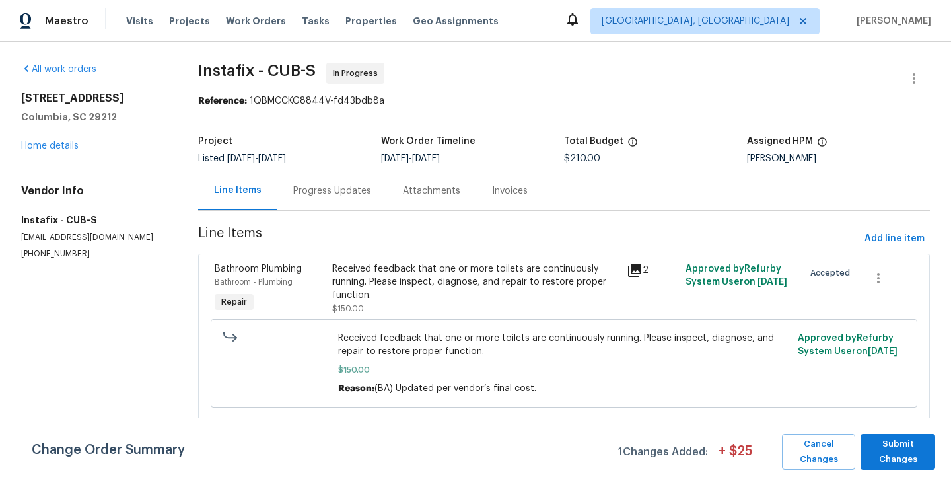
click at [340, 192] on div "Progress Updates" at bounding box center [332, 190] width 78 height 13
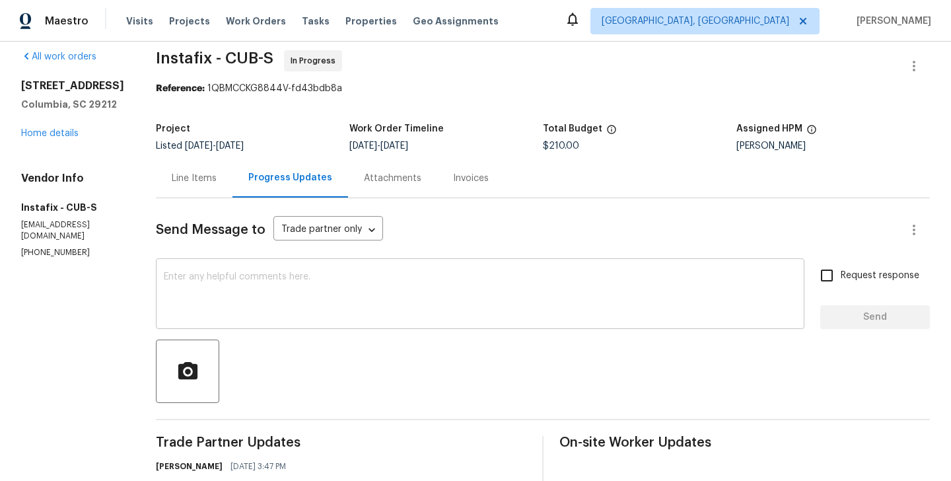
scroll to position [306, 0]
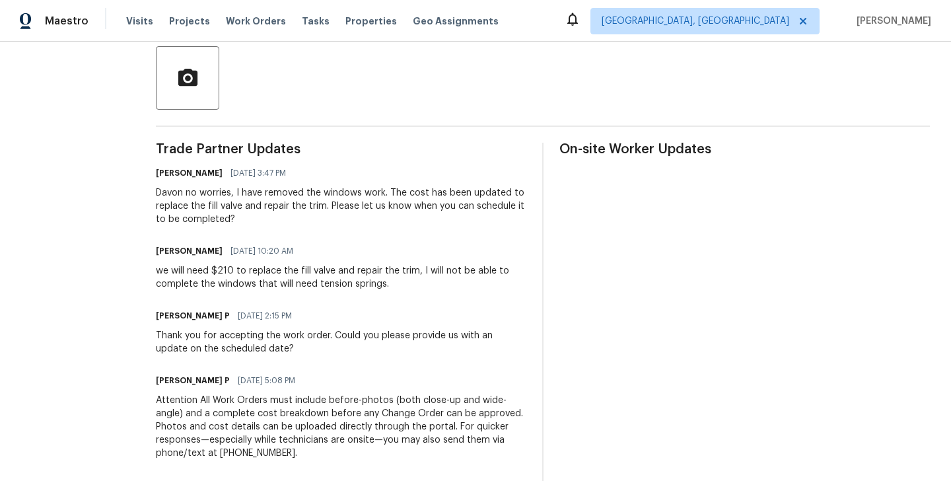
click at [296, 272] on div "we will need $210 to replace the fill valve and repair the trim, I will not be …" at bounding box center [341, 277] width 370 height 26
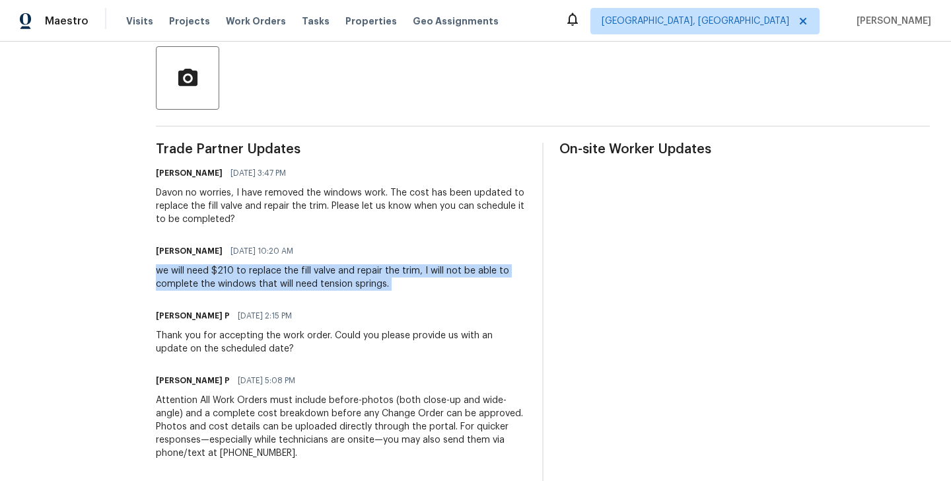
click at [296, 272] on div "we will need $210 to replace the fill valve and repair the trim, I will not be …" at bounding box center [341, 277] width 370 height 26
copy div "we will need $210 to replace the fill valve and repair the trim, I will not be …"
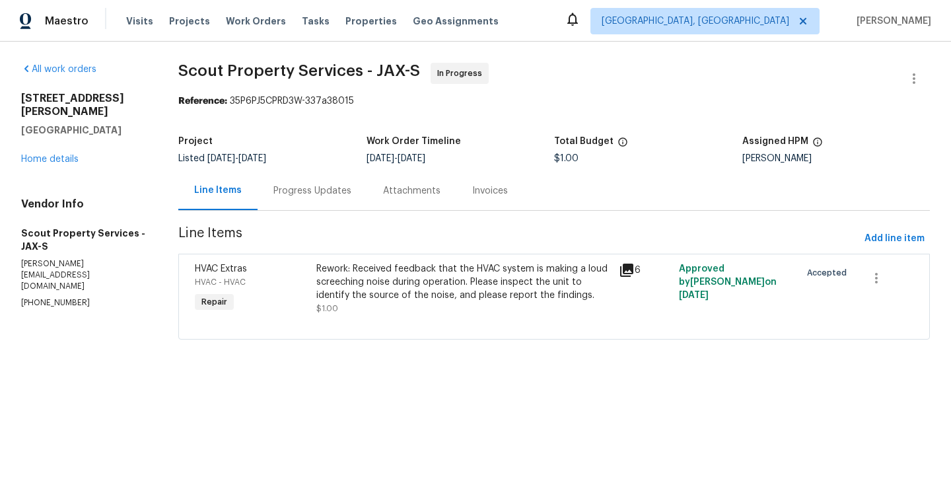
click at [356, 275] on div "Rework: Received feedback that the HVAC system is making a loud screeching nois…" at bounding box center [463, 282] width 295 height 40
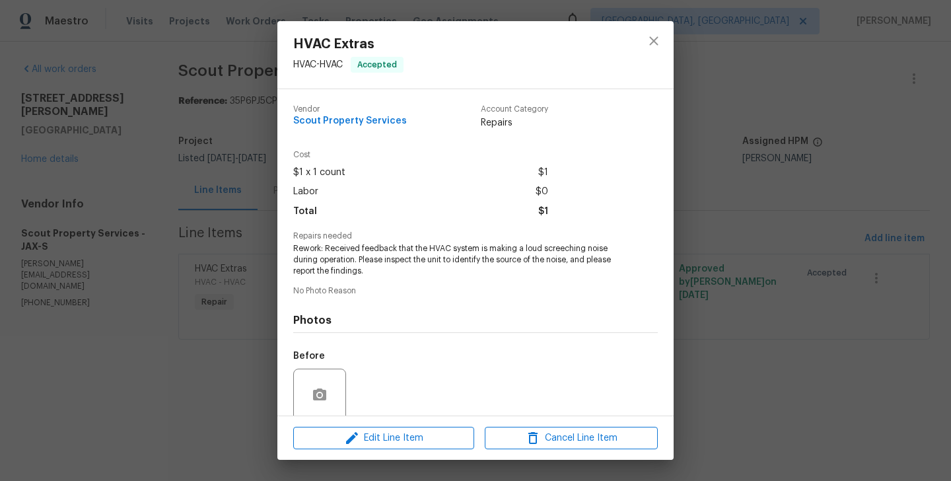
scroll to position [105, 0]
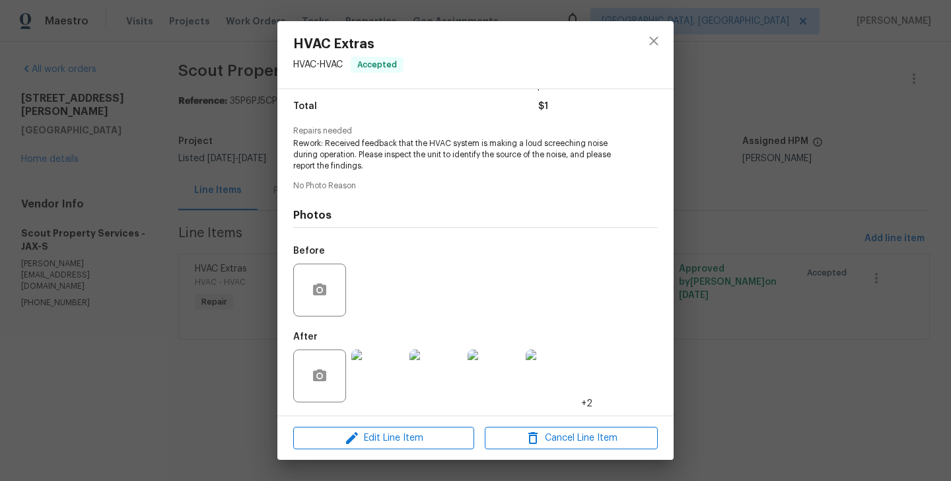
click at [380, 455] on div "Edit Line Item Cancel Line Item" at bounding box center [475, 438] width 396 height 44
click at [370, 435] on span "Edit Line Item" at bounding box center [383, 438] width 173 height 17
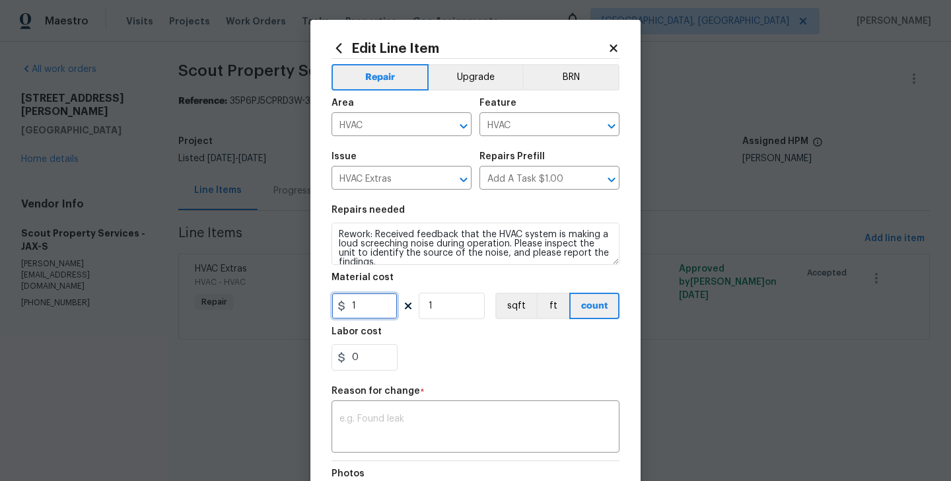
click at [359, 316] on input "1" at bounding box center [364, 306] width 66 height 26
type input "485"
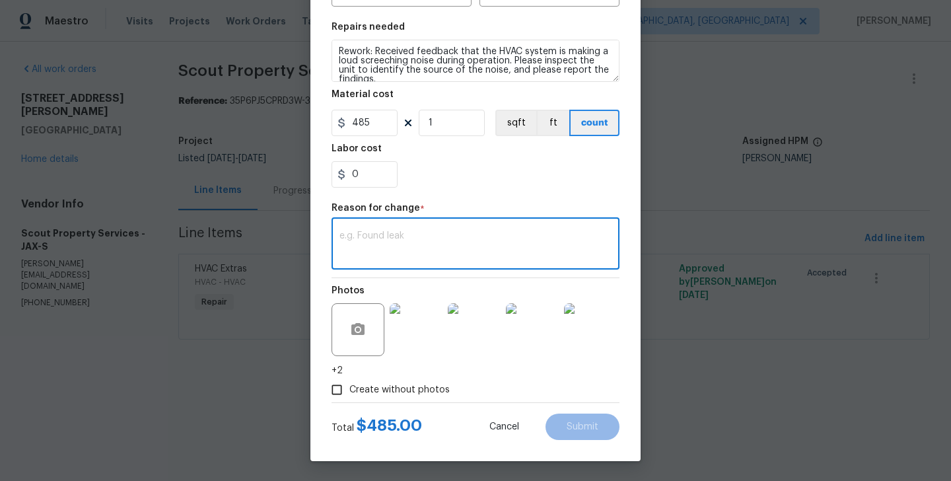
click at [394, 240] on textarea at bounding box center [475, 245] width 272 height 28
paste textarea "(BA) Updated cost per BR team approval."
type textarea "(BA) Updated cost per BR team approval."
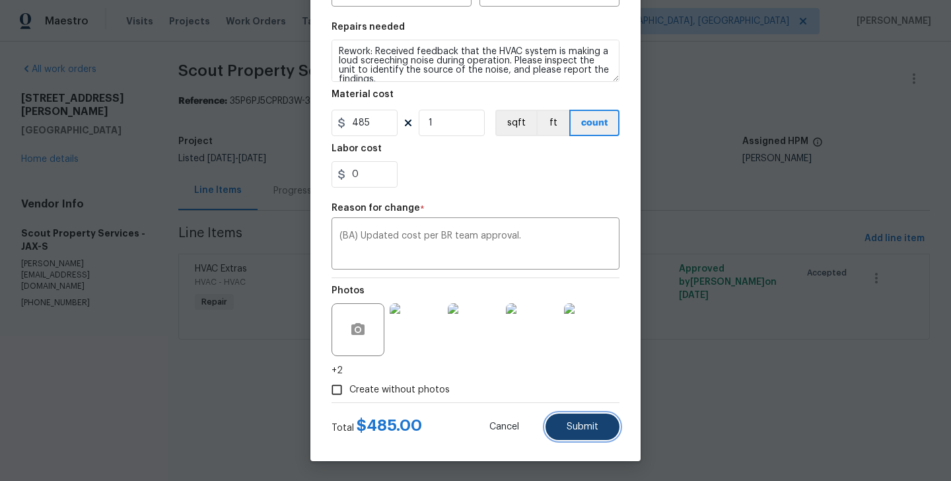
click at [591, 434] on button "Submit" at bounding box center [582, 426] width 74 height 26
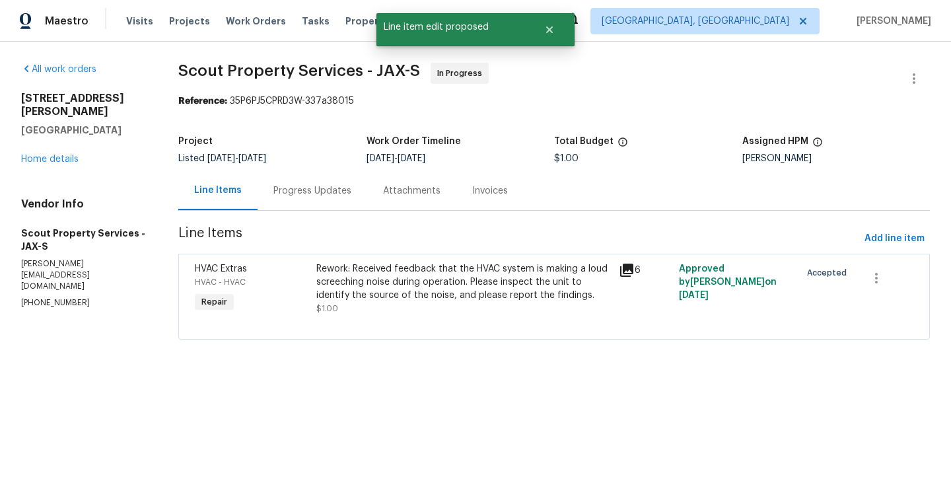
scroll to position [0, 0]
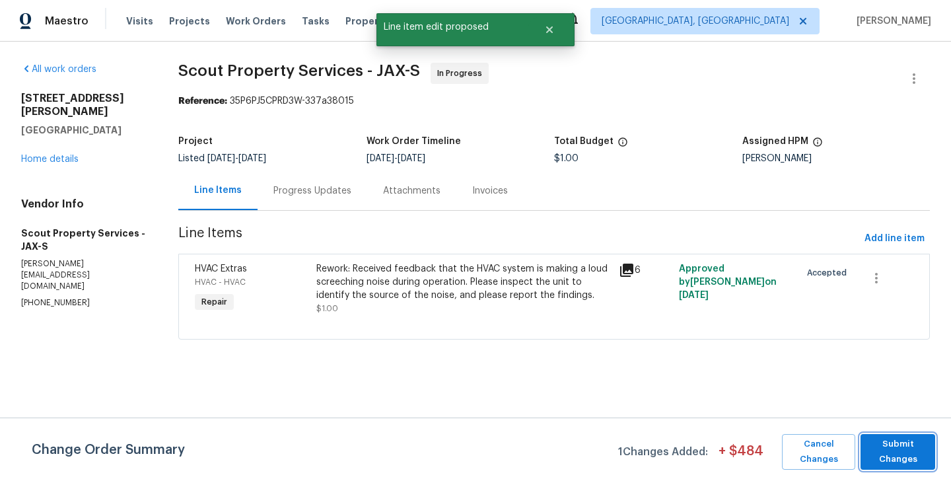
click at [900, 449] on span "Submit Changes" at bounding box center [897, 451] width 61 height 30
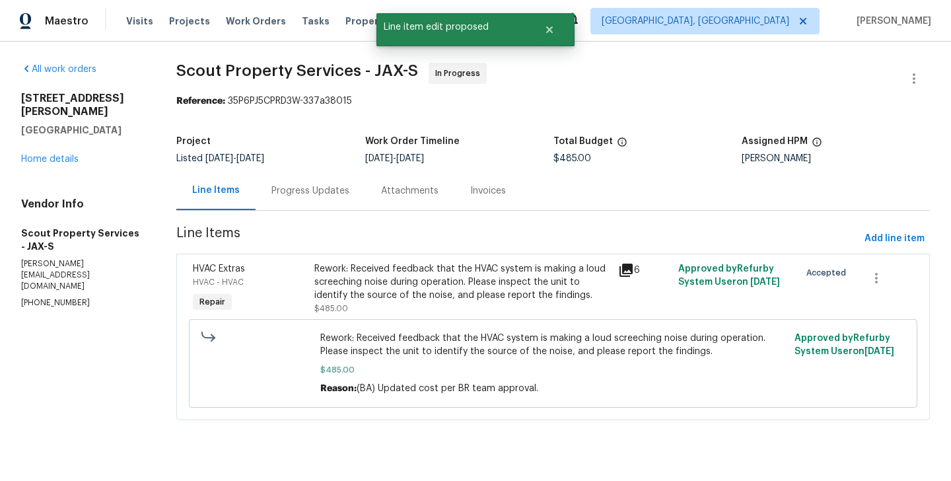
click at [296, 191] on div "Progress Updates" at bounding box center [310, 190] width 78 height 13
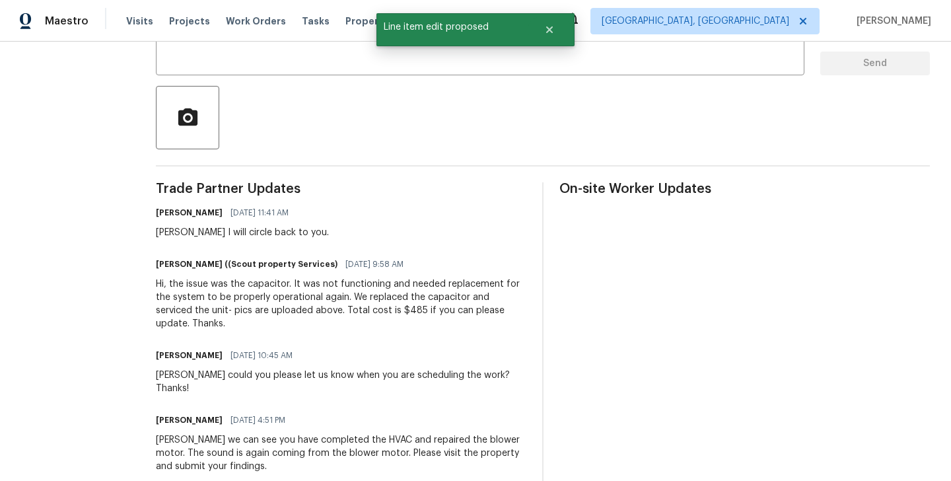
scroll to position [100, 0]
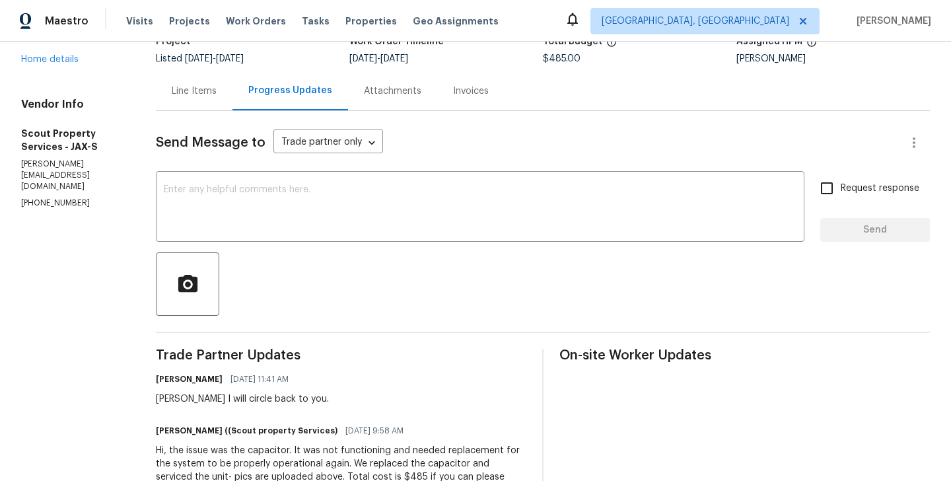
click at [163, 399] on div "Trevor I will circle back to you." at bounding box center [242, 398] width 173 height 13
copy div "Trevor"
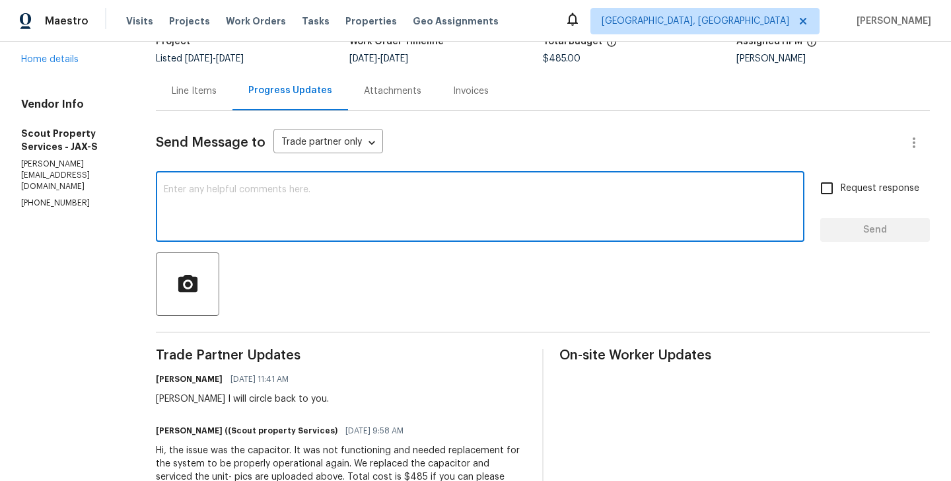
click at [226, 227] on textarea at bounding box center [480, 208] width 633 height 46
paste textarea "Trevor"
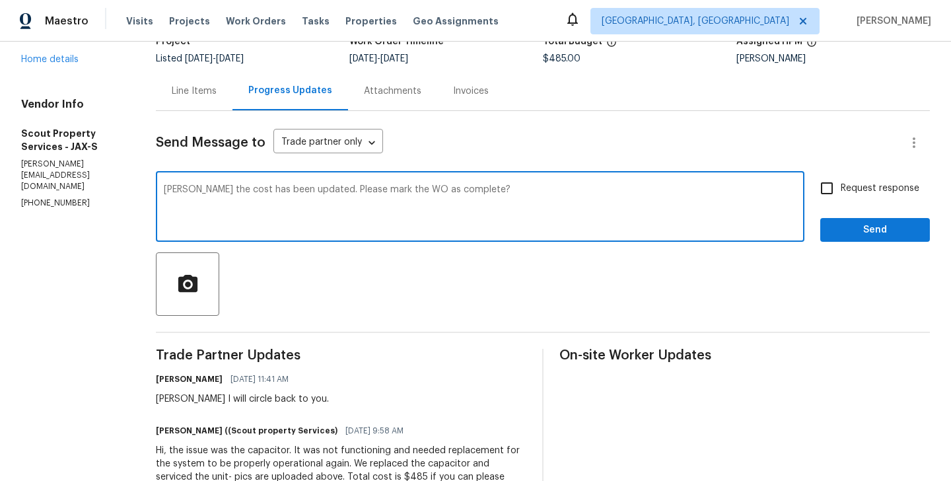
type textarea "Trevor the cost has been updated. Please mark the WO as complete?"
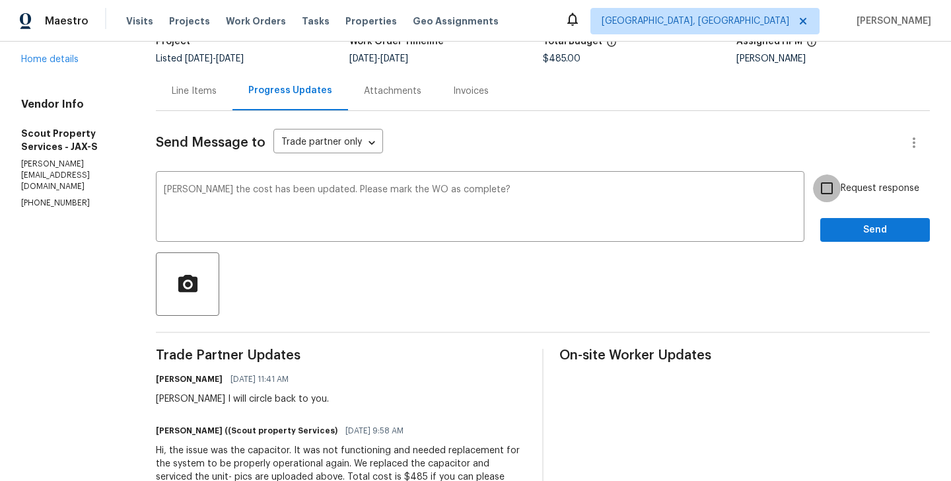
click at [837, 194] on input "Request response" at bounding box center [827, 188] width 28 height 28
checkbox input "true"
click at [845, 260] on div at bounding box center [543, 283] width 774 height 63
click at [843, 234] on span "Send" at bounding box center [875, 230] width 88 height 17
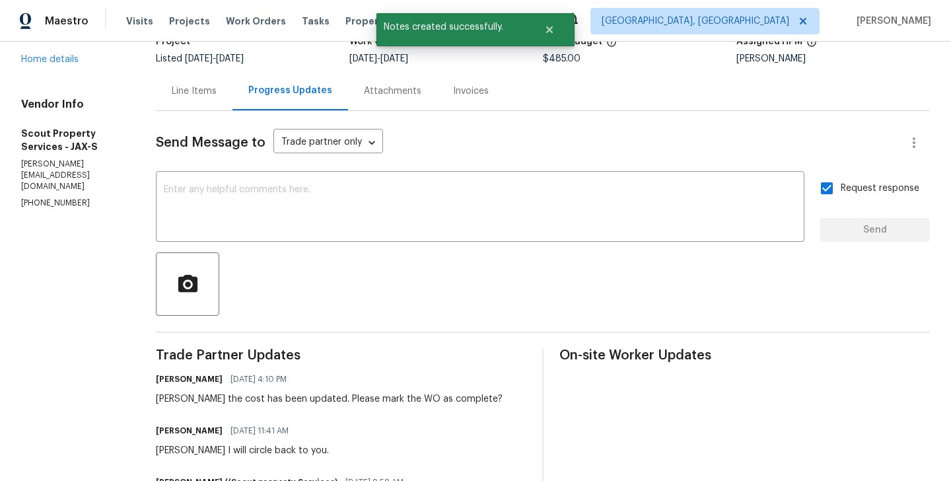
click at [47, 197] on p "(615) 913-6484" at bounding box center [72, 202] width 103 height 11
copy p "(615) 913-6484"
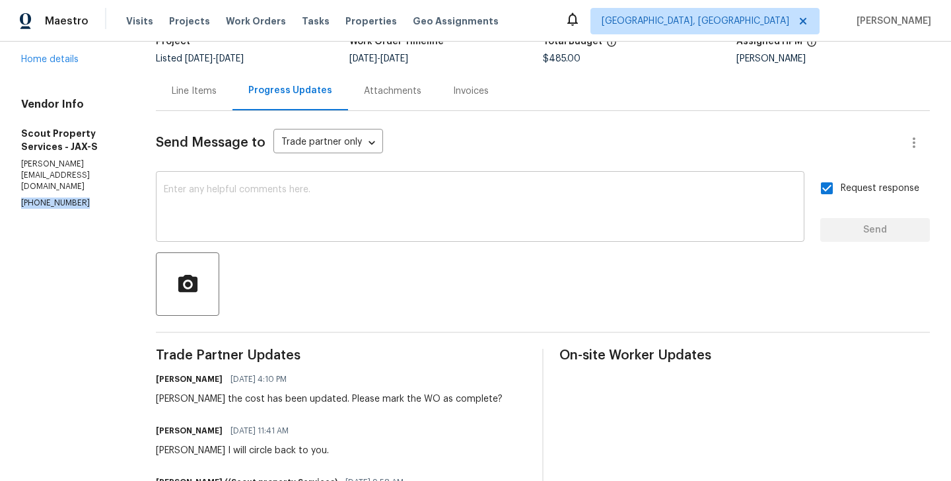
scroll to position [0, 0]
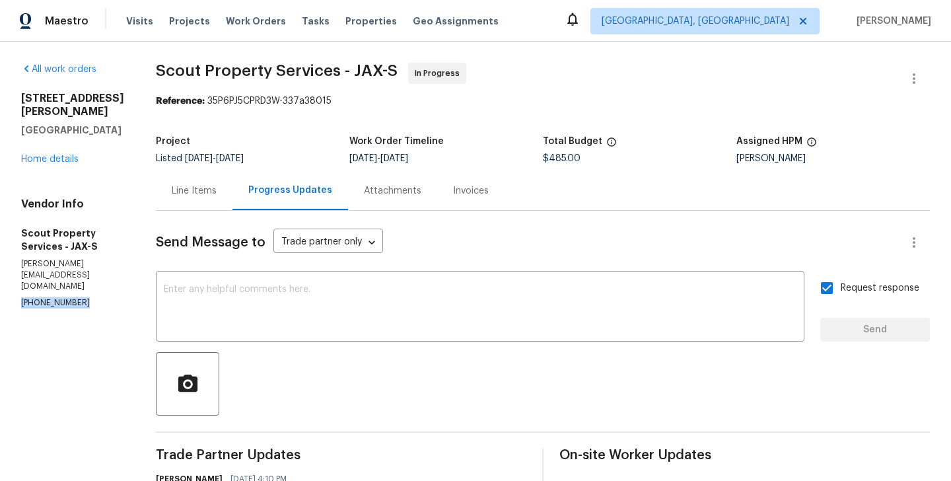
drag, startPoint x: 94, startPoint y: 145, endPoint x: 17, endPoint y: 102, distance: 88.1
copy div "32436 Fern Parke Way Fernandina Beach, FL 32034"
